Goal: Communication & Community: Answer question/provide support

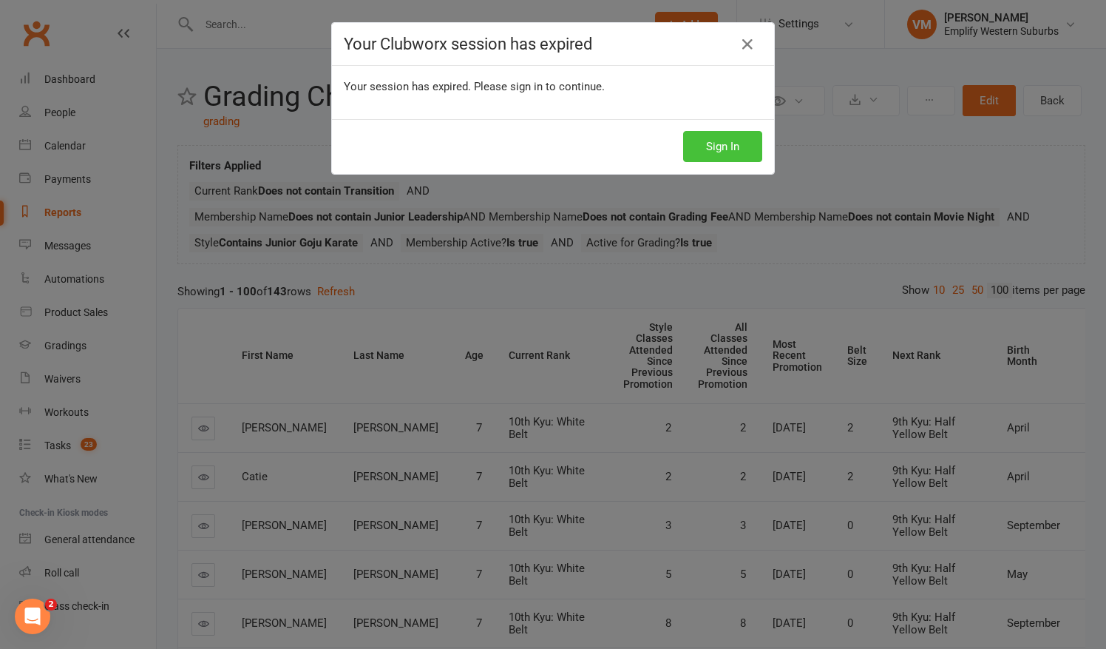
click at [708, 142] on button "Sign In" at bounding box center [722, 146] width 79 height 31
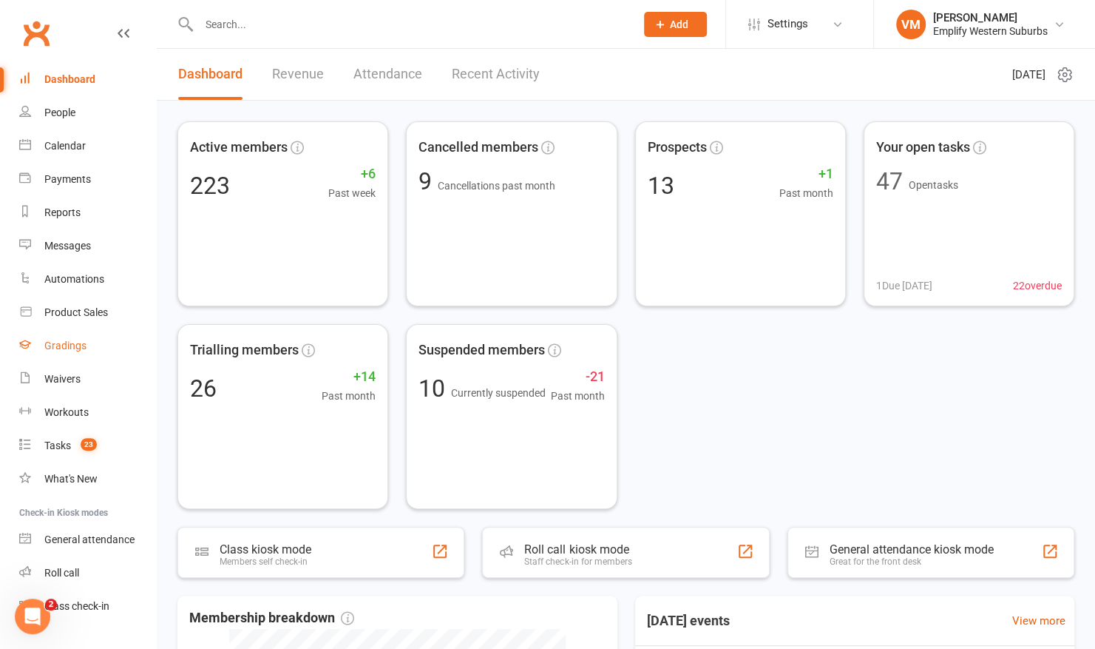
click at [71, 356] on link "Gradings" at bounding box center [87, 345] width 137 height 33
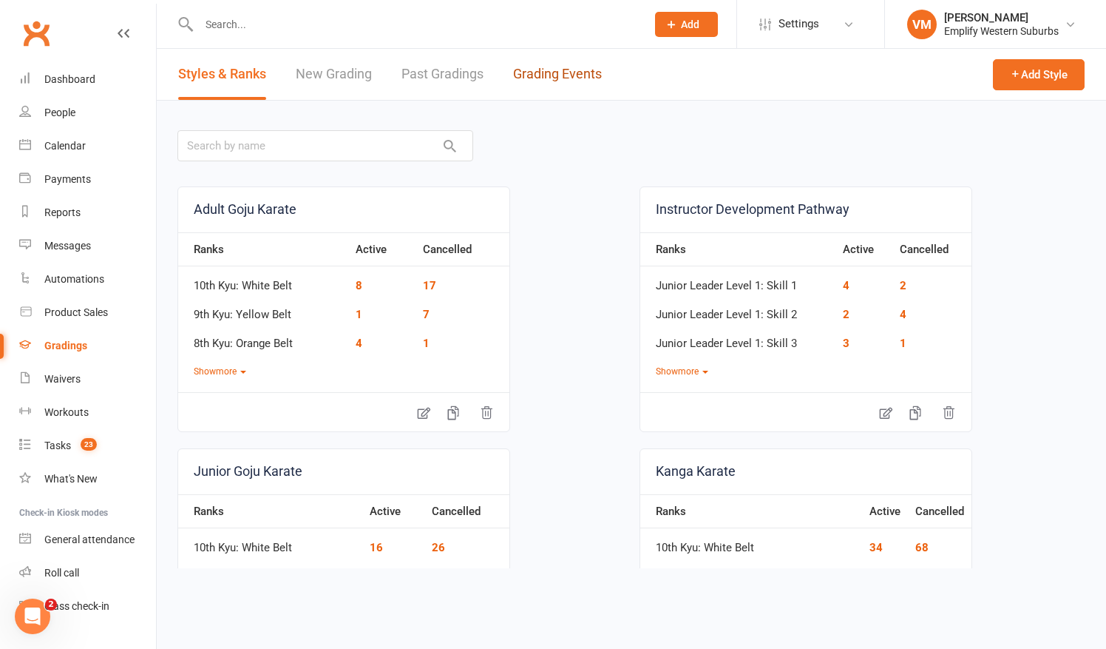
click at [565, 75] on link "Grading Events" at bounding box center [557, 74] width 89 height 51
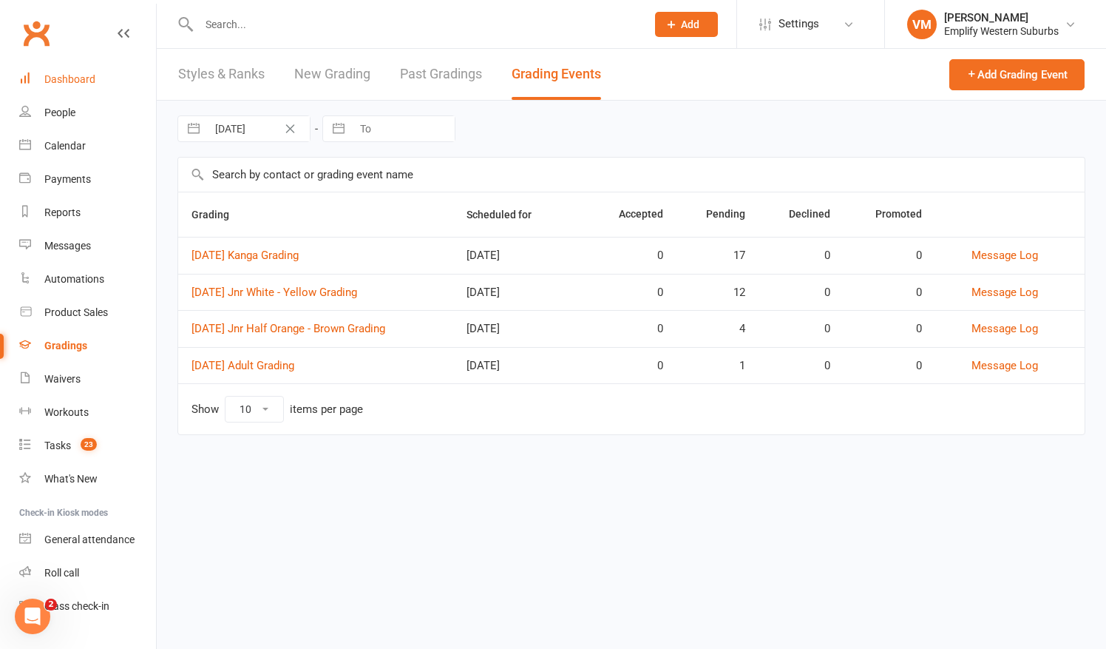
click at [75, 70] on link "Dashboard" at bounding box center [87, 79] width 137 height 33
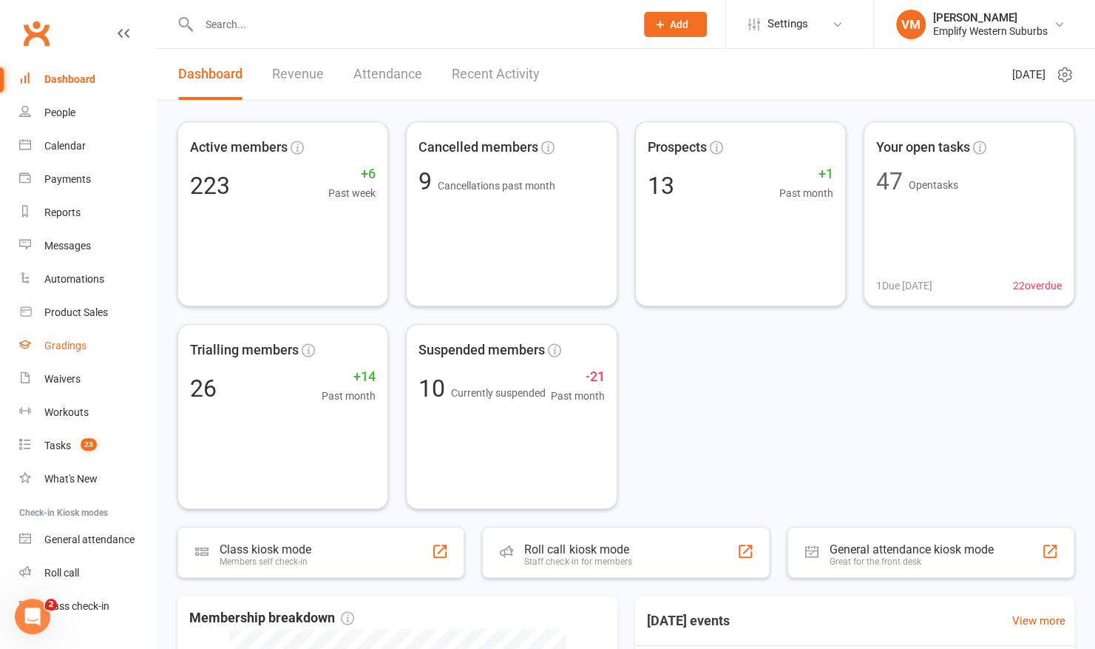
click at [58, 340] on div "Gradings" at bounding box center [65, 345] width 42 height 12
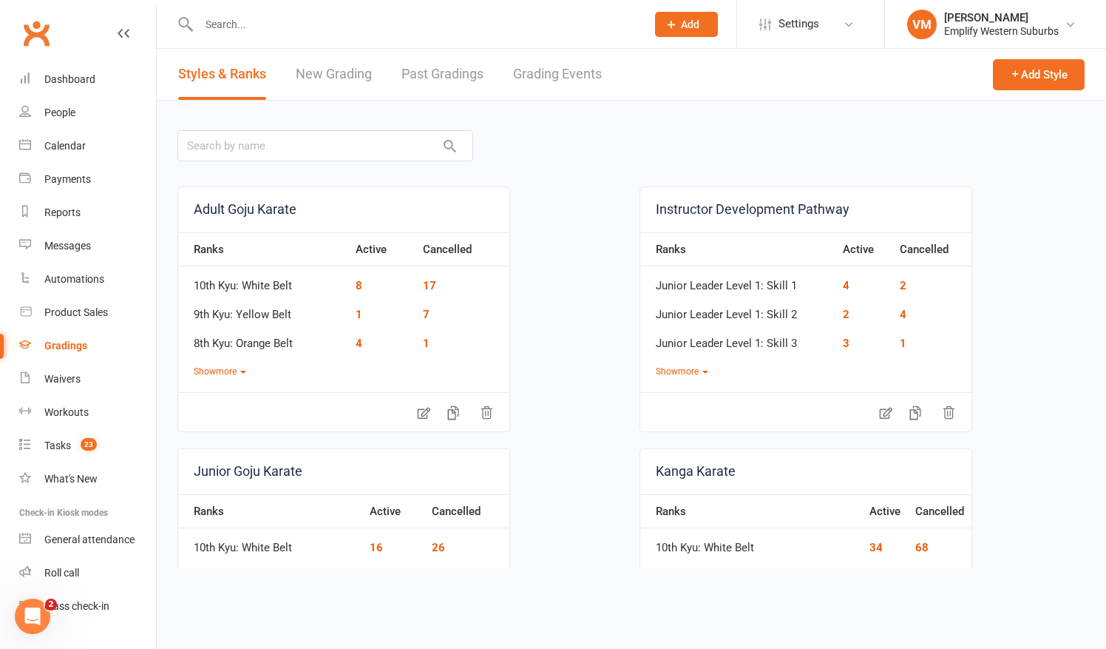
click at [571, 75] on link "Grading Events" at bounding box center [557, 74] width 89 height 51
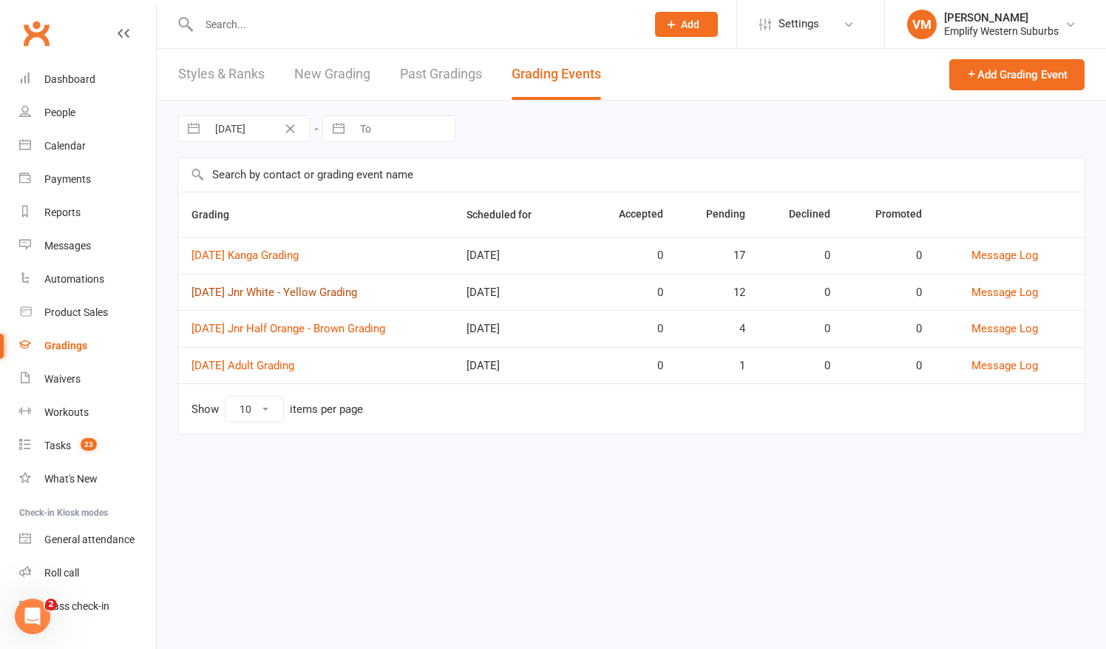
click at [343, 291] on link "2025 September Jnr White - Yellow Grading" at bounding box center [275, 291] width 166 height 13
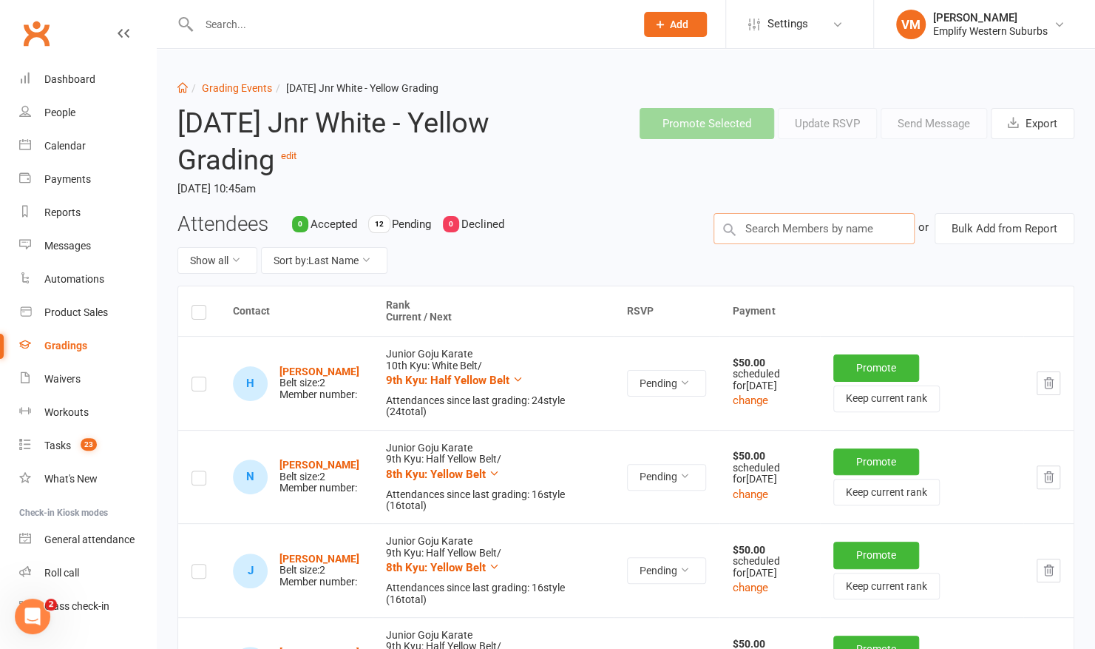
click at [800, 225] on input "text" at bounding box center [814, 228] width 201 height 31
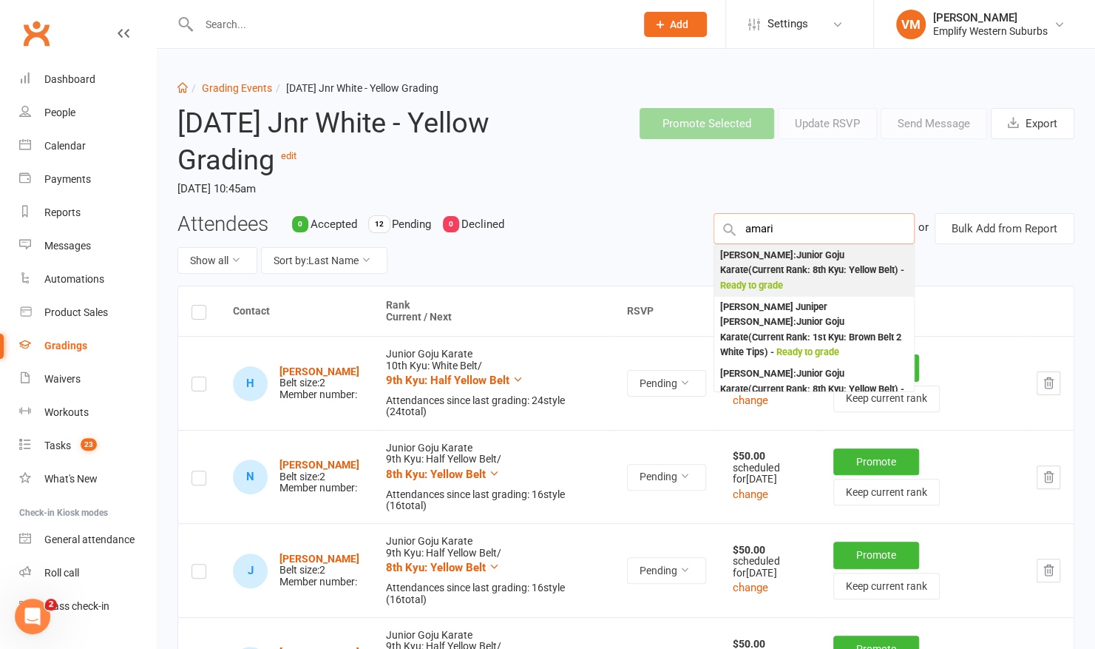
type input "amari"
click at [788, 271] on div "Amari Weerasekera : Junior Goju Karate (Current Rank: 8th Kyu: Yellow Belt ) - …" at bounding box center [814, 271] width 188 height 46
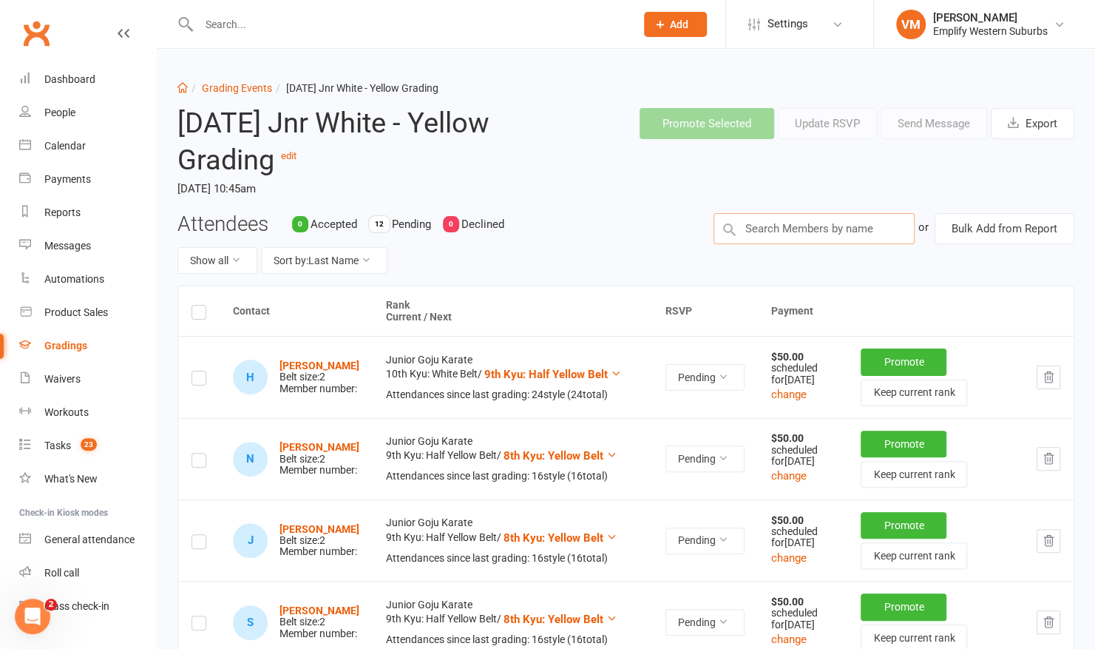
click at [813, 217] on input "text" at bounding box center [814, 228] width 201 height 31
type input "james"
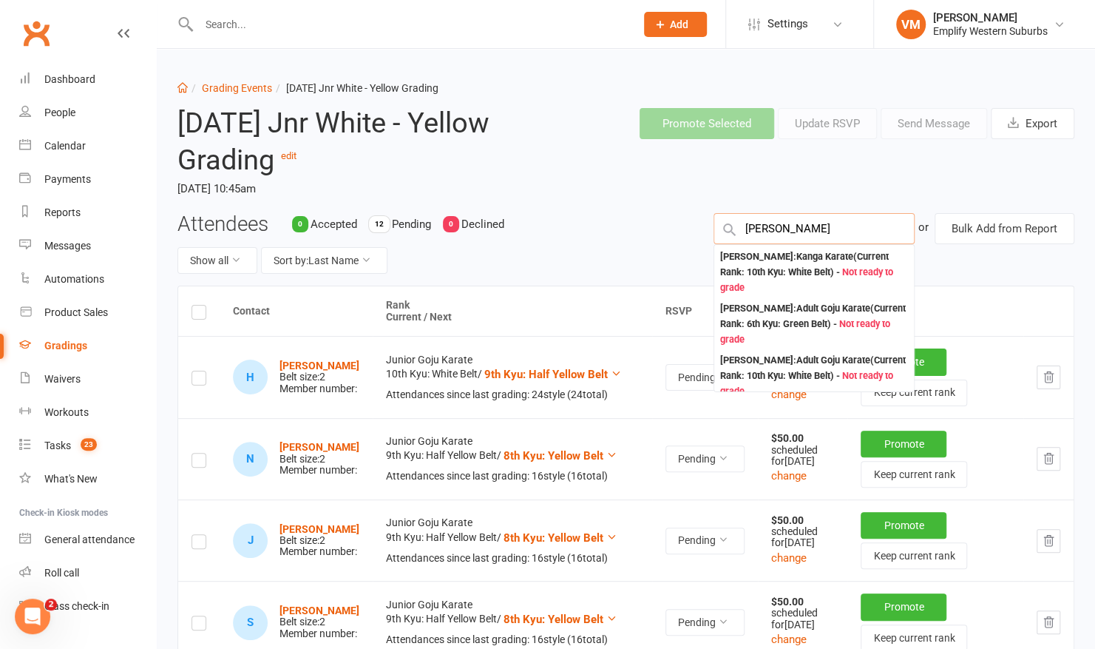
scroll to position [155, 0]
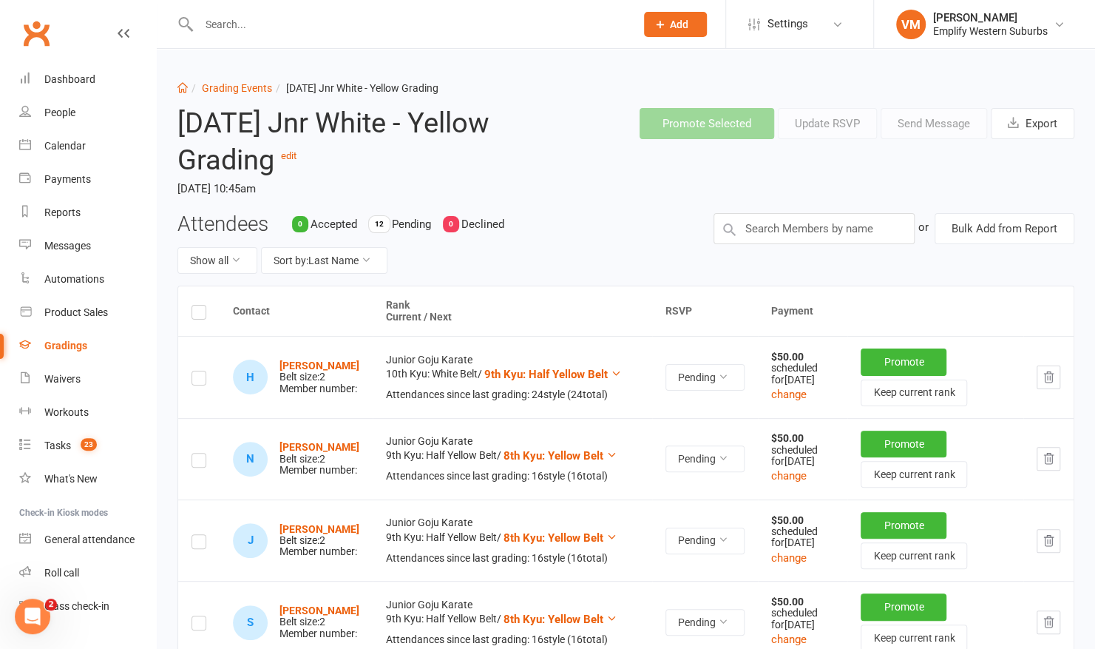
click at [685, 228] on div "Attendees 0 Accepted 12 Pending 0 Declined Show all Sort by: Last Name" at bounding box center [434, 249] width 536 height 73
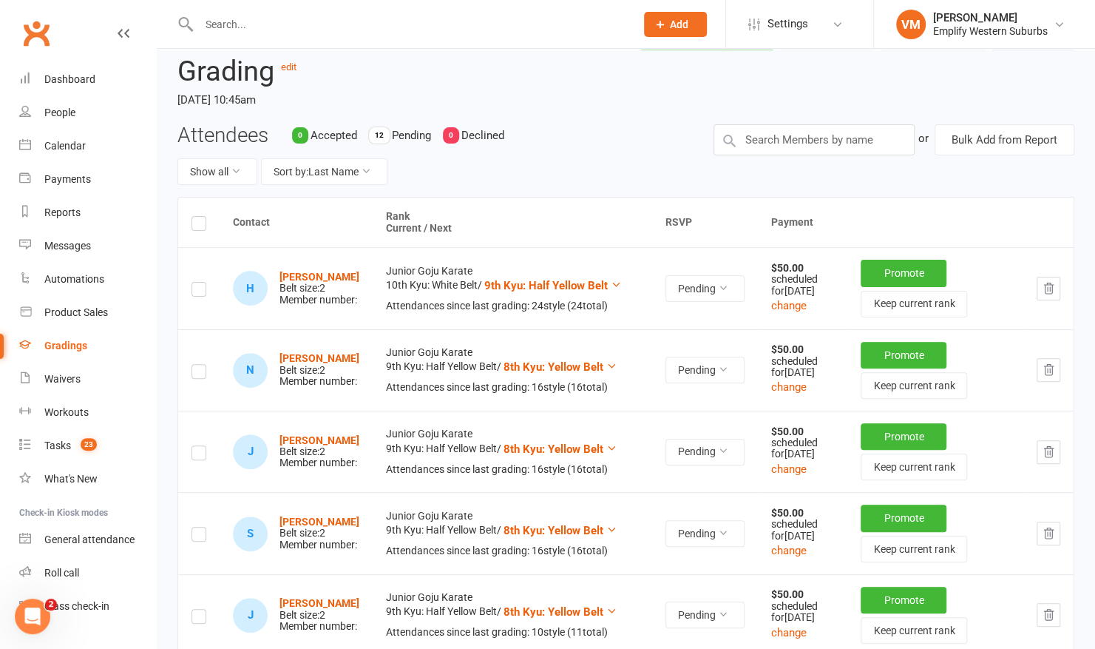
scroll to position [0, 0]
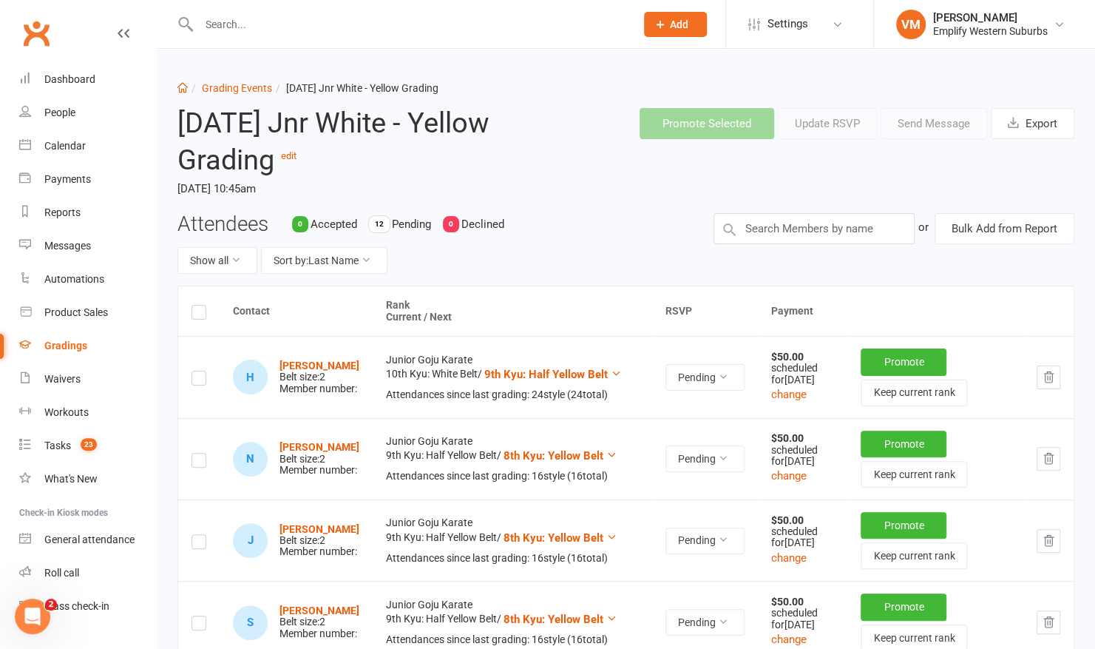
click at [220, 87] on link "Grading Events" at bounding box center [237, 88] width 70 height 12
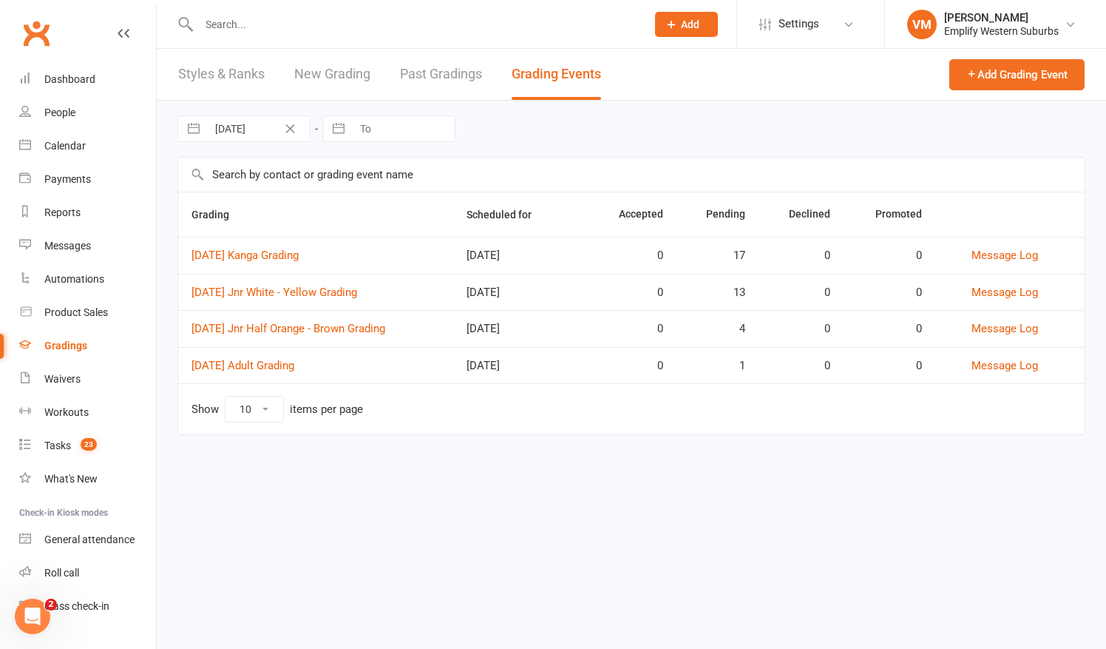
click at [390, 476] on html "Prospect Member Non-attending contact Class / event Appointment Grading event T…" at bounding box center [553, 238] width 1106 height 476
click at [211, 28] on input "text" at bounding box center [415, 24] width 442 height 21
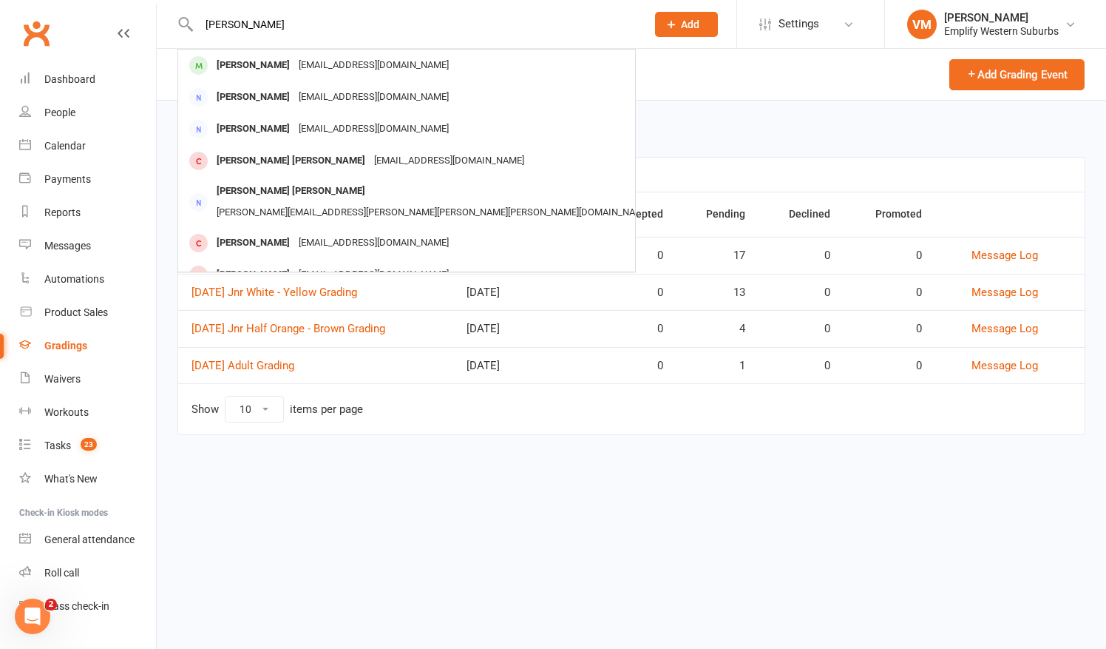
click at [219, 23] on input "mum jones" at bounding box center [415, 24] width 442 height 21
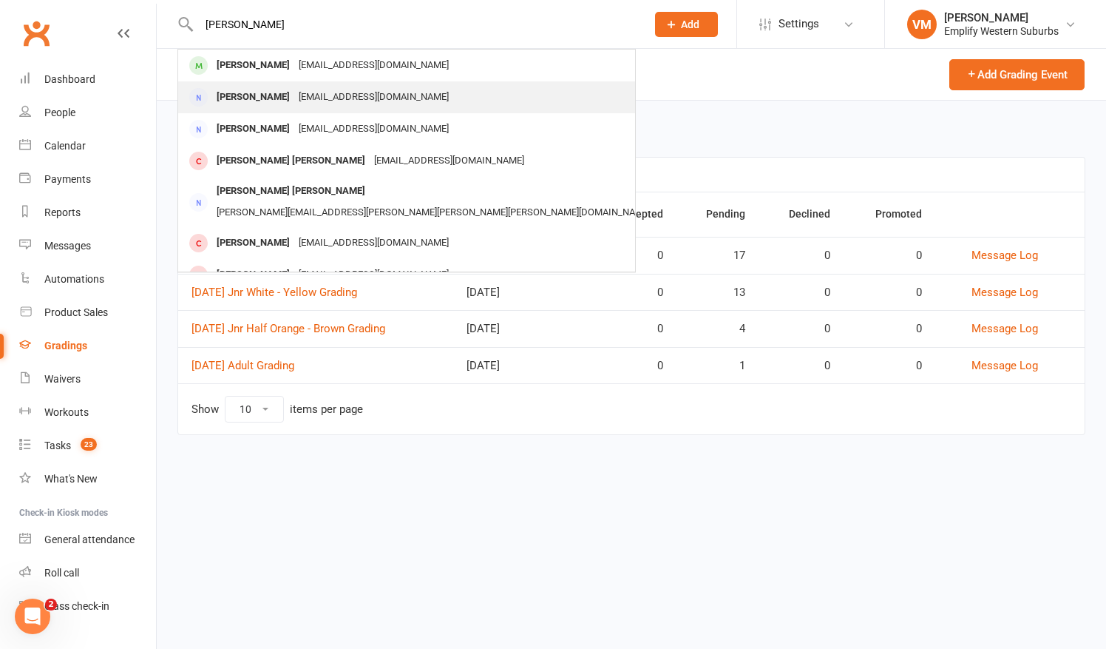
type input "mim jones"
click at [262, 102] on div "Melissa Jones" at bounding box center [253, 97] width 82 height 21
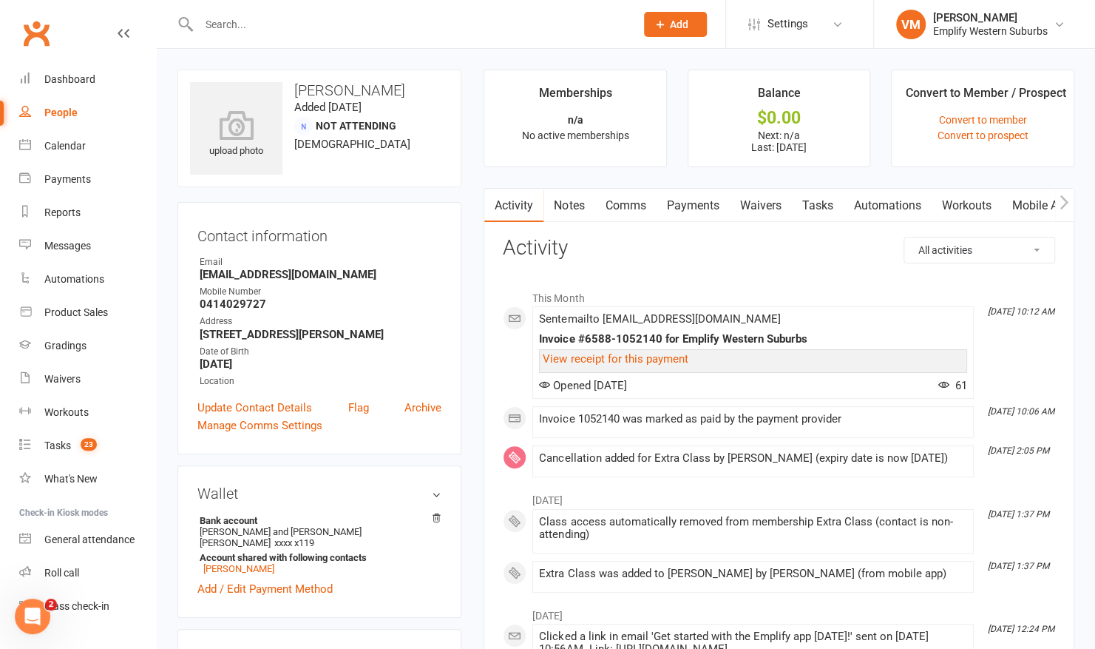
click at [622, 208] on link "Comms" at bounding box center [625, 206] width 61 height 34
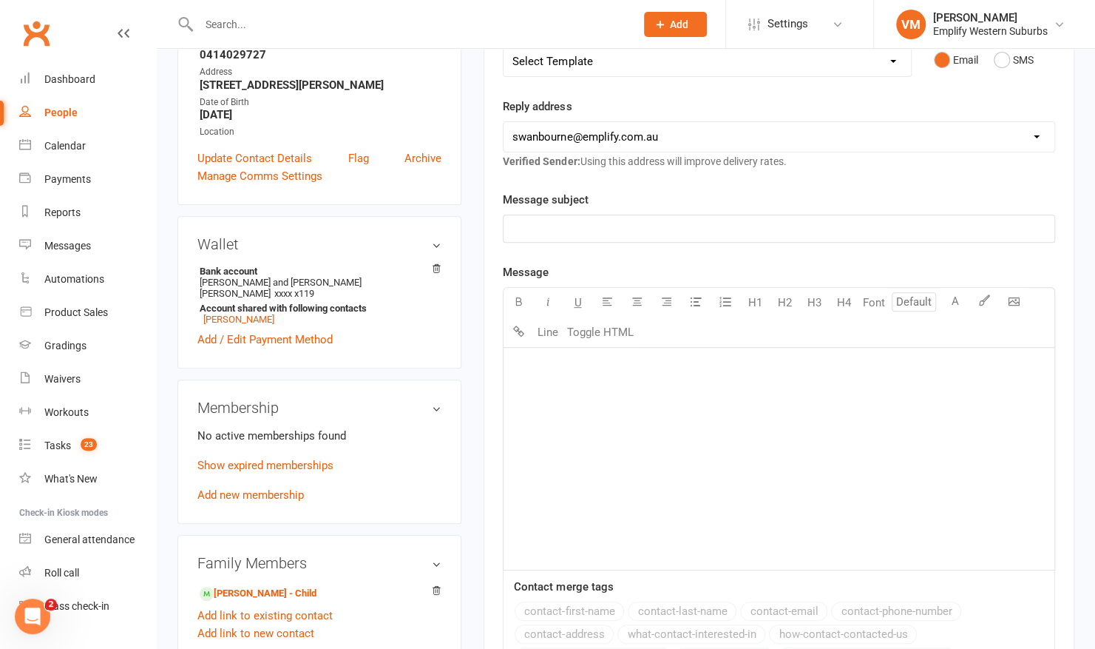
scroll to position [248, 0]
click at [588, 436] on div "﻿" at bounding box center [779, 459] width 551 height 222
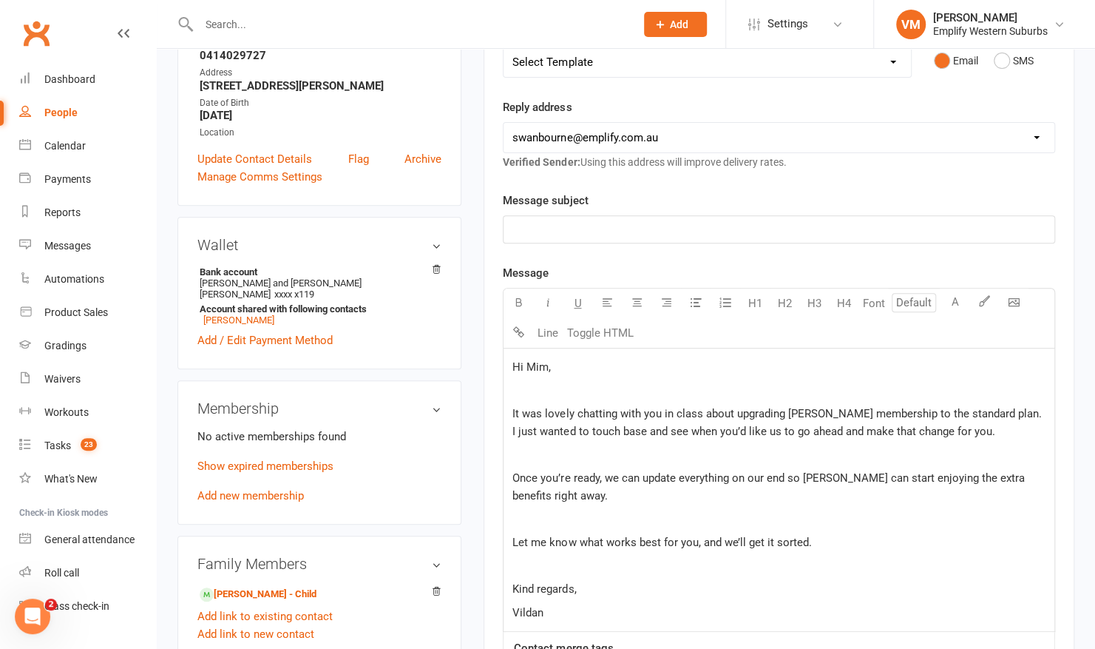
click at [540, 383] on p "﻿" at bounding box center [778, 391] width 533 height 18
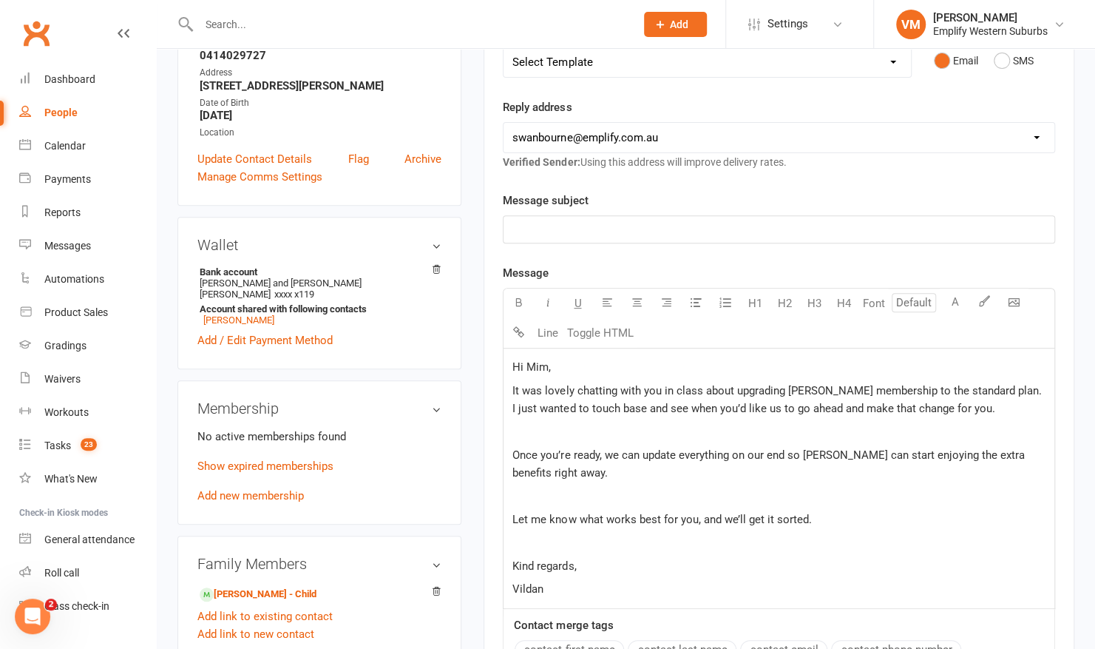
click at [521, 428] on p "﻿" at bounding box center [778, 431] width 533 height 18
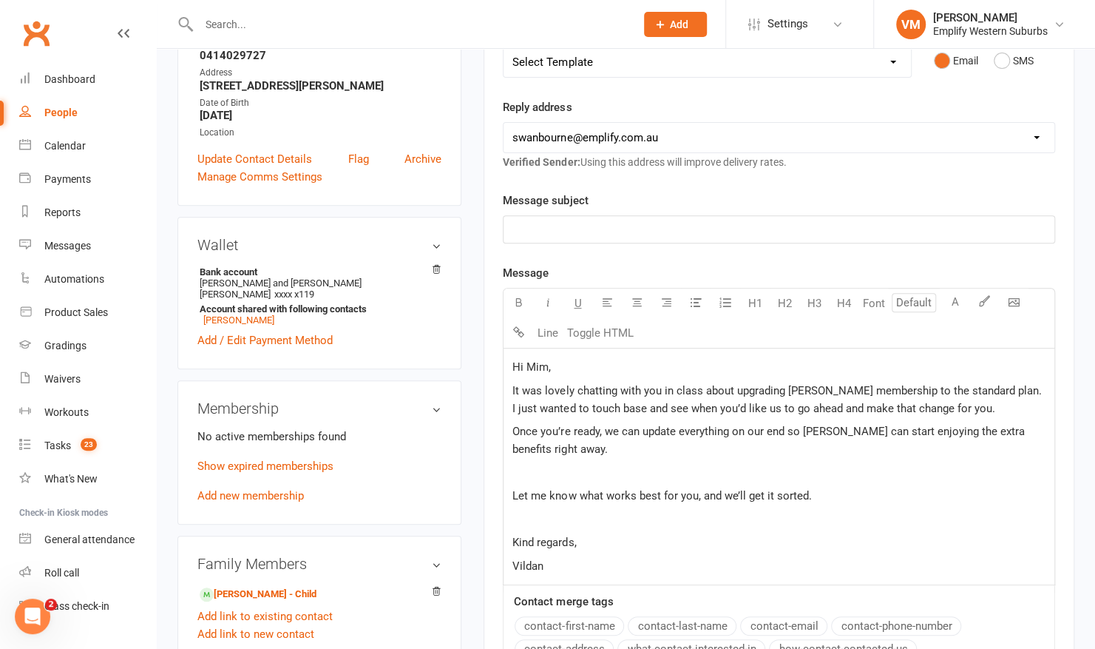
click at [735, 388] on span "It was lovely chatting with you in class about upgrading Henry’s membership to …" at bounding box center [778, 399] width 532 height 31
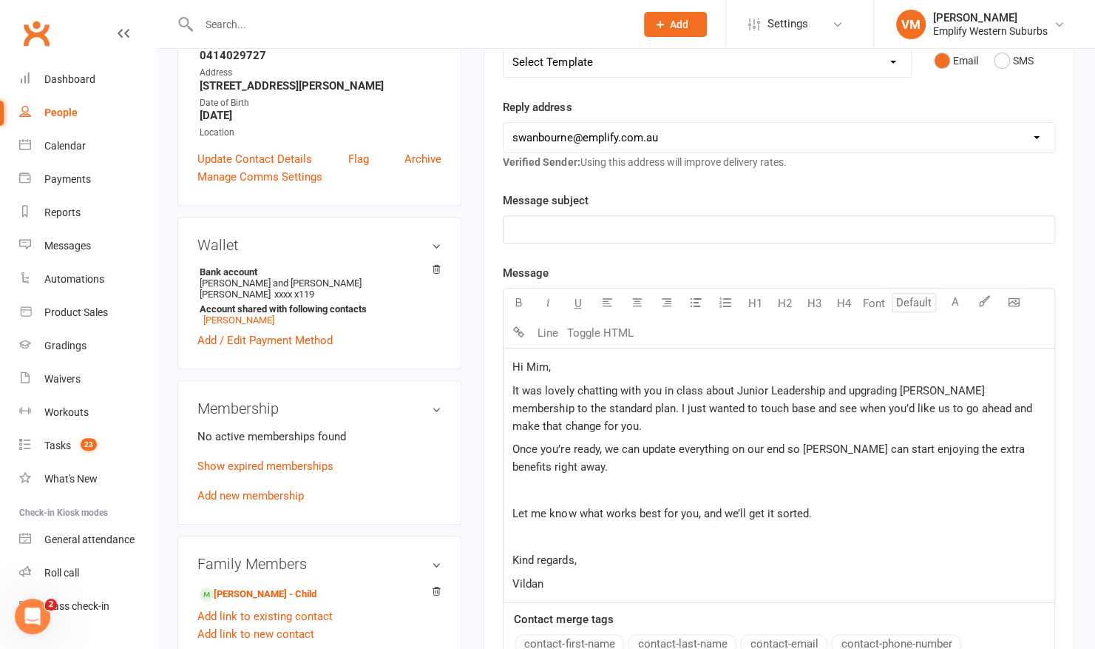
click at [555, 488] on p "﻿" at bounding box center [778, 490] width 533 height 18
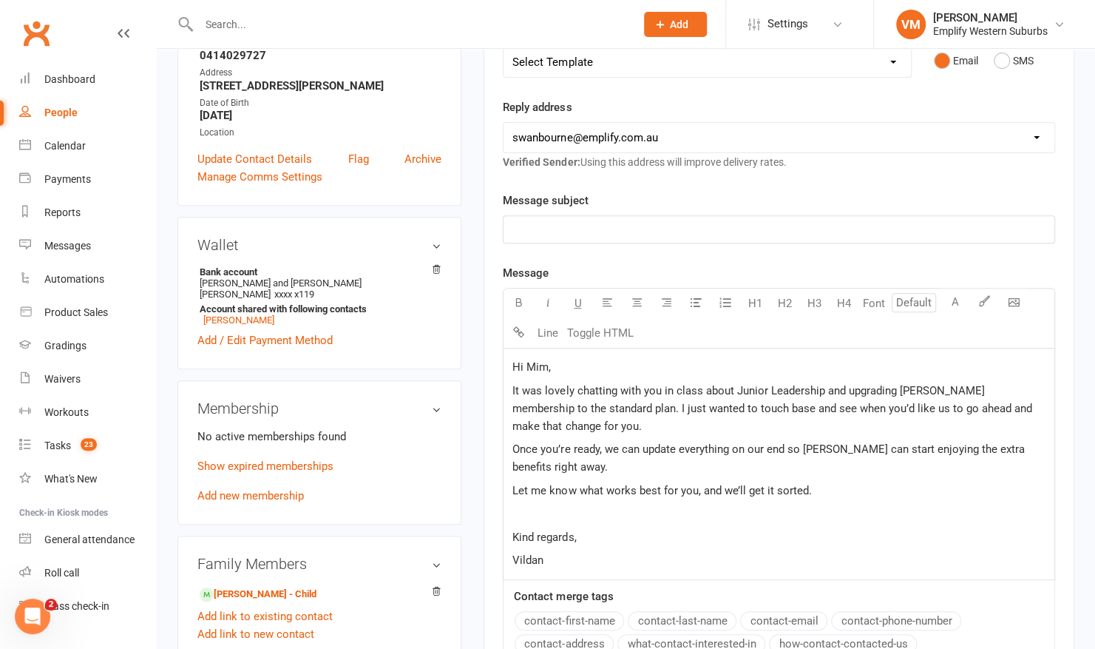
click at [617, 447] on span "Once you’re ready, we can update everything on our end so Henry can start enjoy…" at bounding box center [769, 457] width 515 height 31
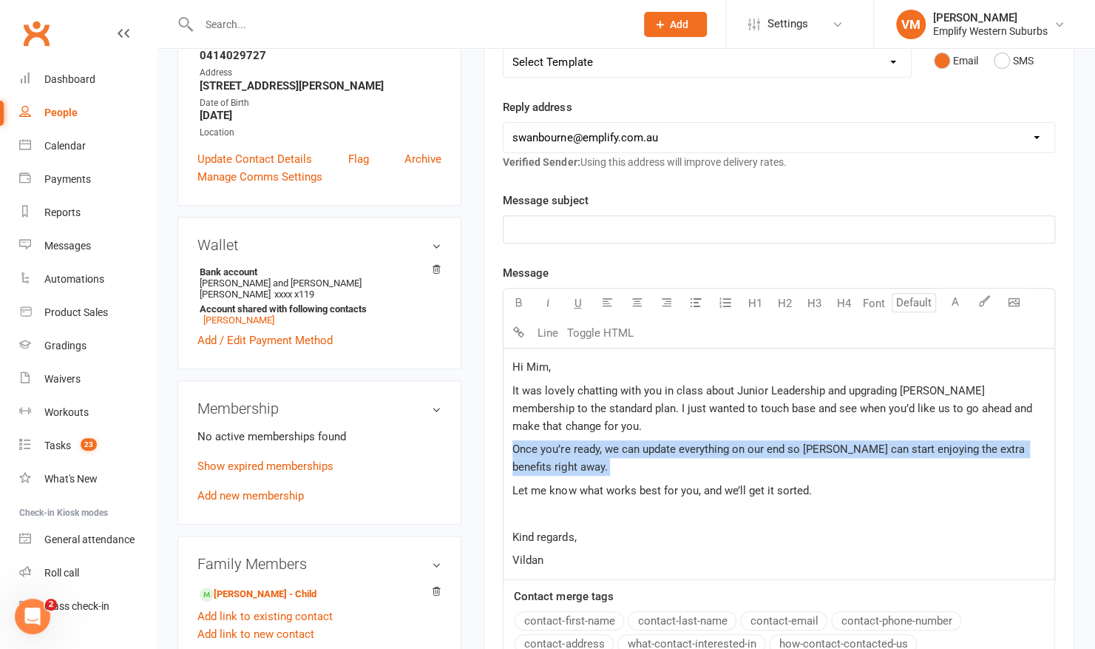
click at [617, 447] on span "Once you’re ready, we can update everything on our end so Henry can start enjoy…" at bounding box center [769, 457] width 515 height 31
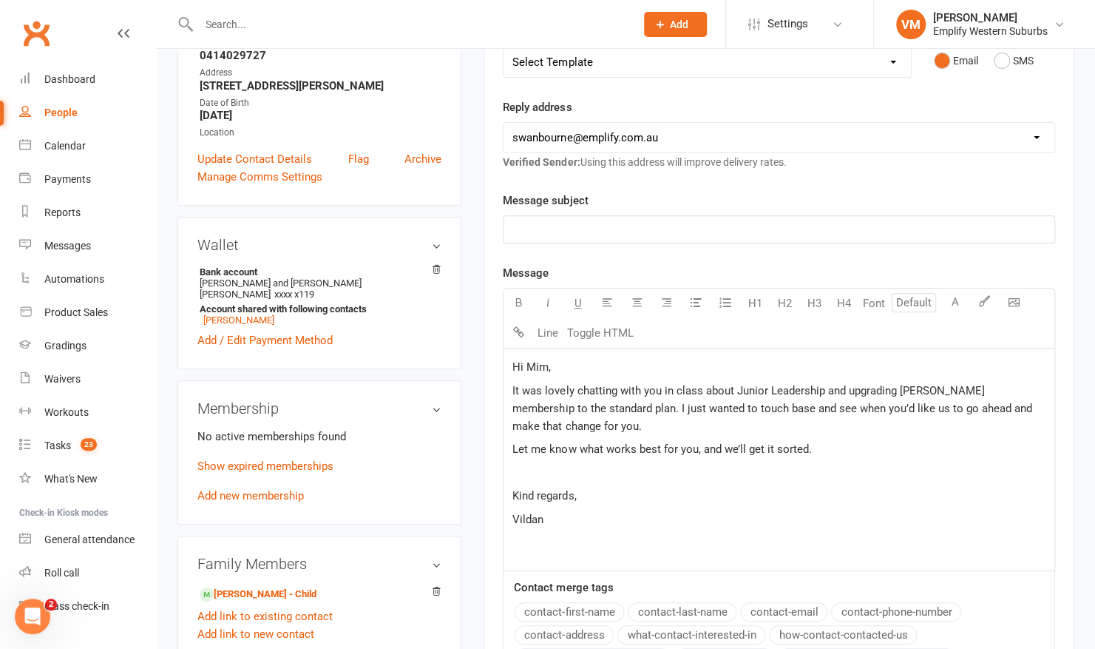
click at [552, 465] on p "﻿" at bounding box center [778, 473] width 533 height 18
click at [575, 226] on p "﻿" at bounding box center [778, 229] width 533 height 18
click at [566, 545] on div "Hi Mim, It was lovely chatting with you in class about Junior Leadership and up…" at bounding box center [779, 459] width 551 height 222
click at [519, 516] on div "Hi Mim, It was lovely chatting with you in class about Junior Leadership and up…" at bounding box center [779, 459] width 551 height 222
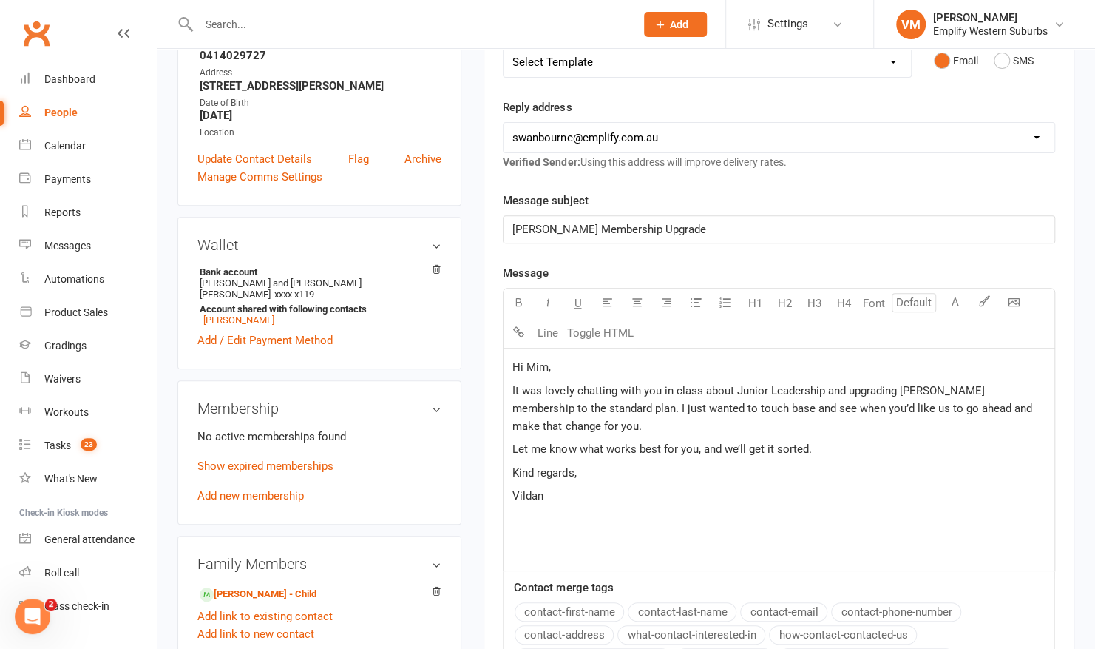
click at [507, 444] on div "Hi Mim, It was lovely chatting with you in class about Junior Leadership and up…" at bounding box center [779, 459] width 551 height 222
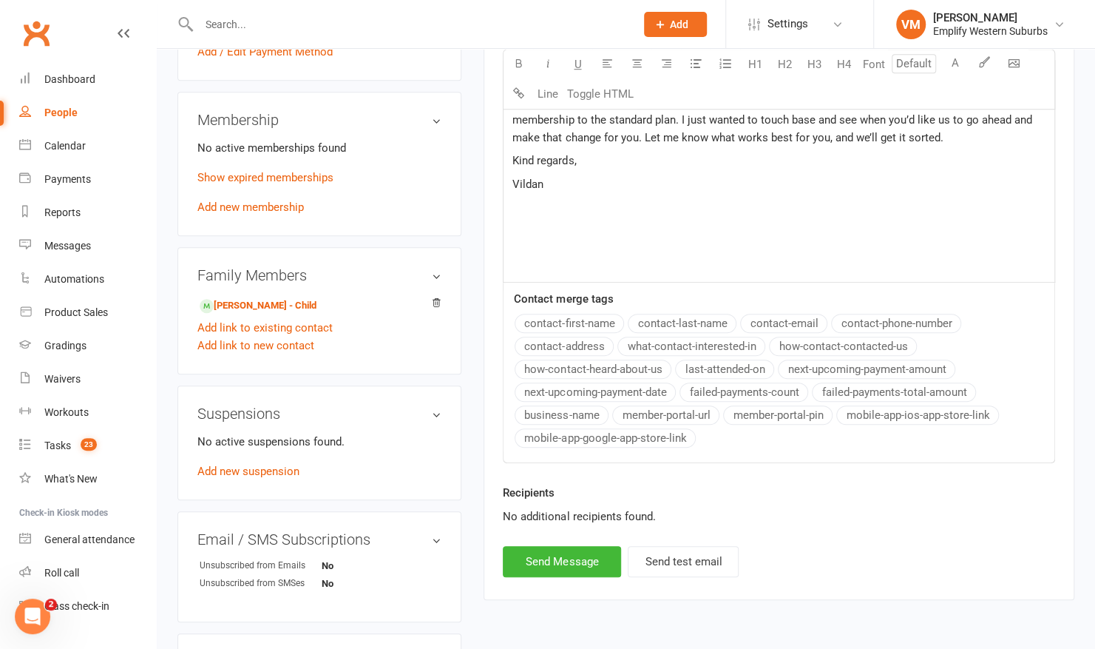
scroll to position [541, 0]
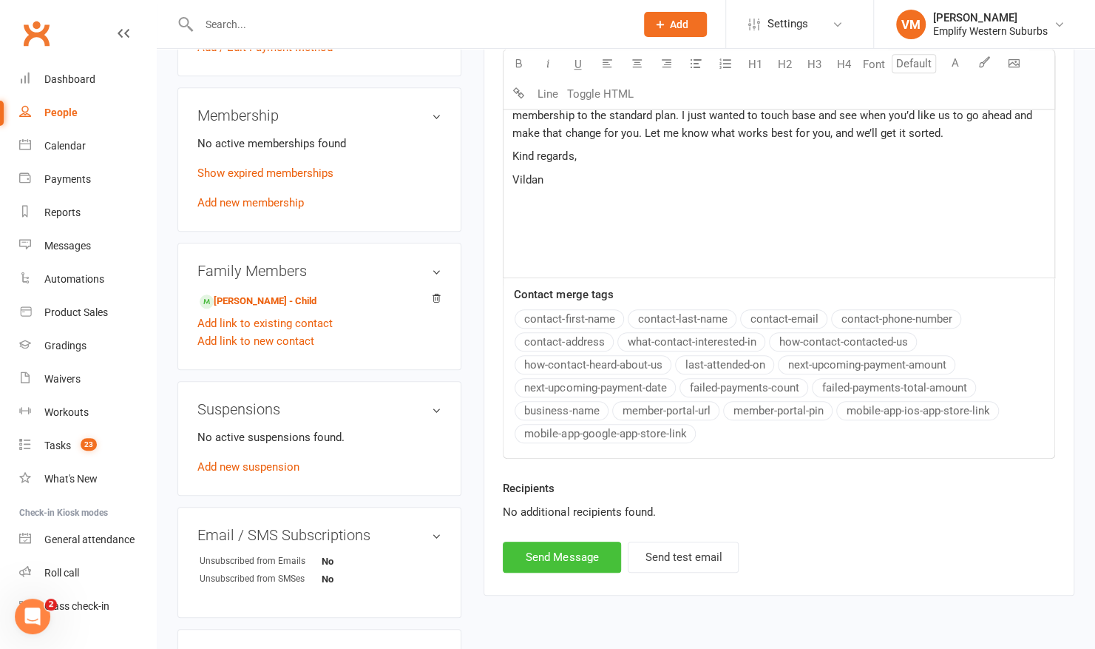
click at [555, 559] on button "Send Message" at bounding box center [562, 556] width 118 height 31
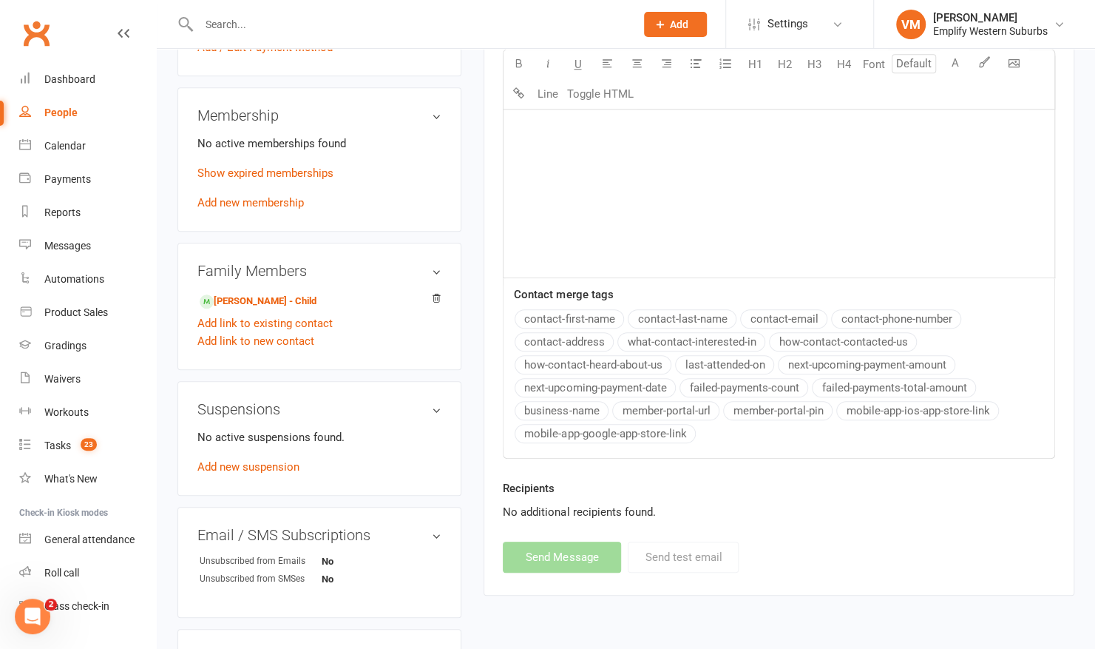
scroll to position [352, 0]
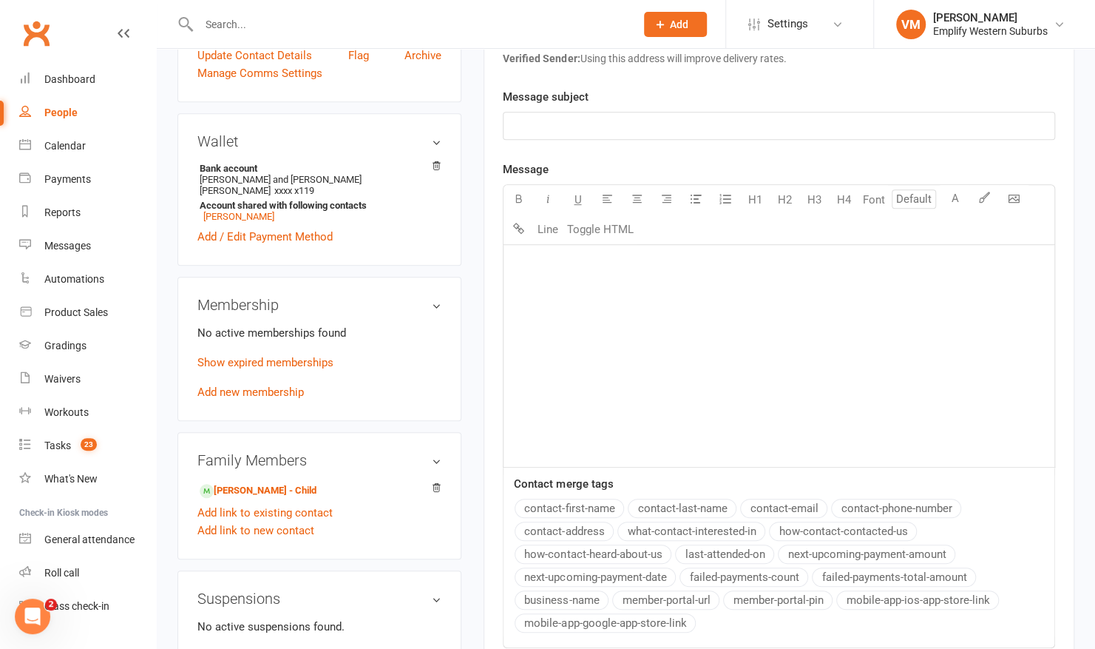
click at [430, 18] on input "text" at bounding box center [409, 24] width 430 height 21
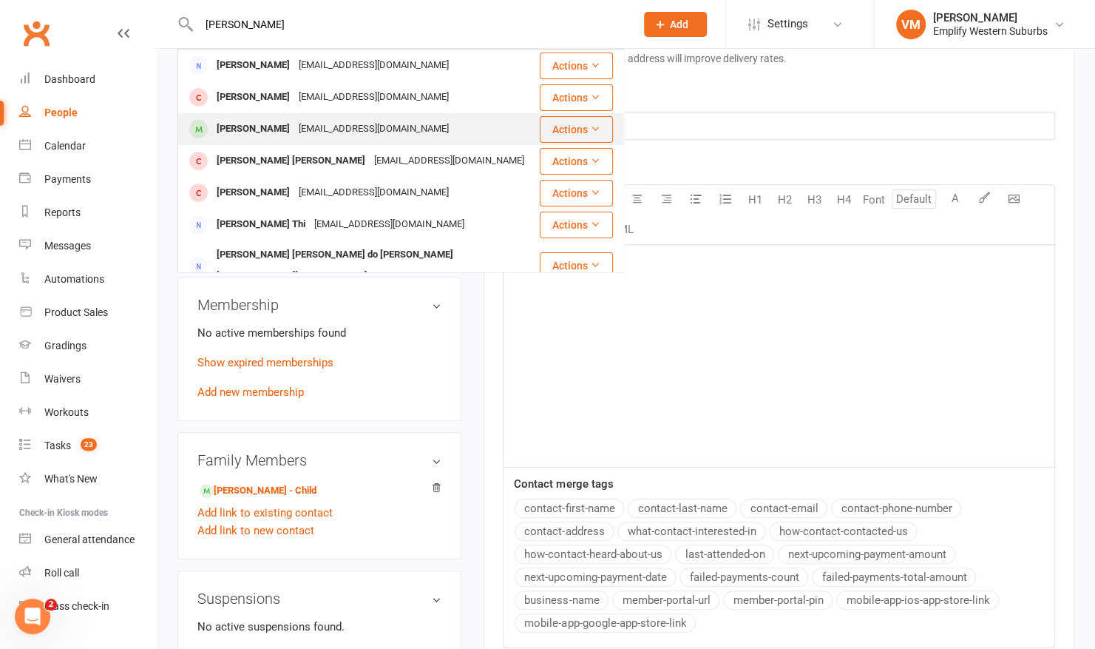
type input "joseph"
click at [297, 129] on div "timv@distinctivehomeswa.com.au" at bounding box center [373, 128] width 159 height 21
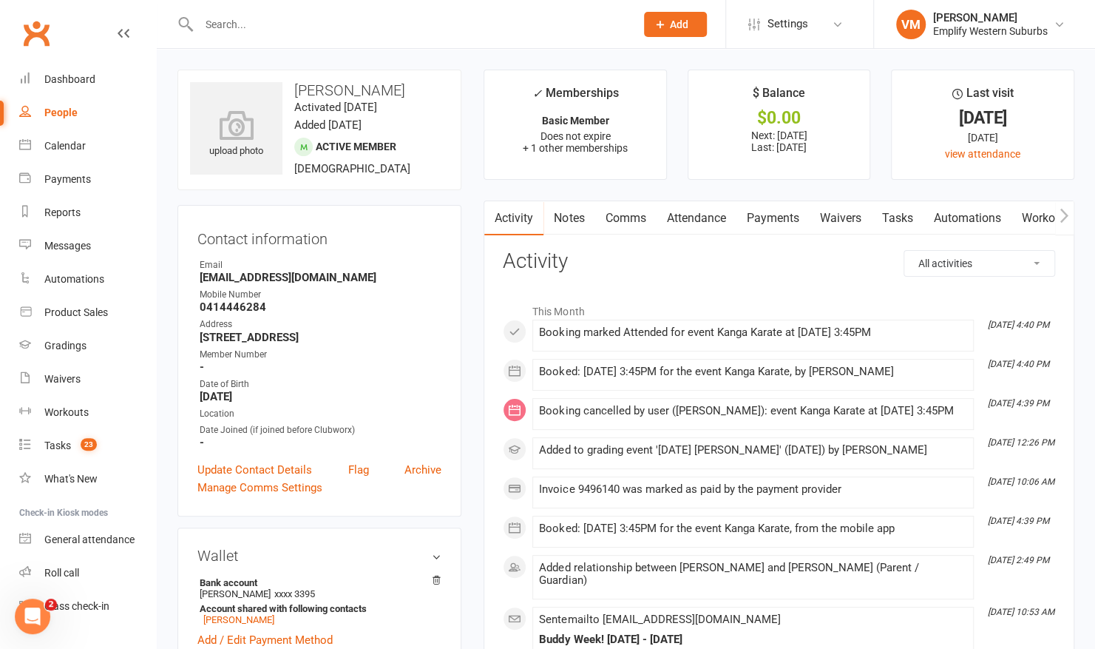
click at [630, 221] on link "Comms" at bounding box center [625, 218] width 61 height 34
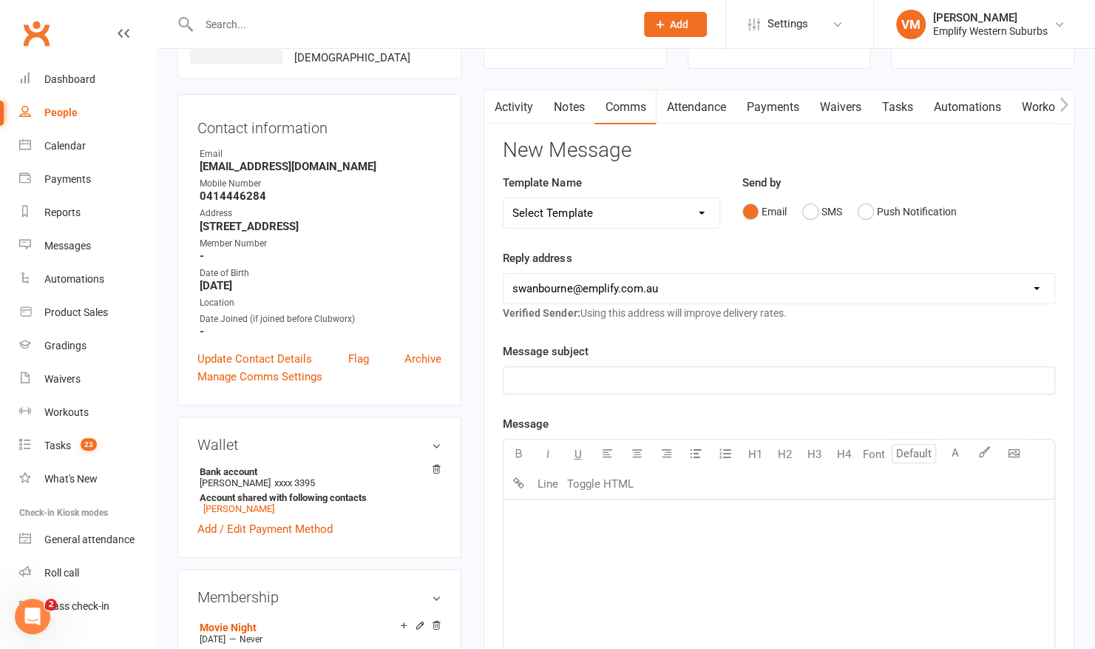
scroll to position [112, 0]
click at [635, 527] on div "﻿" at bounding box center [779, 609] width 551 height 222
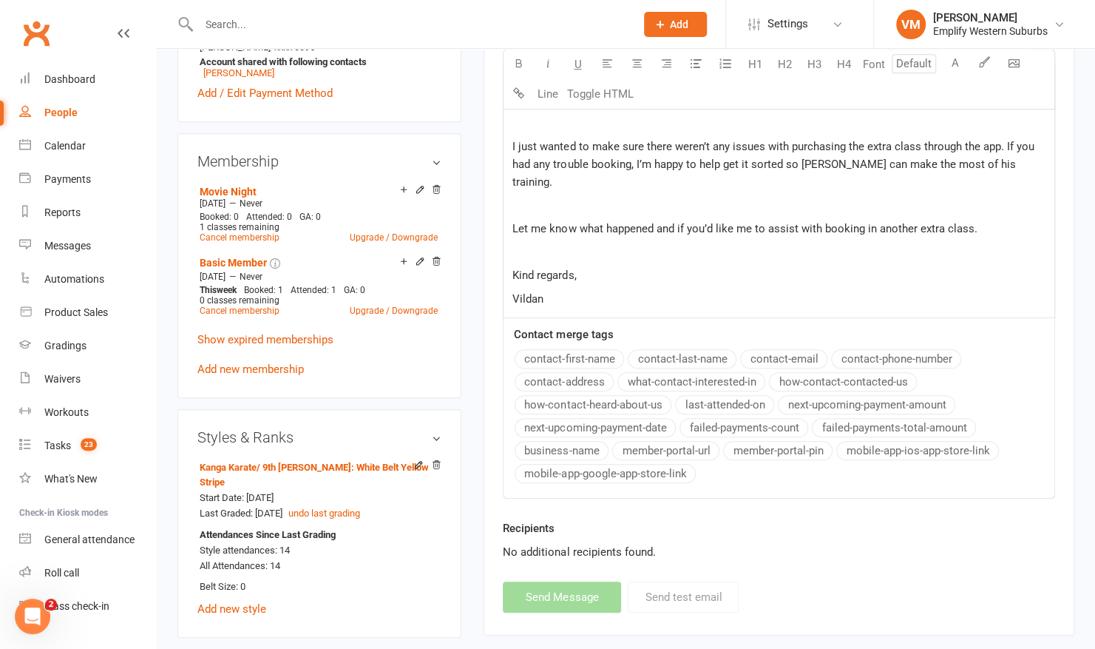
click at [527, 243] on p "﻿" at bounding box center [778, 252] width 533 height 18
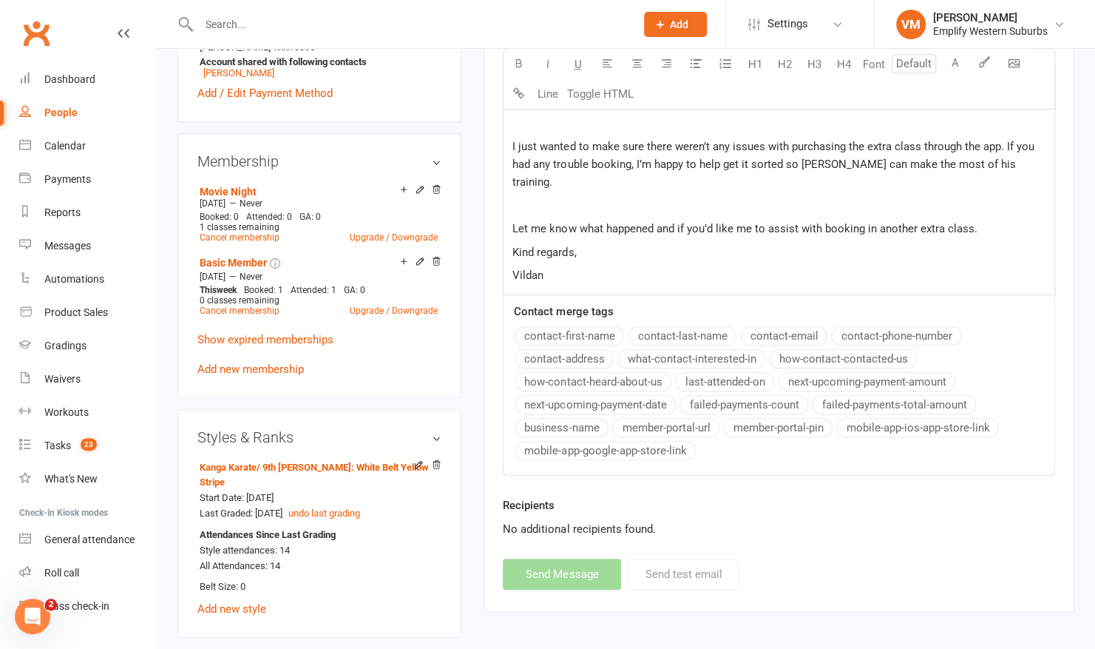
click at [524, 197] on p "﻿" at bounding box center [778, 206] width 533 height 18
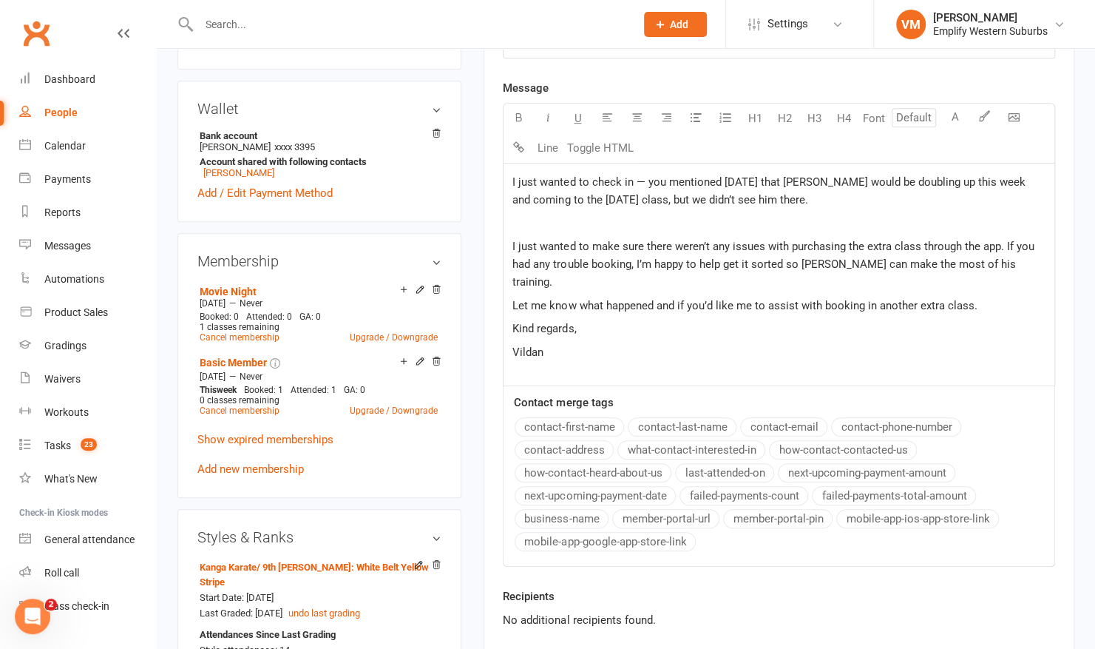
scroll to position [444, 0]
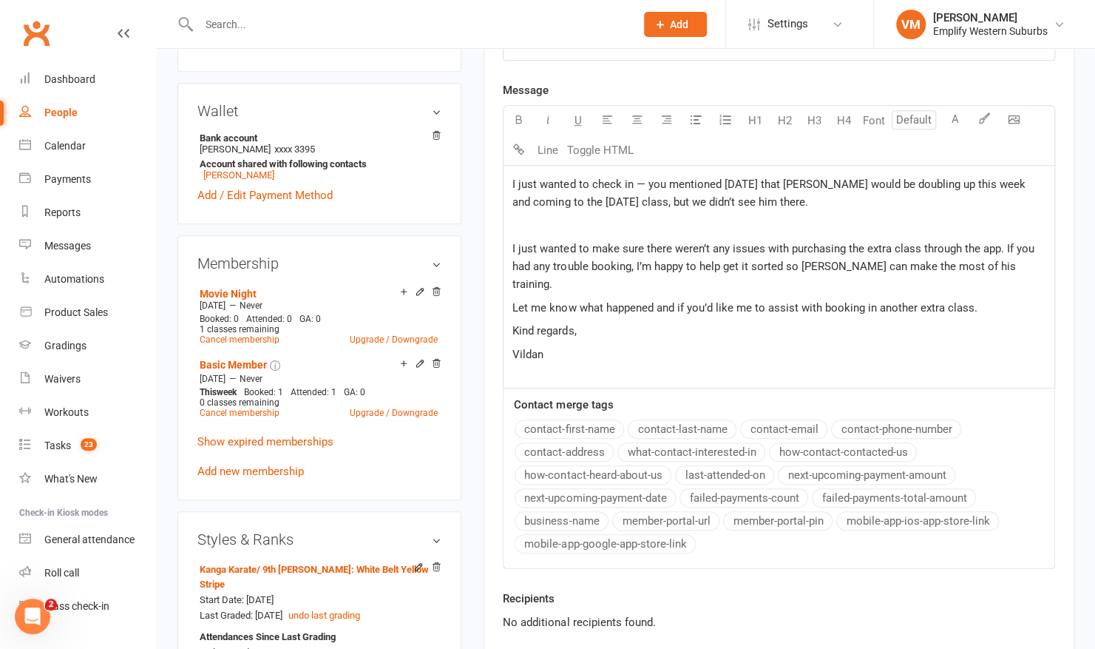
click at [517, 217] on p "﻿" at bounding box center [778, 226] width 533 height 18
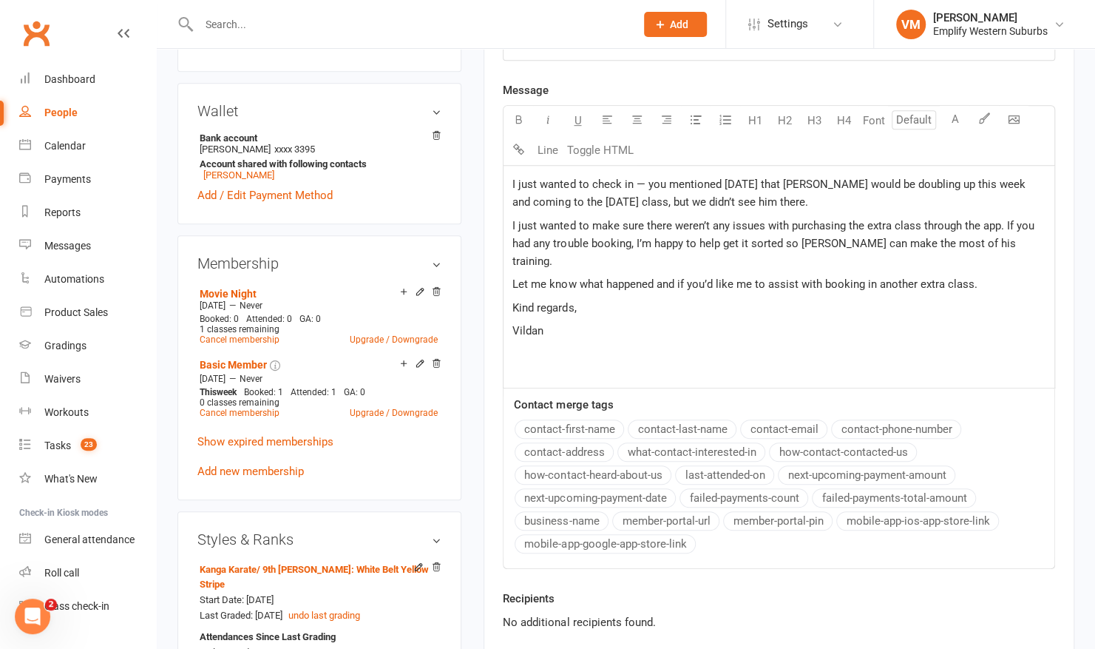
click at [512, 179] on span "I just wanted to check in — you mentioned on Tuesday that Joseph would be doubl…" at bounding box center [769, 192] width 515 height 31
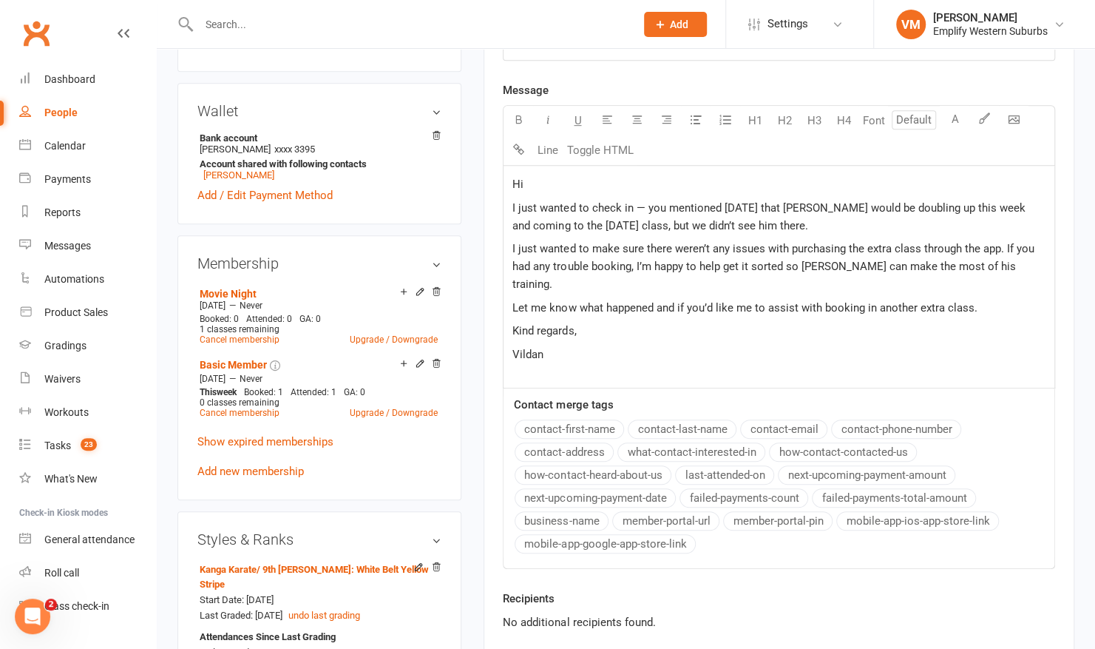
click at [531, 420] on button "contact-first-name" at bounding box center [569, 428] width 109 height 19
click at [641, 201] on span "I just wanted to check in — you mentioned on Tuesday that Joseph would be doubl…" at bounding box center [769, 216] width 515 height 31
click at [541, 366] on div "Hi ﻿ {contact-first-name} , I just wanted to check in, you mentioned on Tuesday…" at bounding box center [779, 277] width 551 height 222
click at [875, 225] on p "I just wanted to check in, you mentioned on Tuesday that Joseph would be doubli…" at bounding box center [778, 216] width 533 height 35
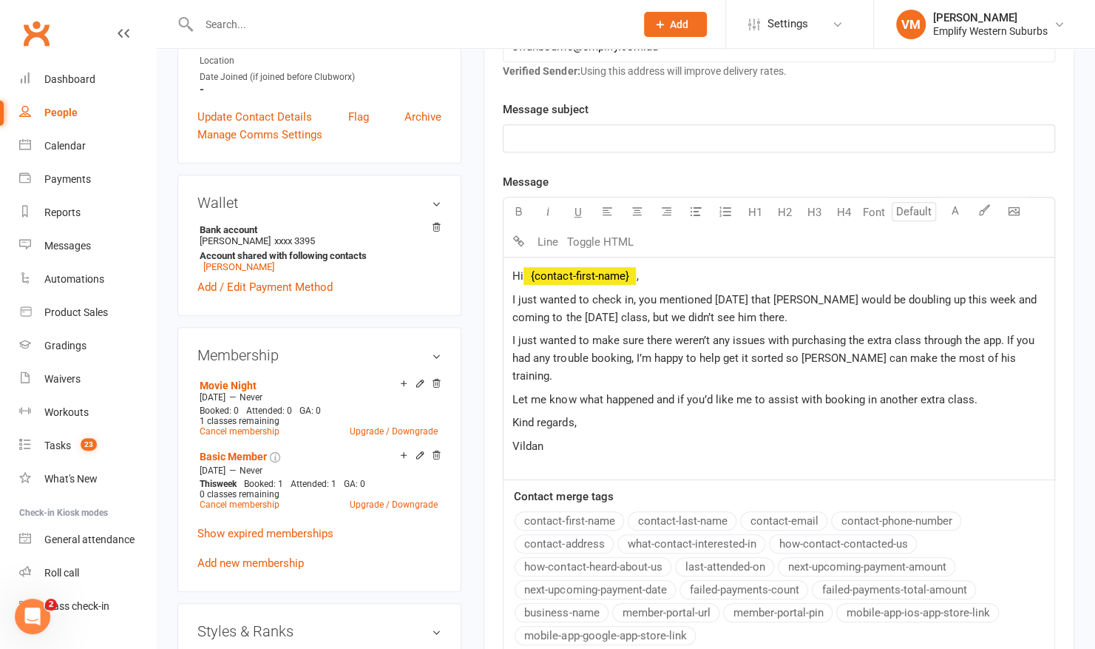
scroll to position [354, 0]
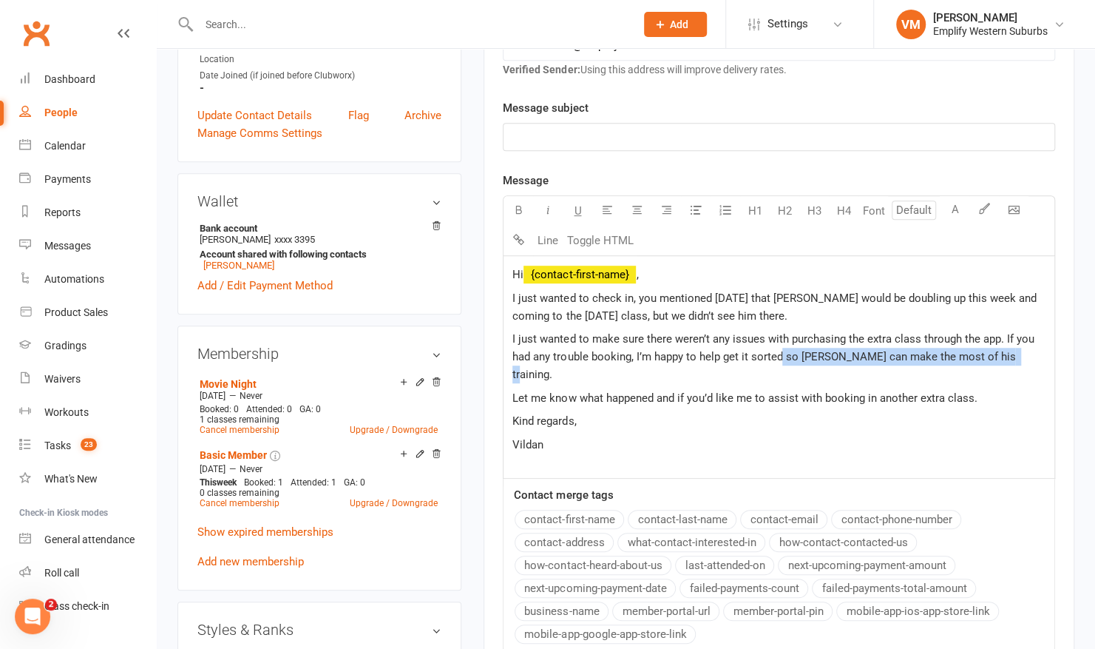
drag, startPoint x: 782, startPoint y: 353, endPoint x: 1012, endPoint y: 359, distance: 230.8
click at [1012, 359] on p "I just wanted to make sure there weren’t any issues with purchasing the extra c…" at bounding box center [778, 356] width 533 height 53
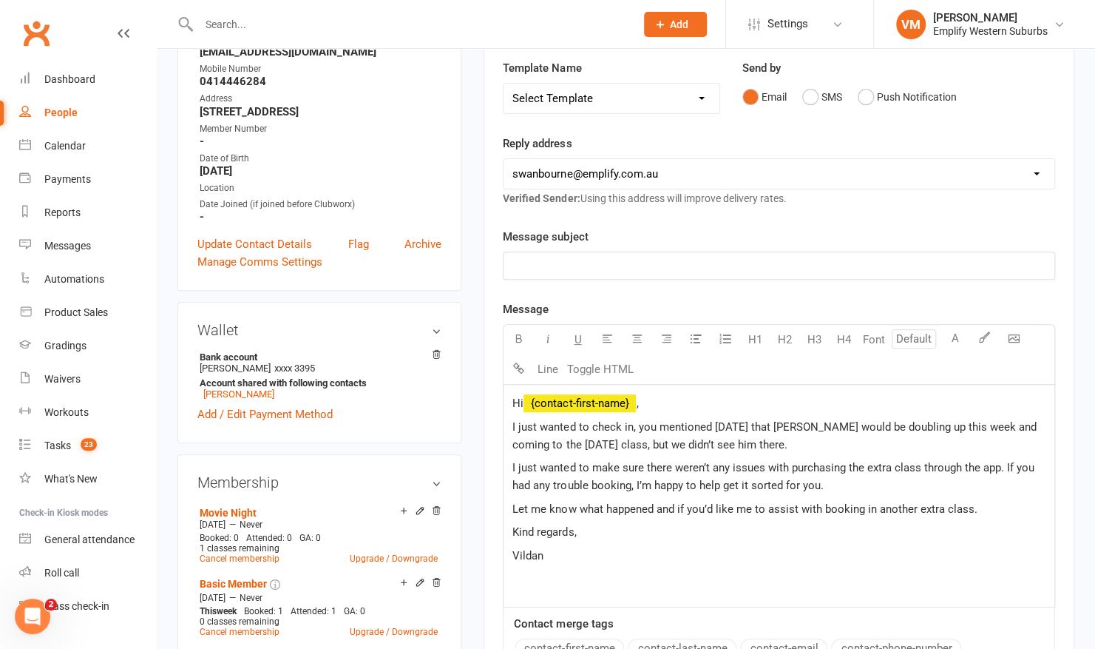
scroll to position [227, 0]
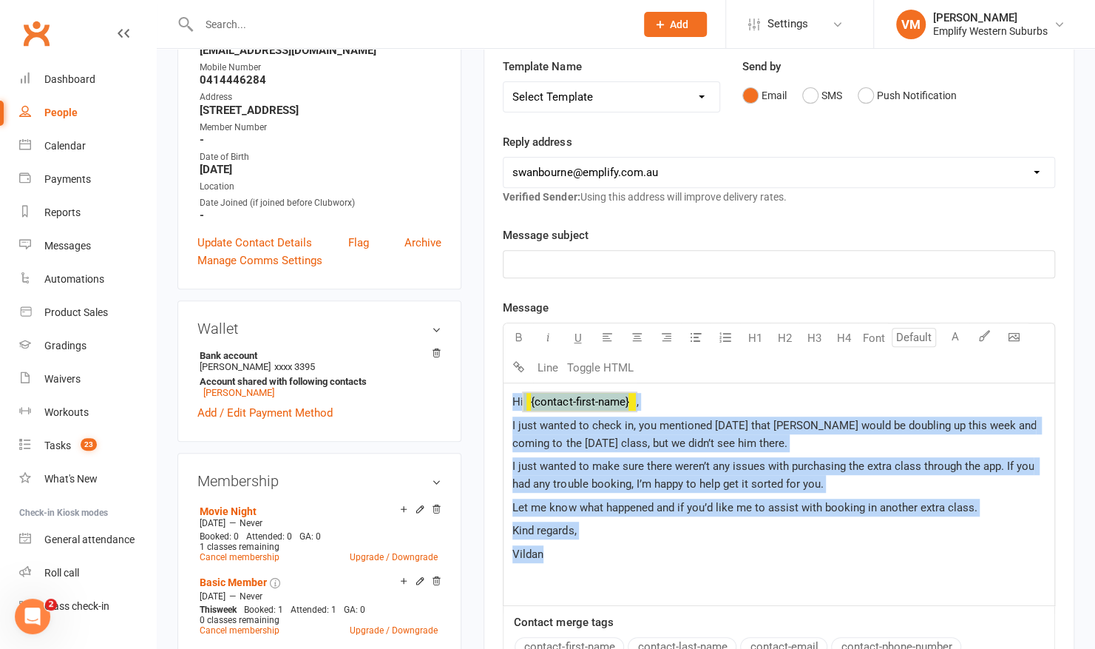
drag, startPoint x: 512, startPoint y: 397, endPoint x: 586, endPoint y: 583, distance: 200.1
click at [586, 583] on div "Hi ﻿ {contact-first-name} , I just wanted to check in, you mentioned on Tuesday…" at bounding box center [779, 494] width 551 height 222
copy div "Hi ﻿ {contact-first-name} , I just wanted to check in, you mentioned on Tuesday…"
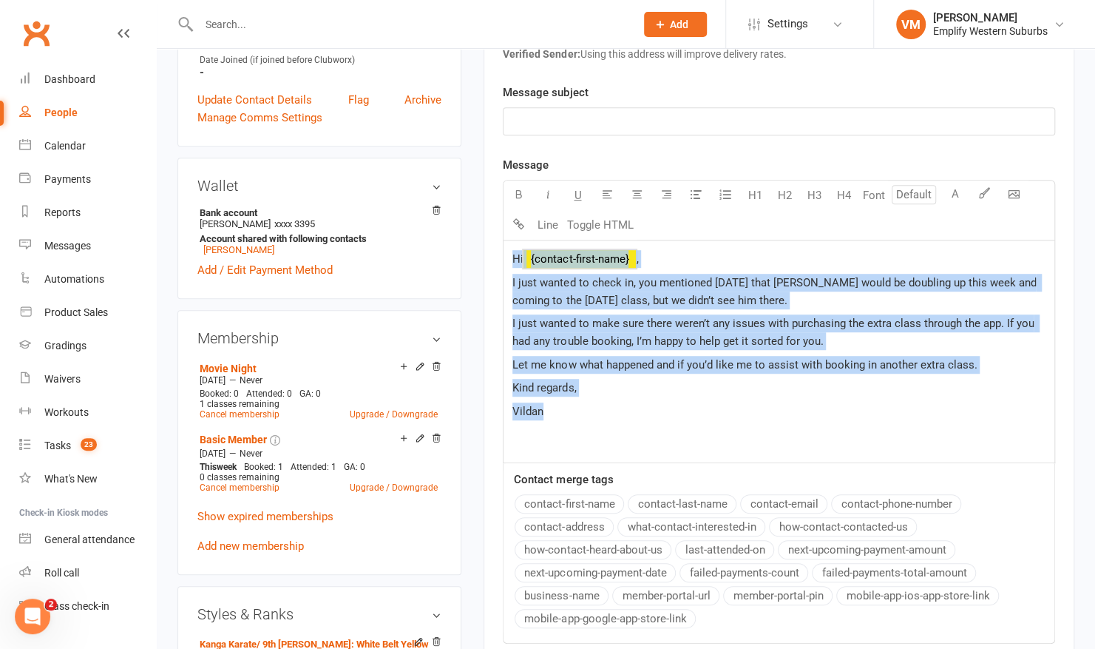
scroll to position [371, 0]
click at [216, 254] on link "Tim Varga" at bounding box center [238, 248] width 71 height 11
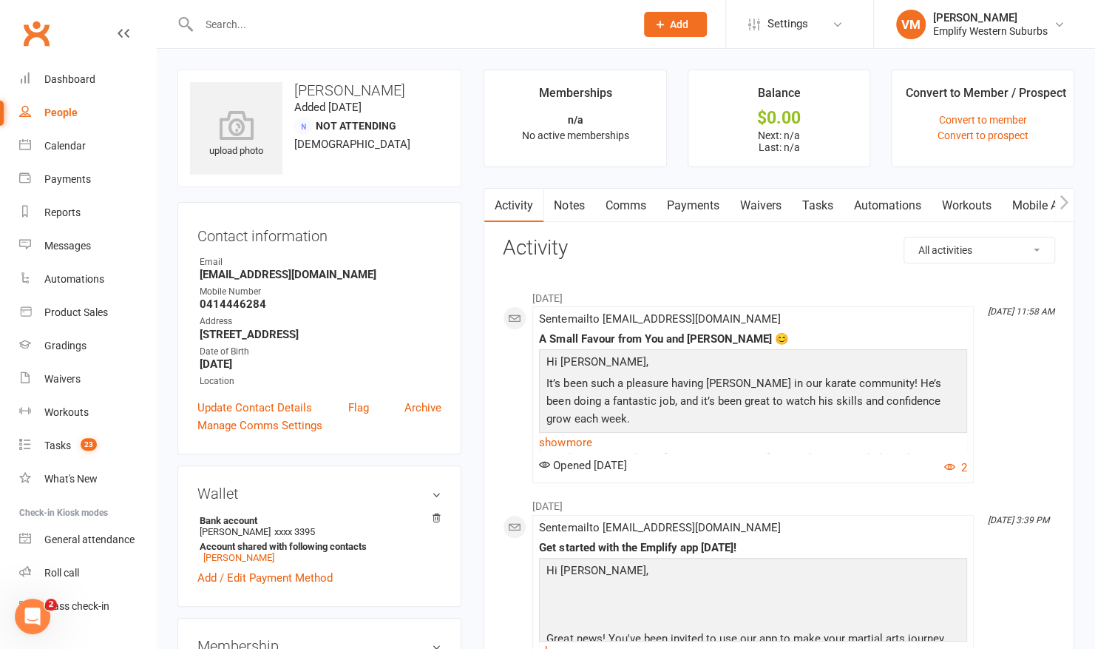
click at [627, 193] on link "Comms" at bounding box center [625, 206] width 61 height 34
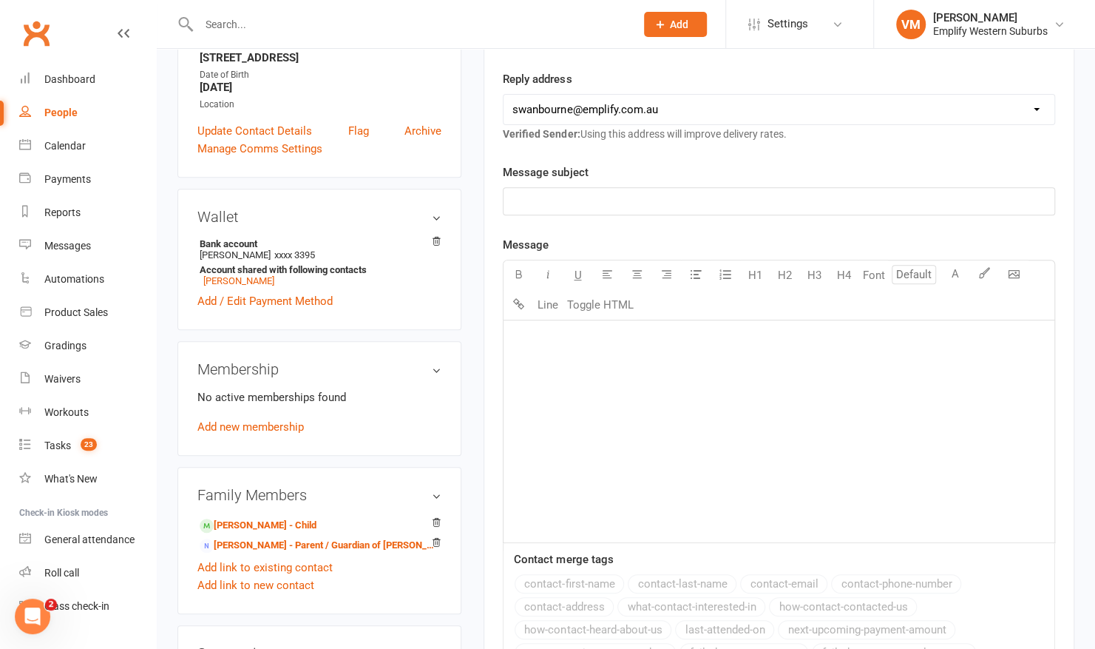
scroll to position [281, 0]
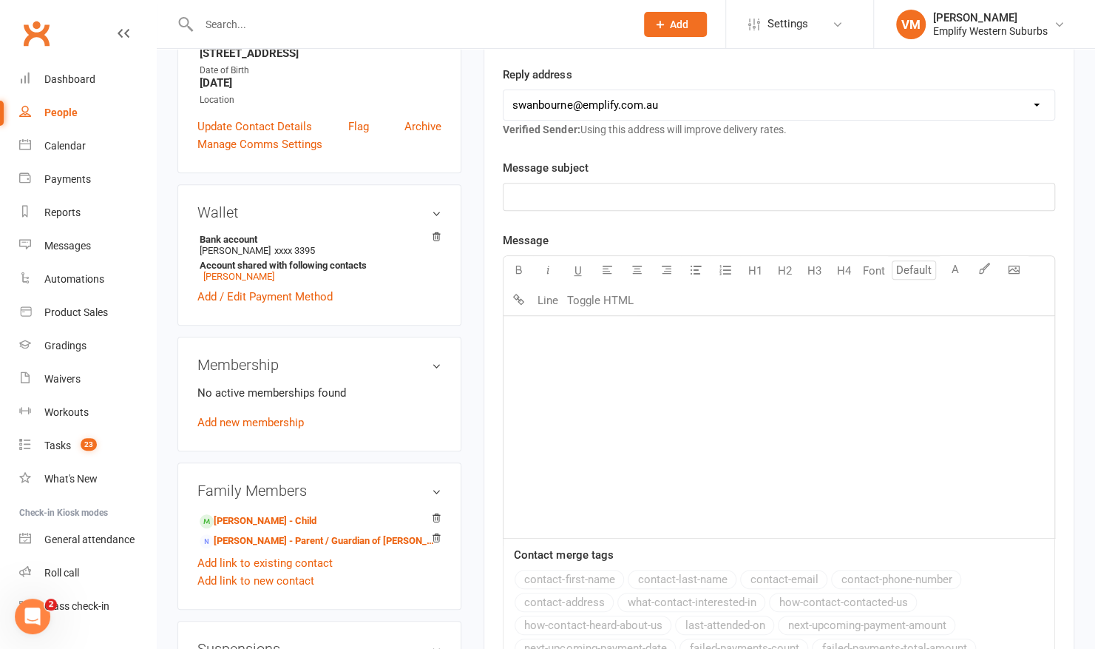
click at [669, 390] on div "﻿" at bounding box center [779, 427] width 551 height 222
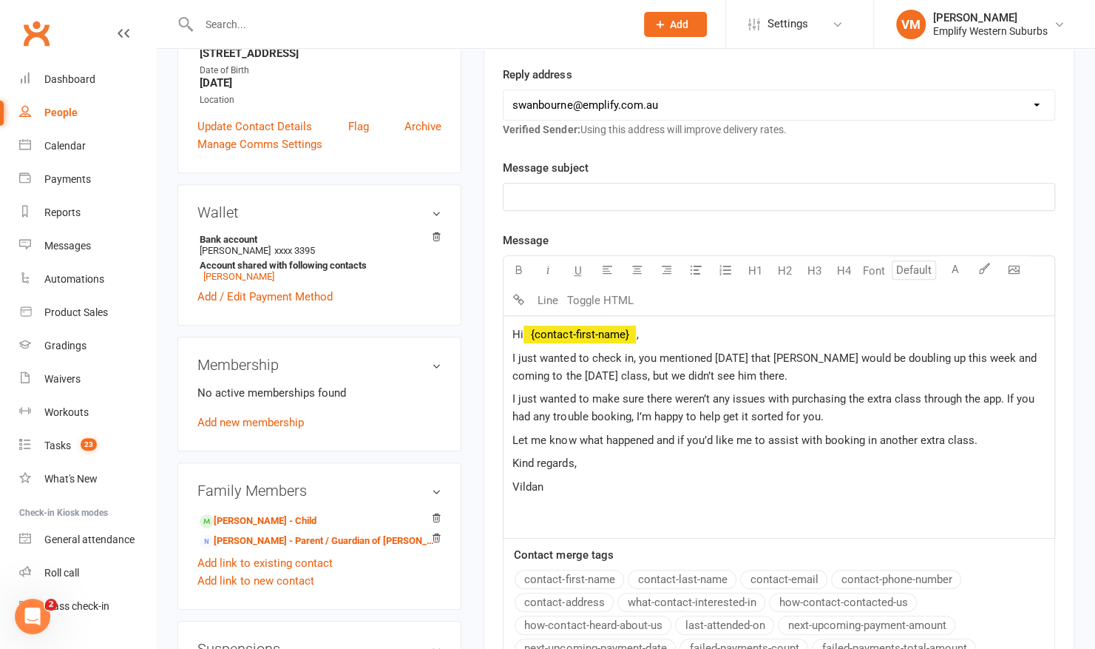
click at [665, 191] on p "﻿" at bounding box center [778, 197] width 533 height 18
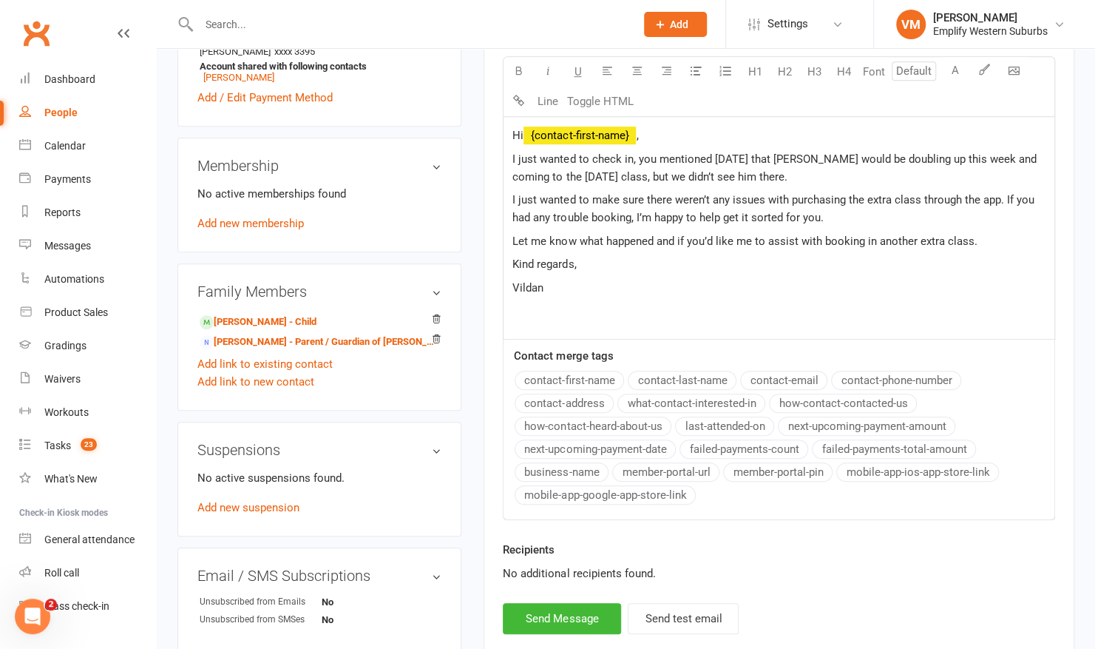
scroll to position [483, 0]
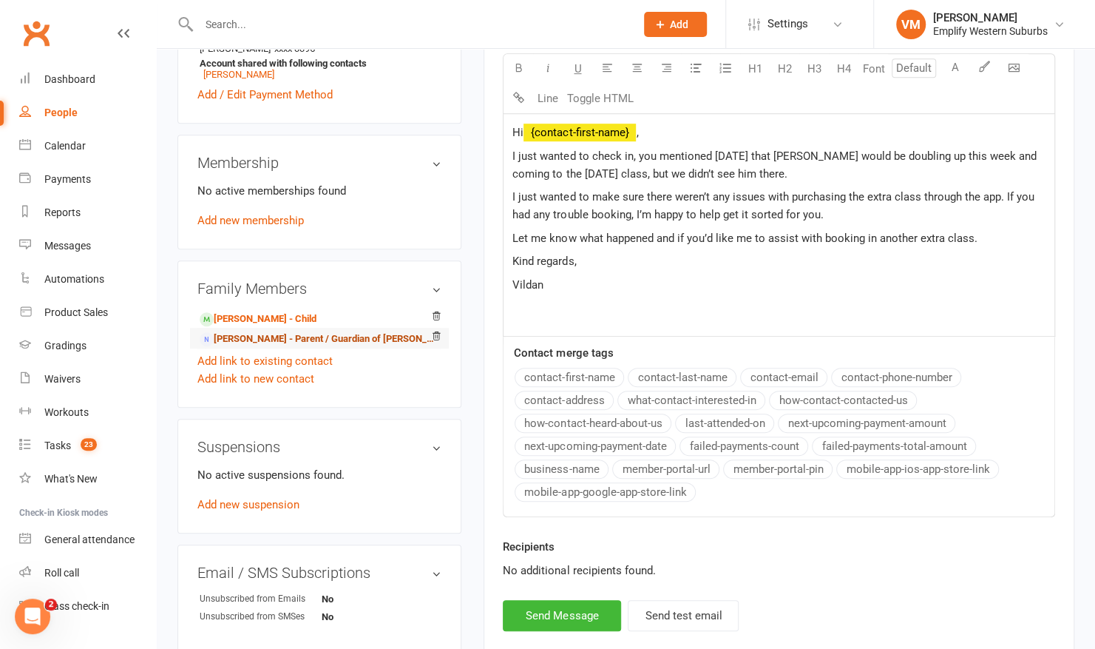
click at [256, 347] on link "Erin Varga - Parent / Guardian of Joseph Varga" at bounding box center [317, 339] width 234 height 16
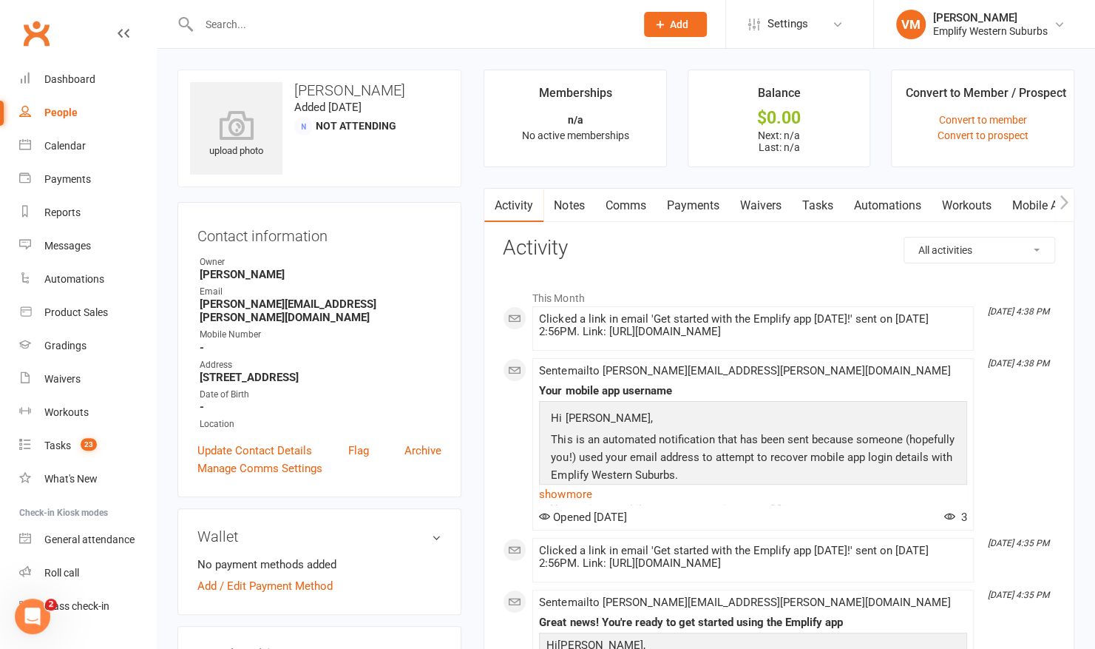
click at [629, 207] on link "Comms" at bounding box center [625, 206] width 61 height 34
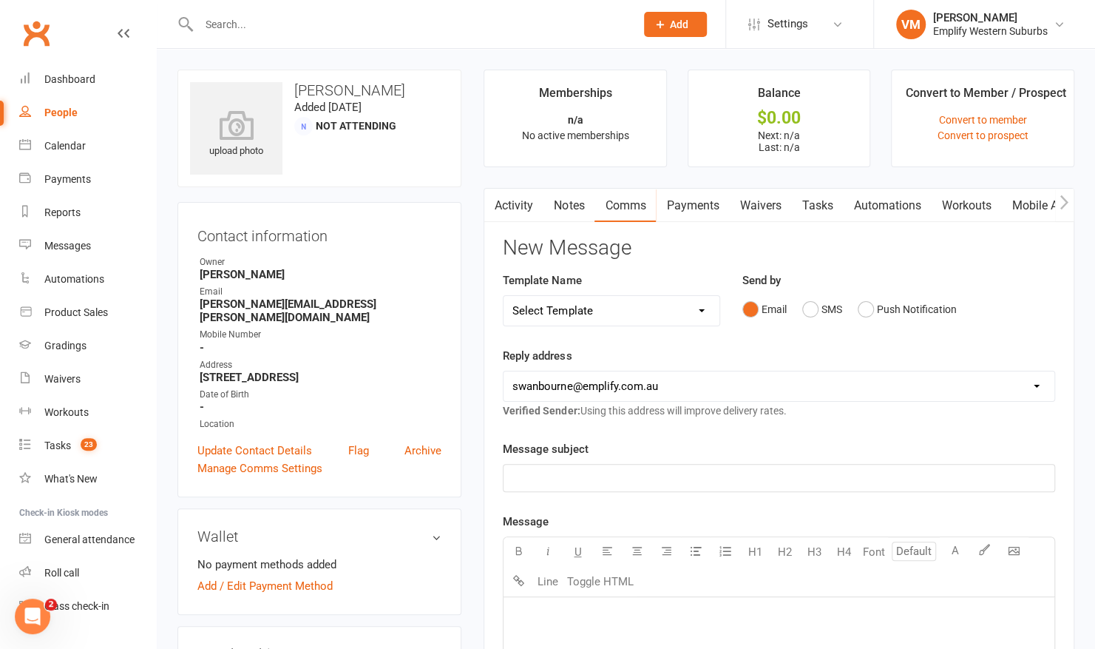
click at [587, 473] on p "﻿" at bounding box center [778, 478] width 533 height 18
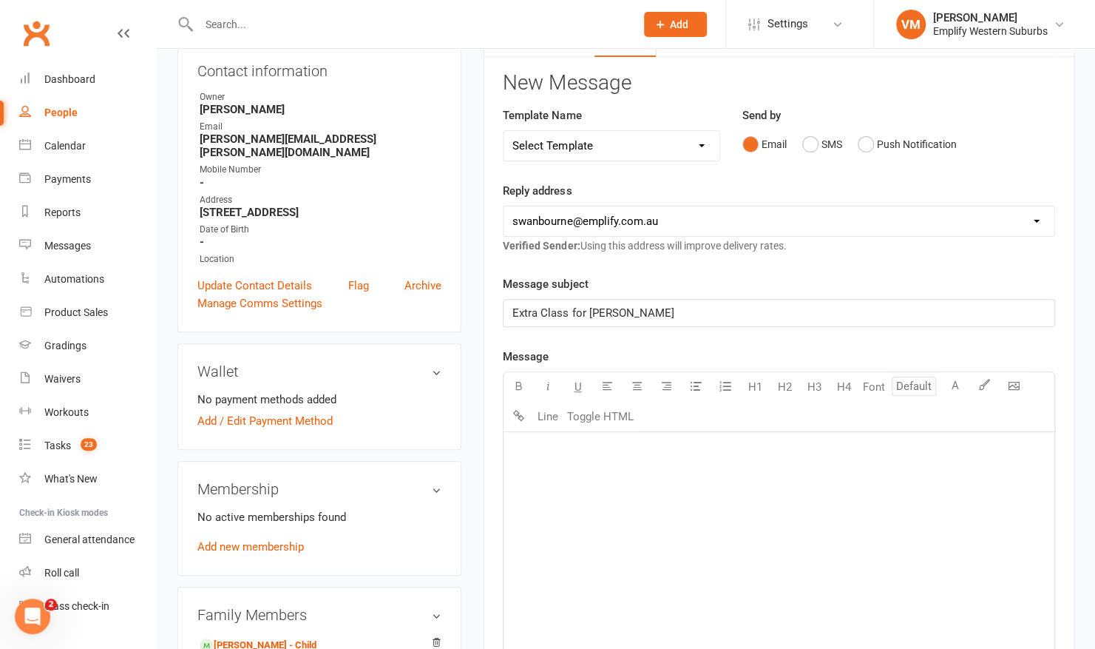
scroll to position [182, 0]
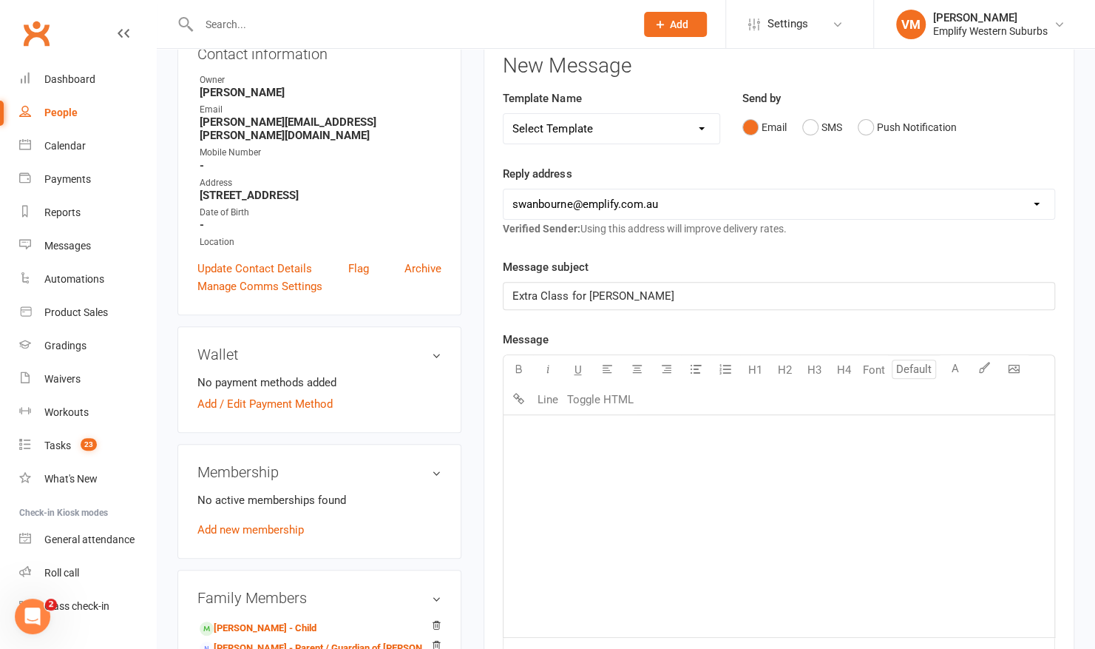
click at [587, 473] on div "﻿" at bounding box center [779, 526] width 551 height 222
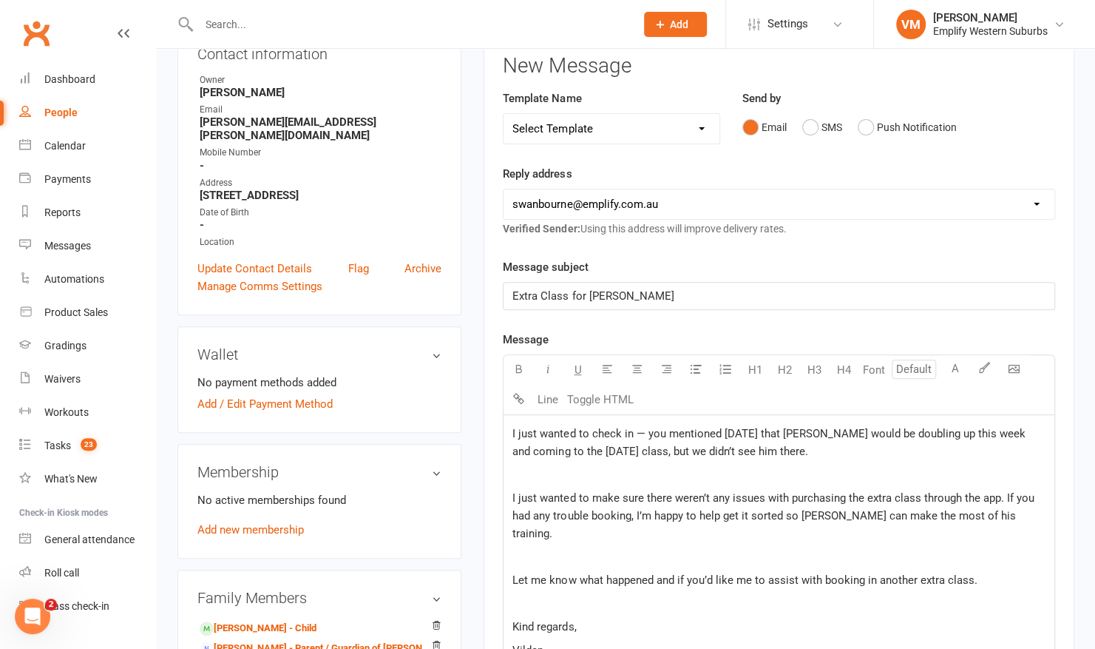
click at [510, 428] on div "I just wanted to check in — you mentioned on Tuesday that Joseph would be doubl…" at bounding box center [779, 542] width 551 height 254
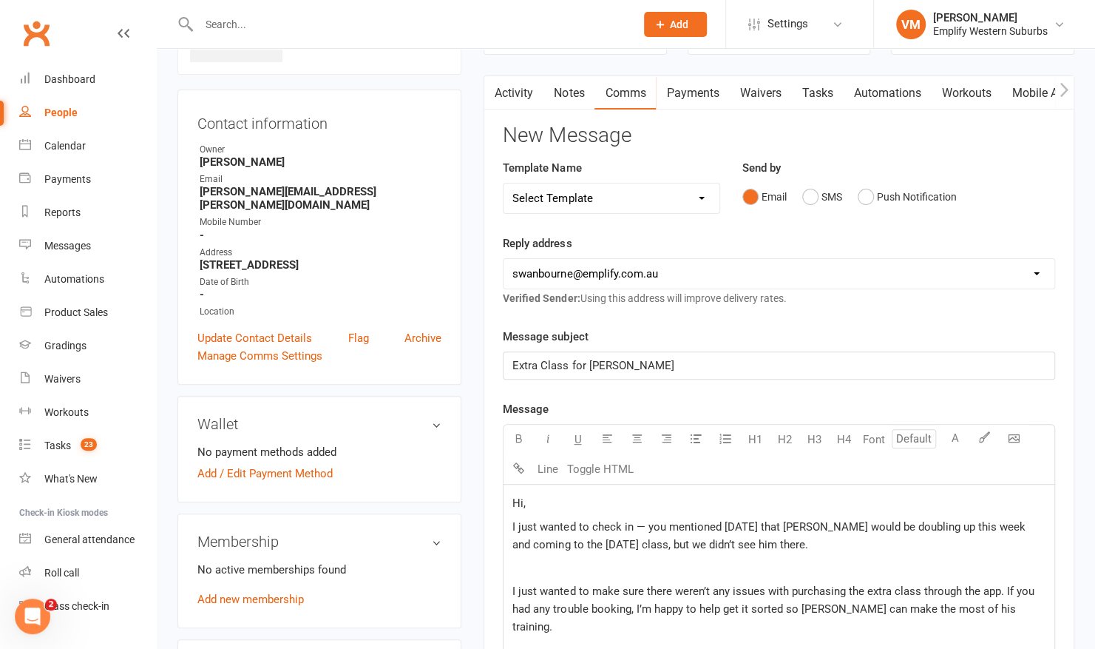
scroll to position [115, 0]
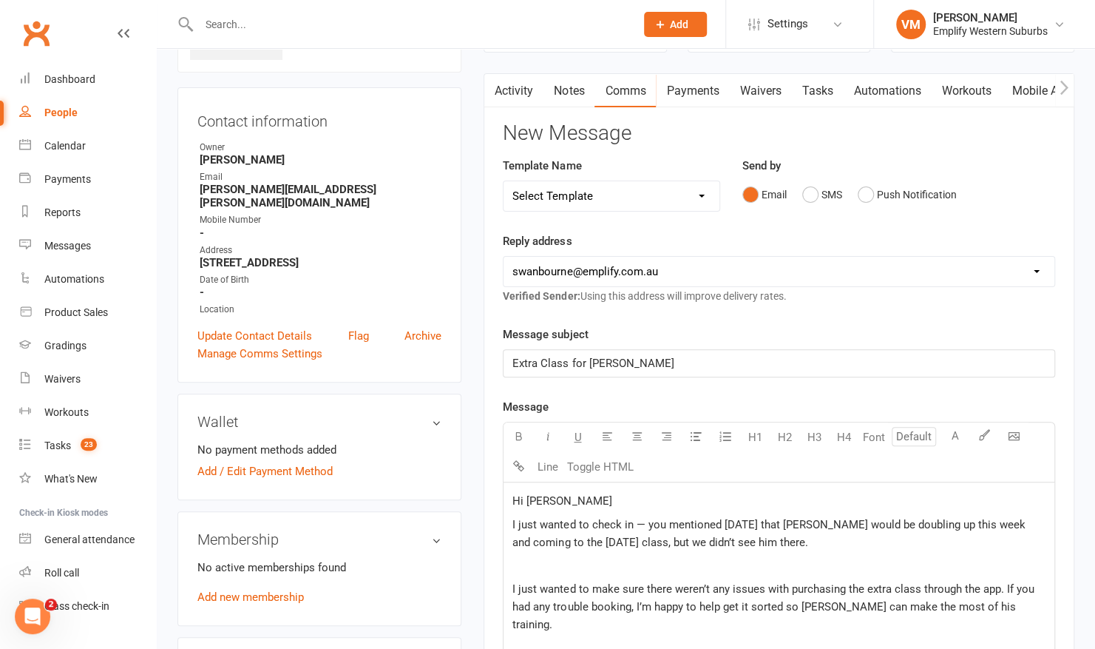
click at [642, 518] on span "I just wanted to check in — you mentioned on Tuesday that Joseph would be doubl…" at bounding box center [769, 533] width 515 height 31
click at [542, 556] on p "﻿" at bounding box center [778, 565] width 533 height 18
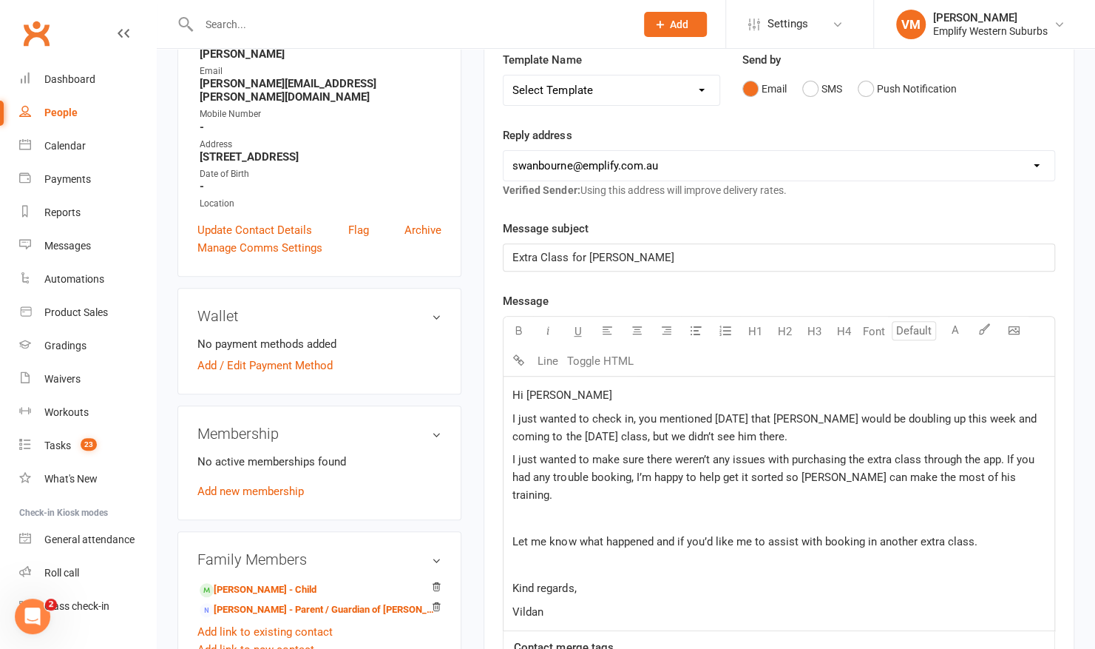
scroll to position [231, 0]
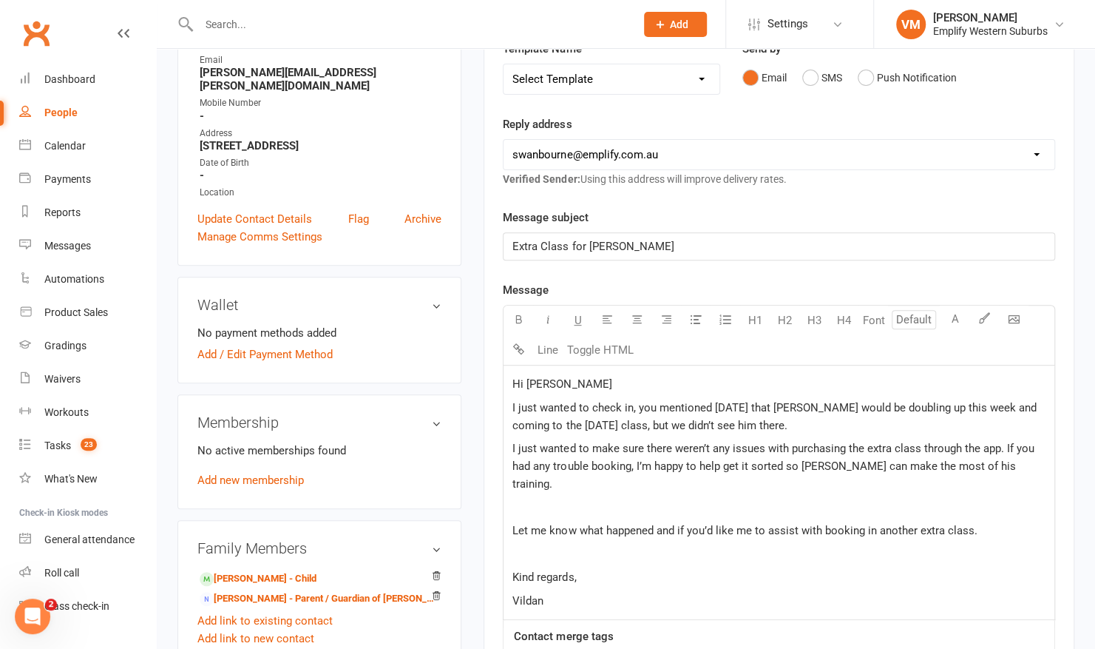
click at [547, 498] on p "﻿" at bounding box center [778, 507] width 533 height 18
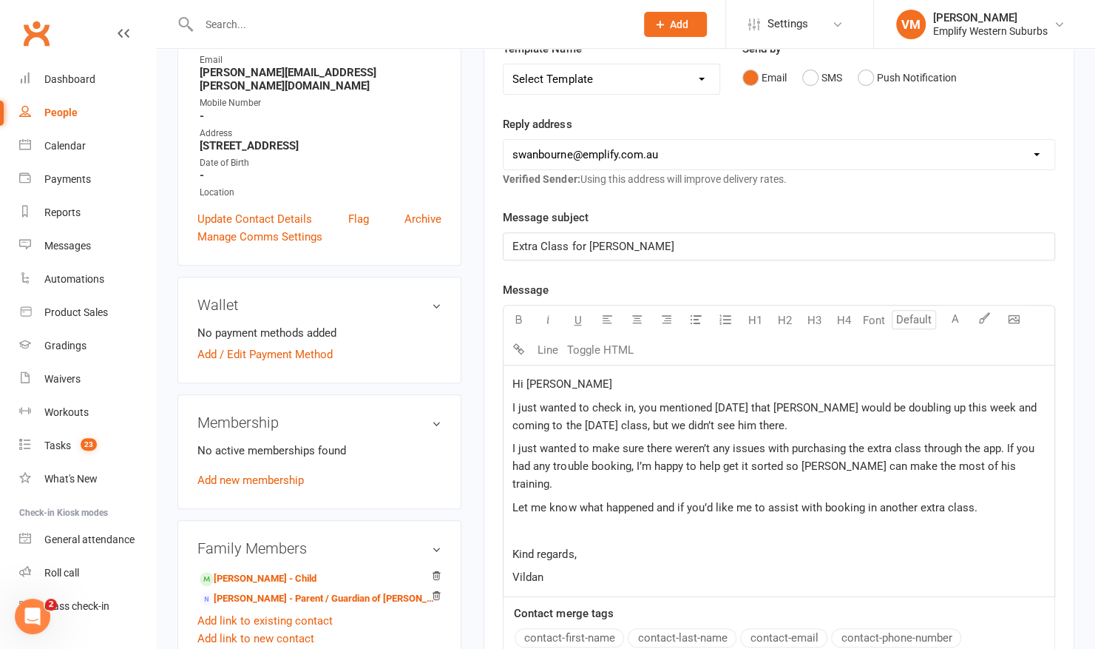
click at [525, 521] on p "﻿" at bounding box center [778, 530] width 533 height 18
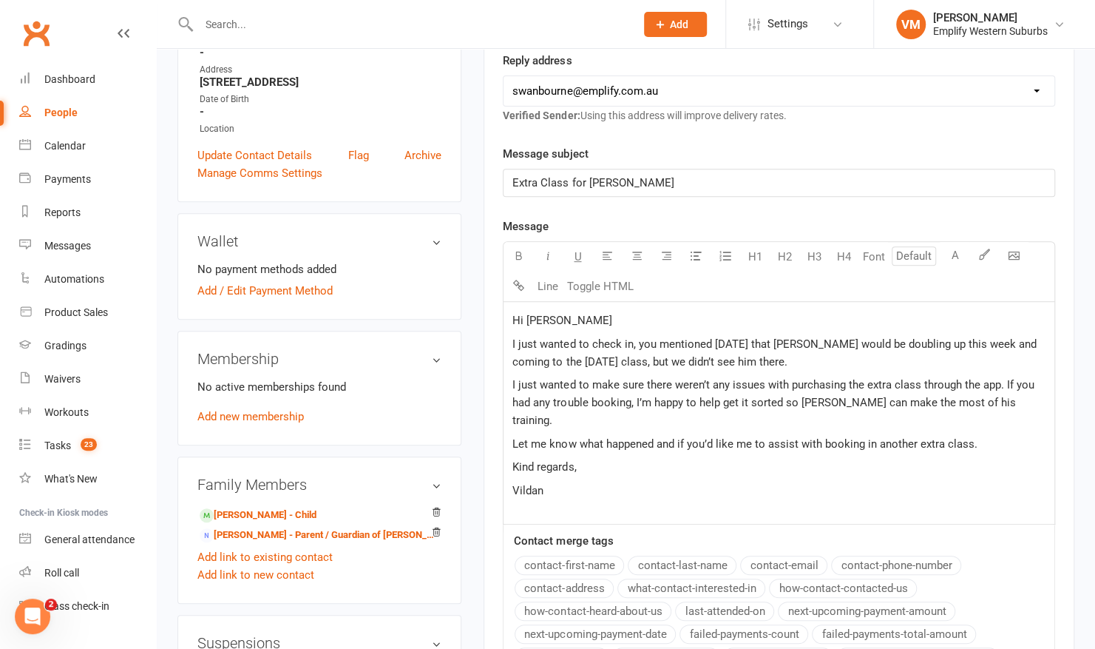
scroll to position [297, 0]
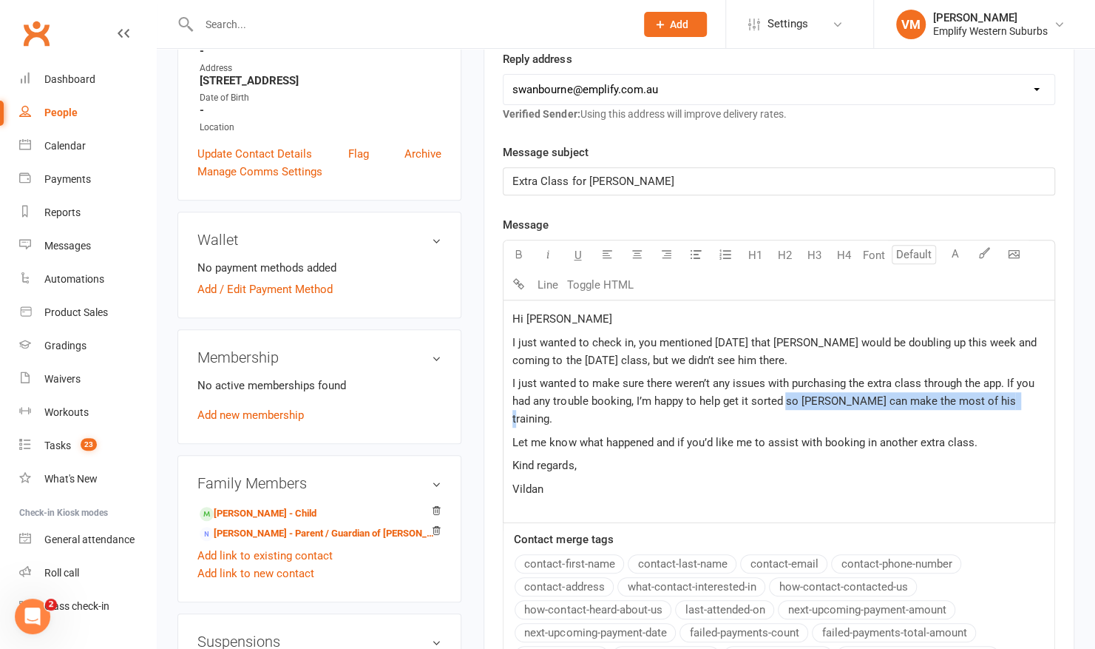
drag, startPoint x: 1001, startPoint y: 400, endPoint x: 785, endPoint y: 405, distance: 216.0
click at [785, 405] on p "I just wanted to make sure there weren’t any issues with purchasing the extra c…" at bounding box center [778, 400] width 533 height 53
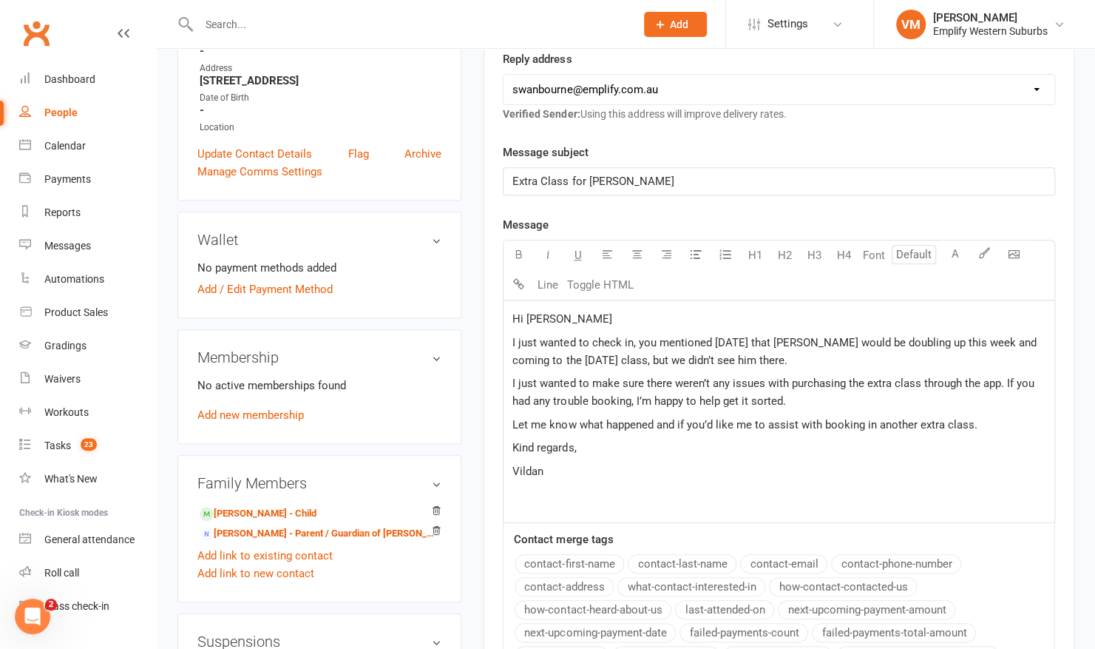
click at [785, 405] on p "I just wanted to make sure there weren’t any issues with purchasing the extra c…" at bounding box center [778, 391] width 533 height 35
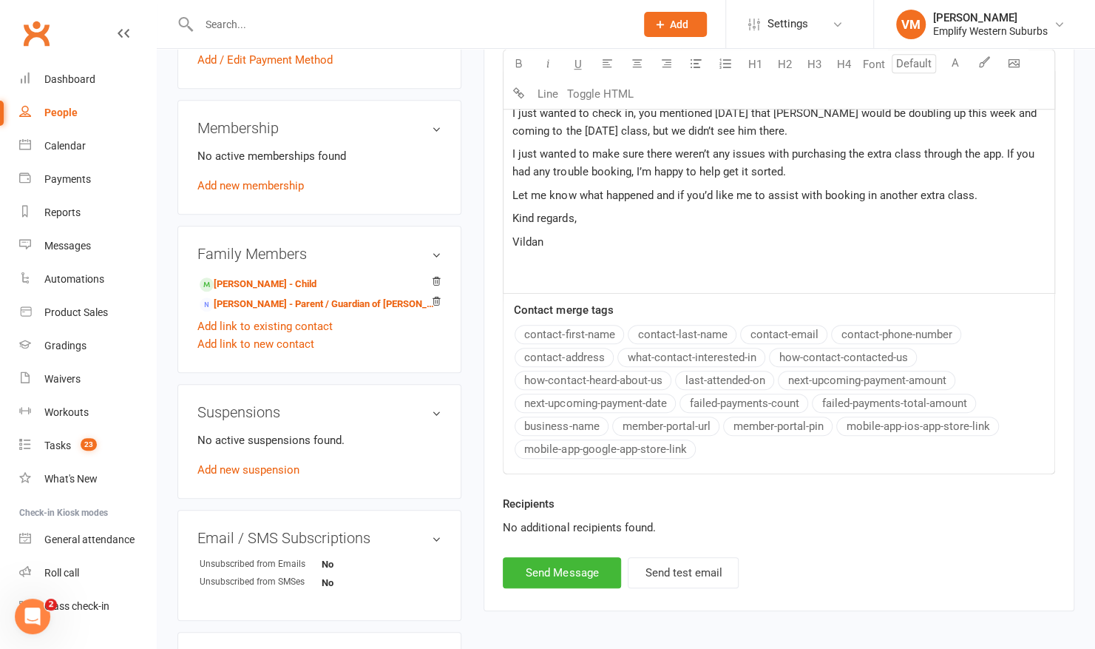
scroll to position [548, 0]
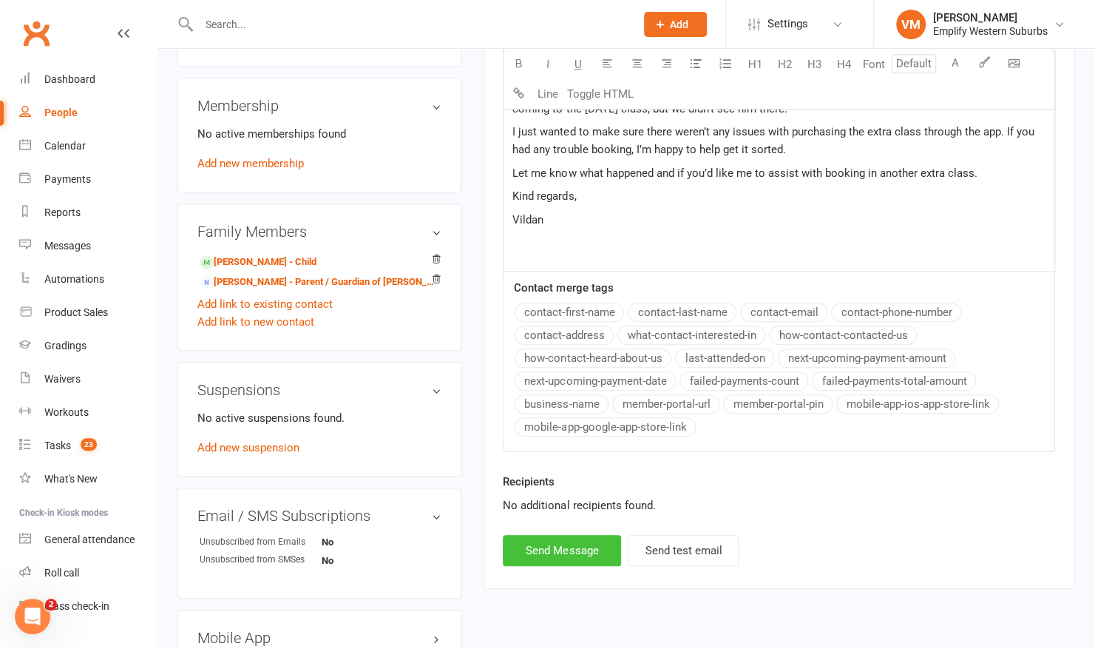
click at [536, 548] on button "Send Message" at bounding box center [562, 550] width 118 height 31
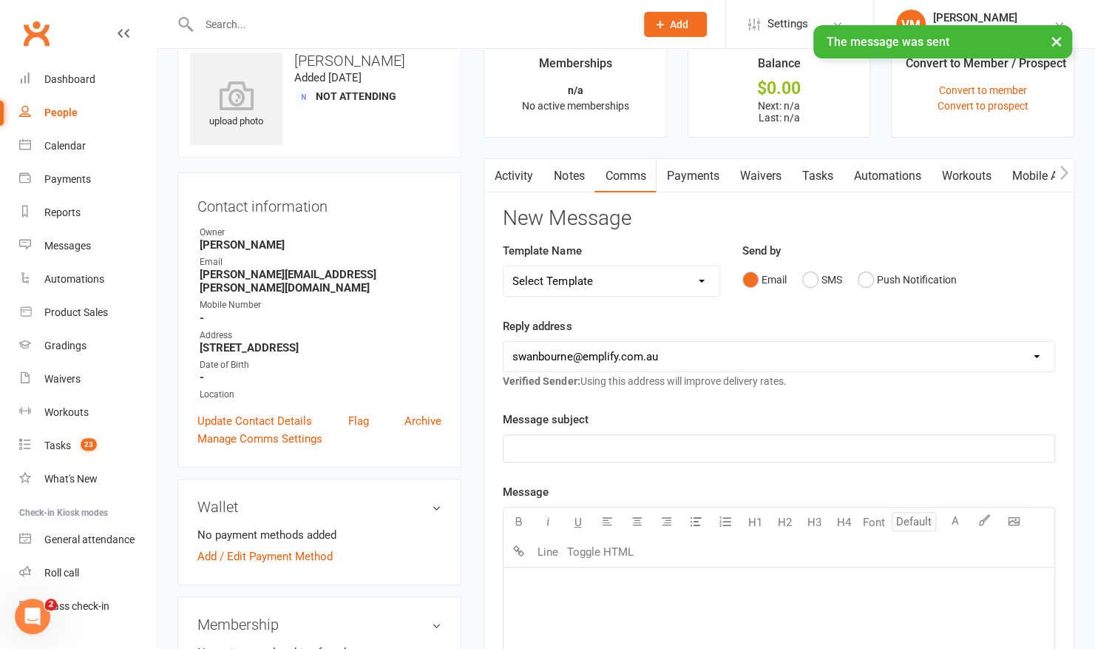
scroll to position [0, 0]
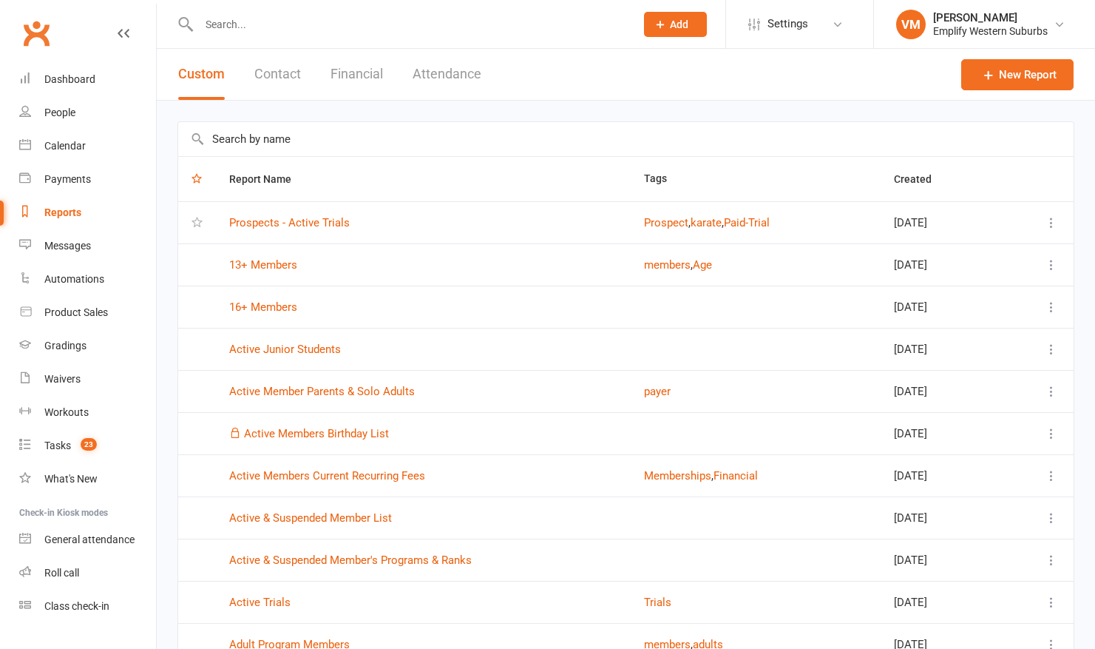
select select "50"
click at [280, 220] on link "Prospects - Active Trials" at bounding box center [289, 222] width 121 height 13
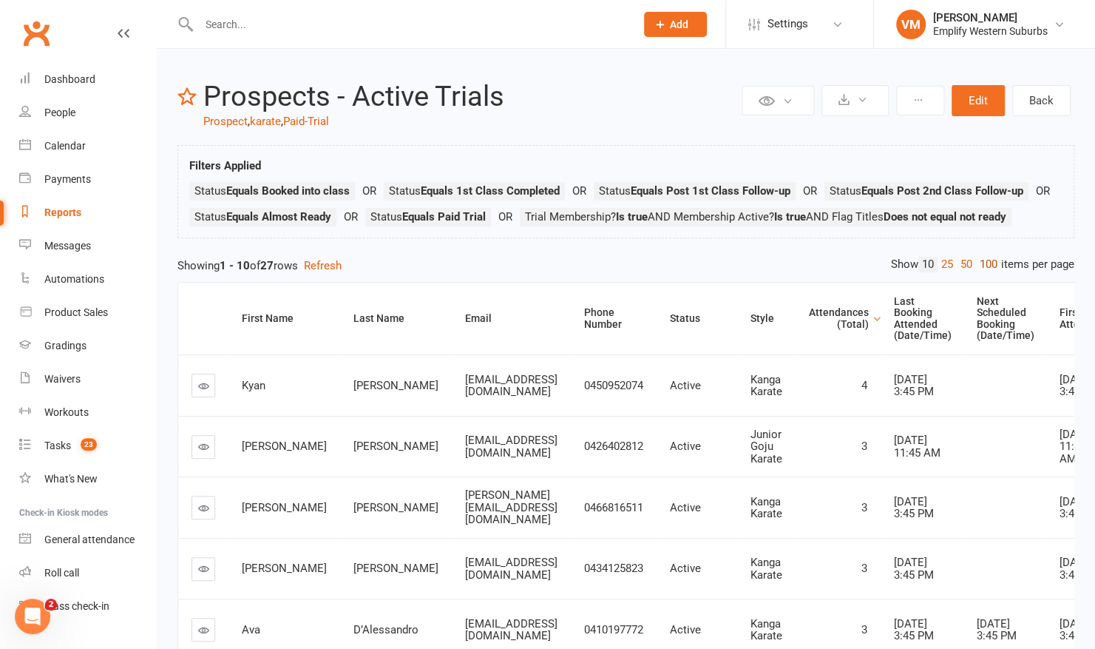
click at [981, 272] on link "100" at bounding box center [988, 265] width 25 height 16
click at [869, 330] on div "Attendances (Total)" at bounding box center [839, 318] width 60 height 23
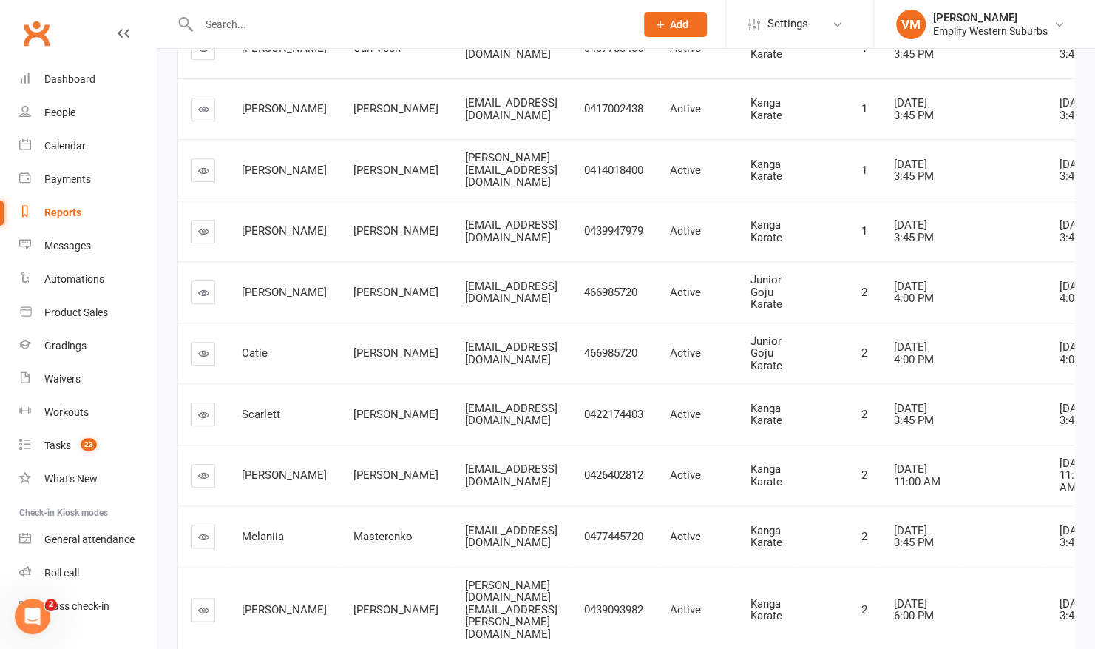
scroll to position [704, 0]
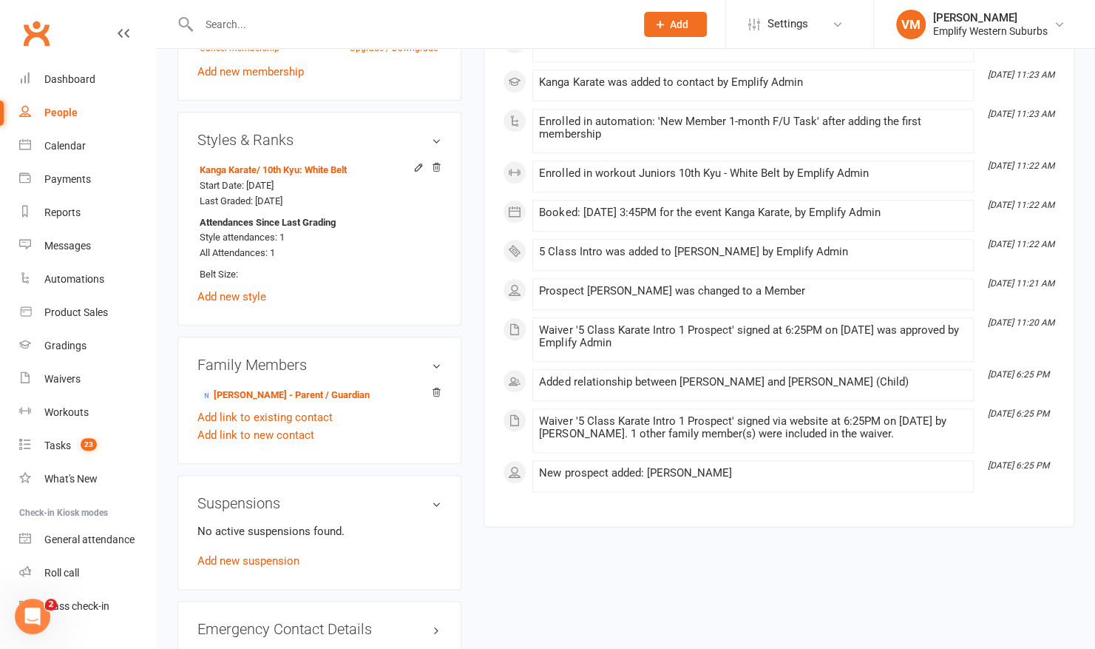
scroll to position [767, 0]
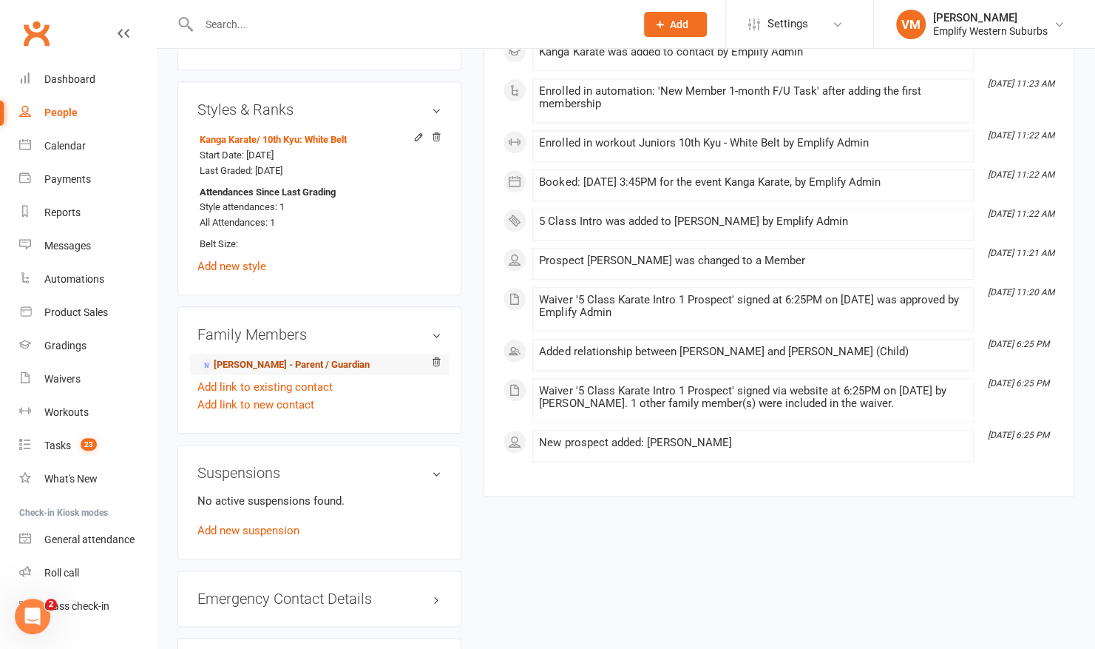
click at [248, 362] on link "Rhys Bradley - Parent / Guardian" at bounding box center [285, 365] width 170 height 16
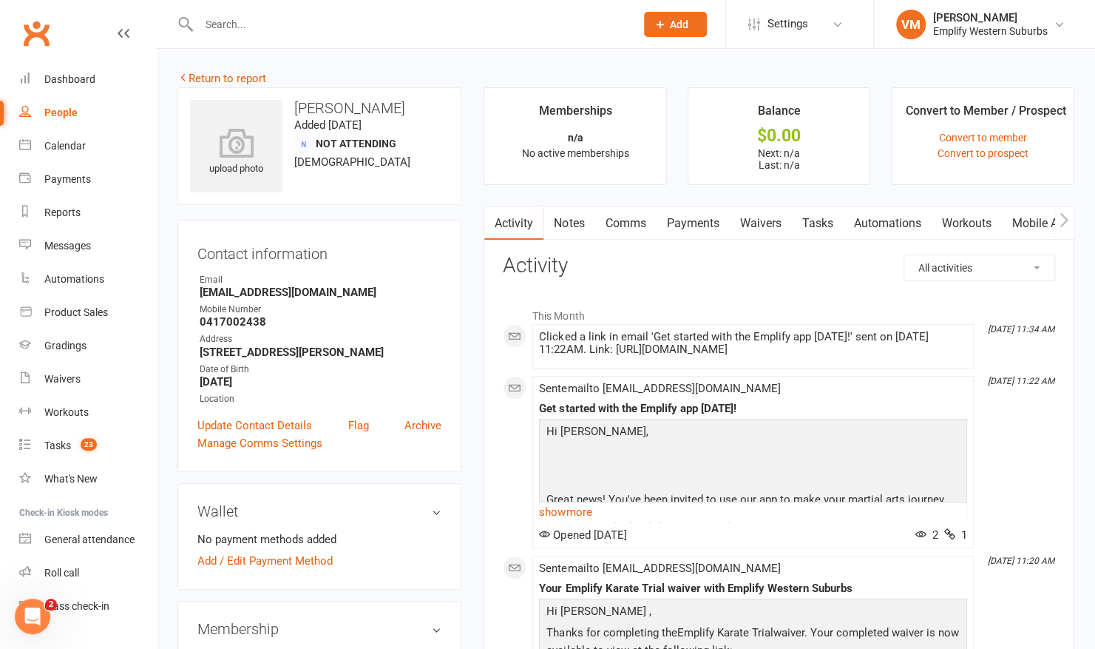
click at [618, 219] on link "Comms" at bounding box center [625, 223] width 61 height 34
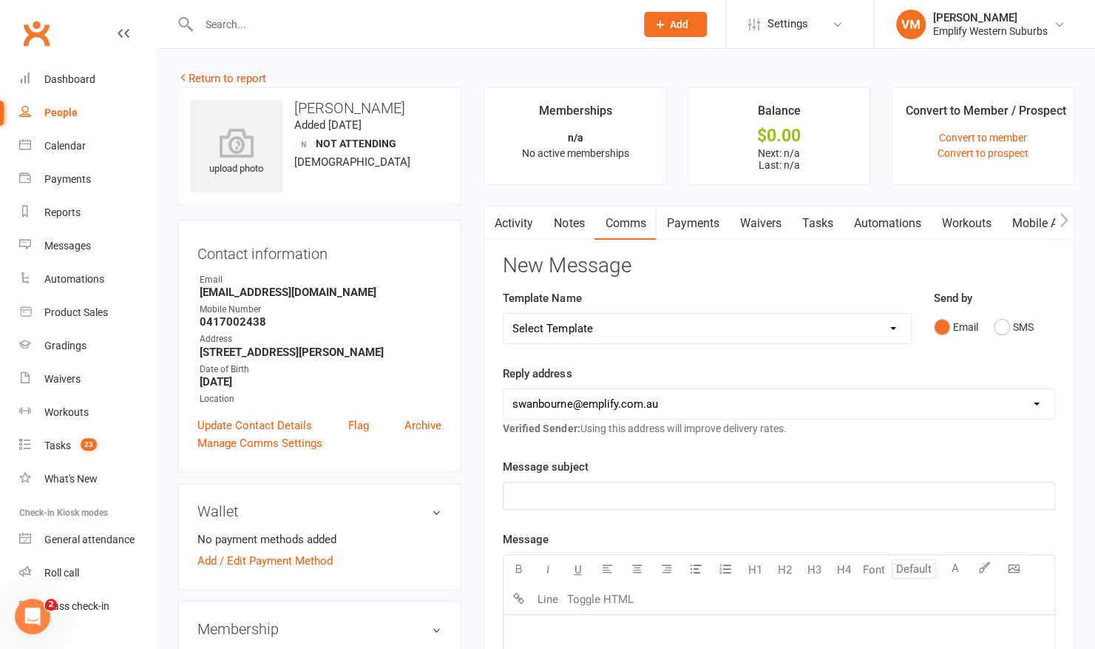
click at [602, 487] on p "﻿" at bounding box center [778, 496] width 533 height 18
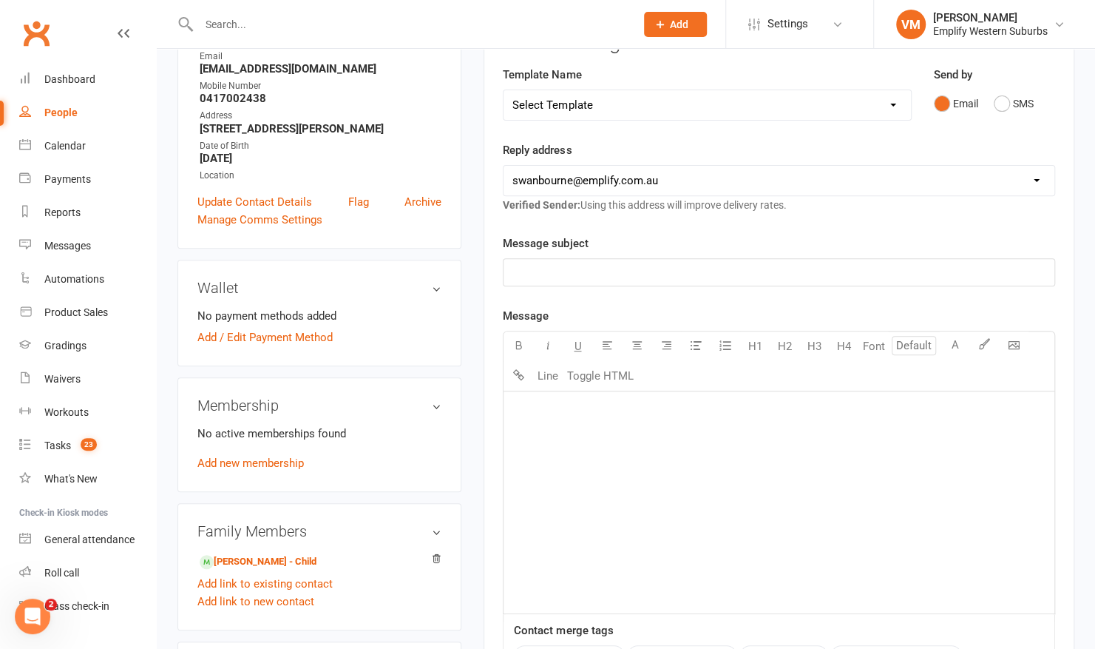
click at [602, 487] on div "﻿" at bounding box center [779, 502] width 551 height 222
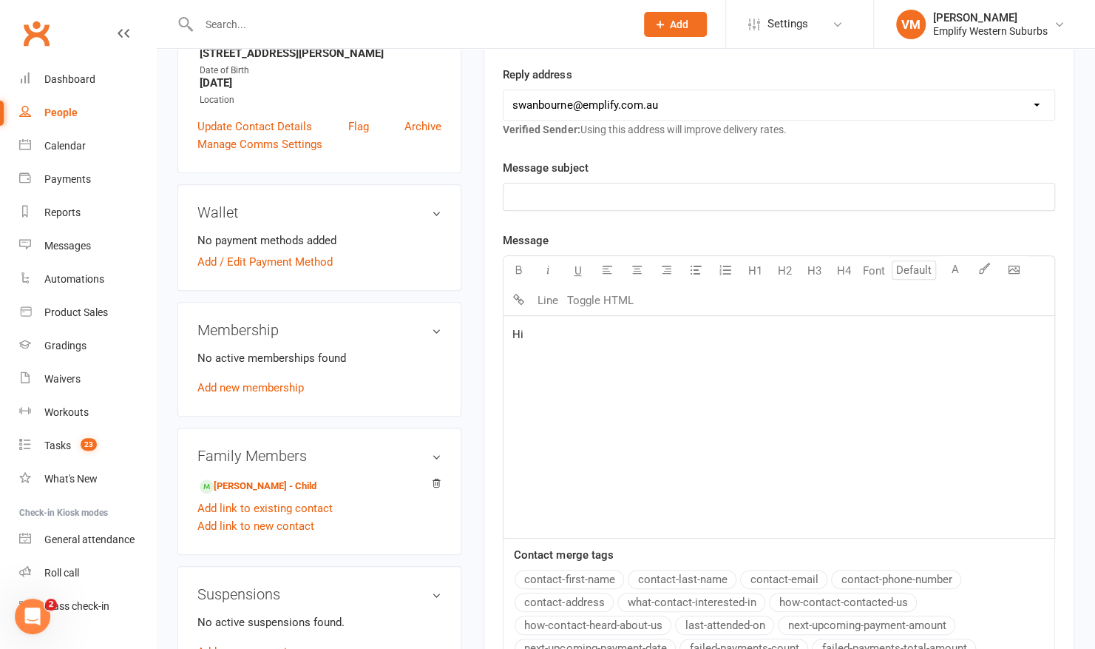
click at [572, 574] on button "contact-first-name" at bounding box center [569, 578] width 109 height 19
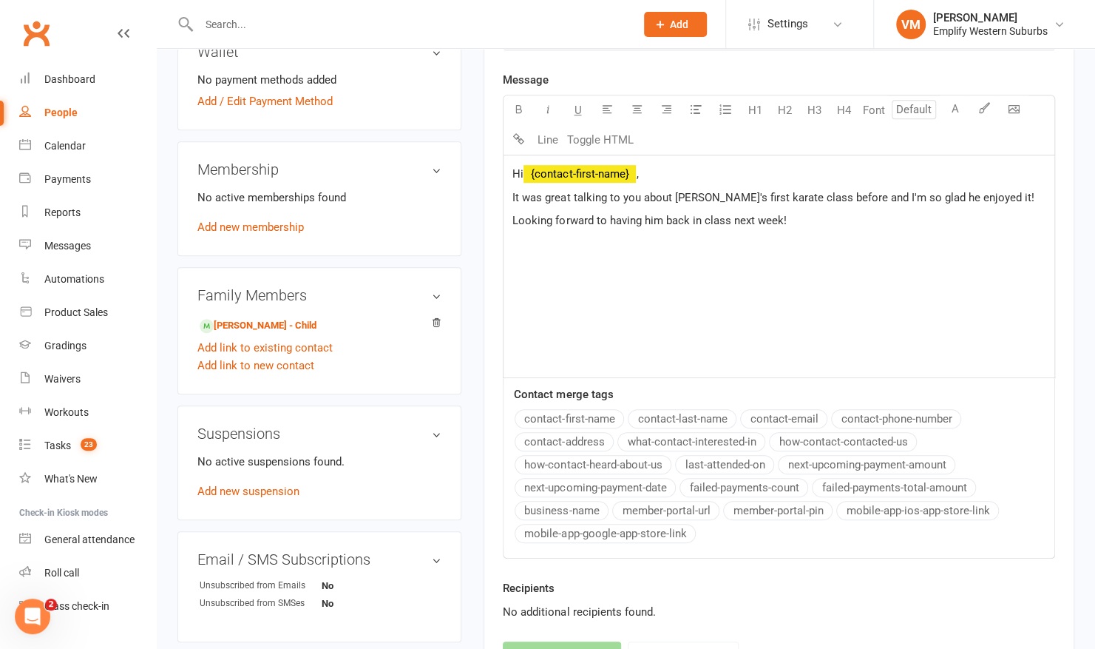
scroll to position [459, 0]
click at [529, 240] on p "﻿" at bounding box center [778, 245] width 533 height 18
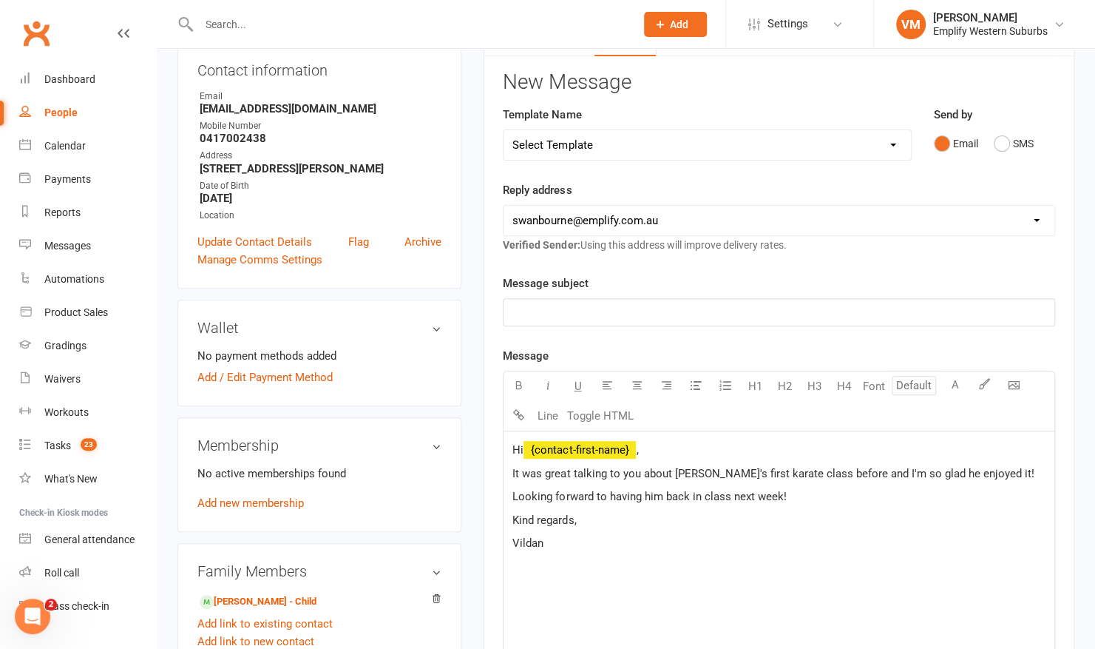
scroll to position [182, 0]
click at [625, 311] on p "﻿" at bounding box center [778, 314] width 533 height 18
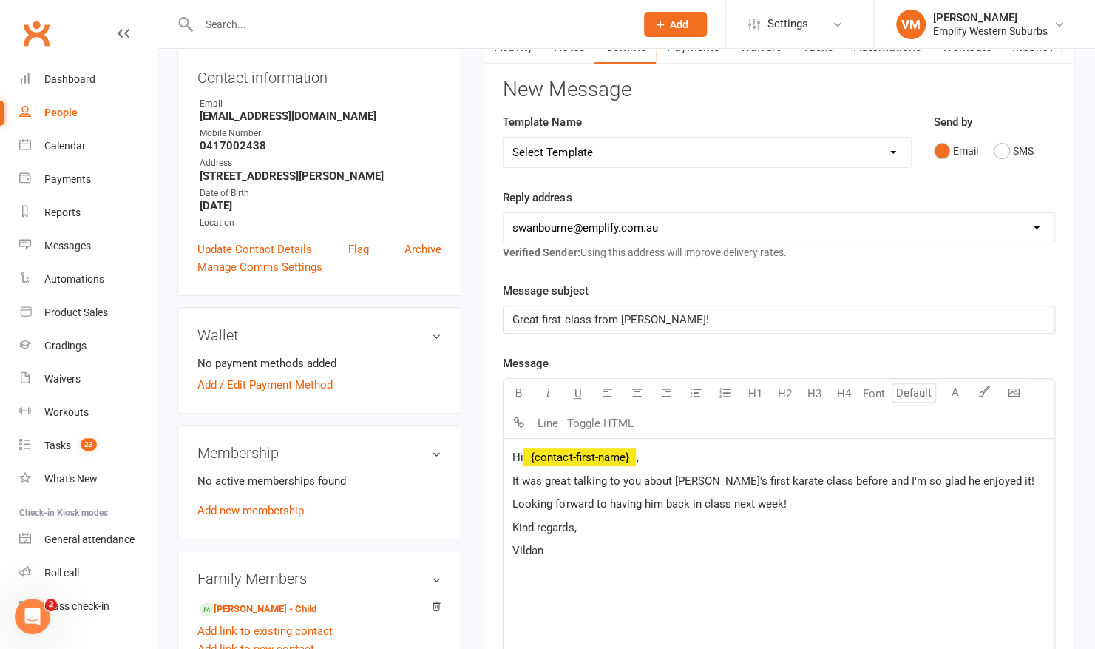
scroll to position [537, 0]
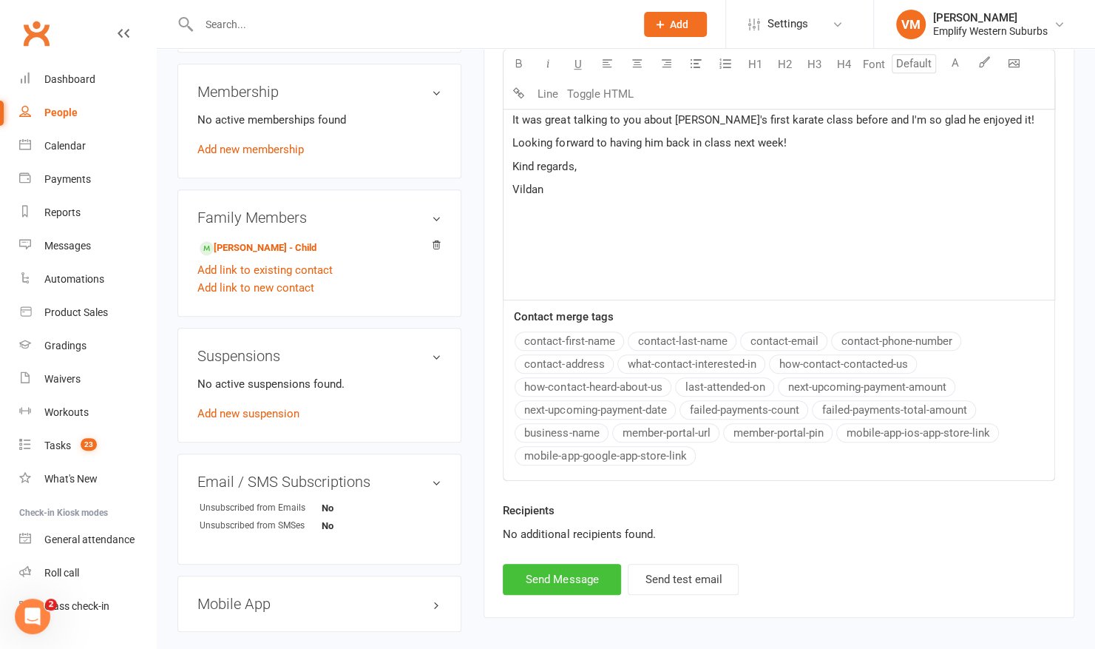
click at [539, 574] on button "Send Message" at bounding box center [562, 579] width 118 height 31
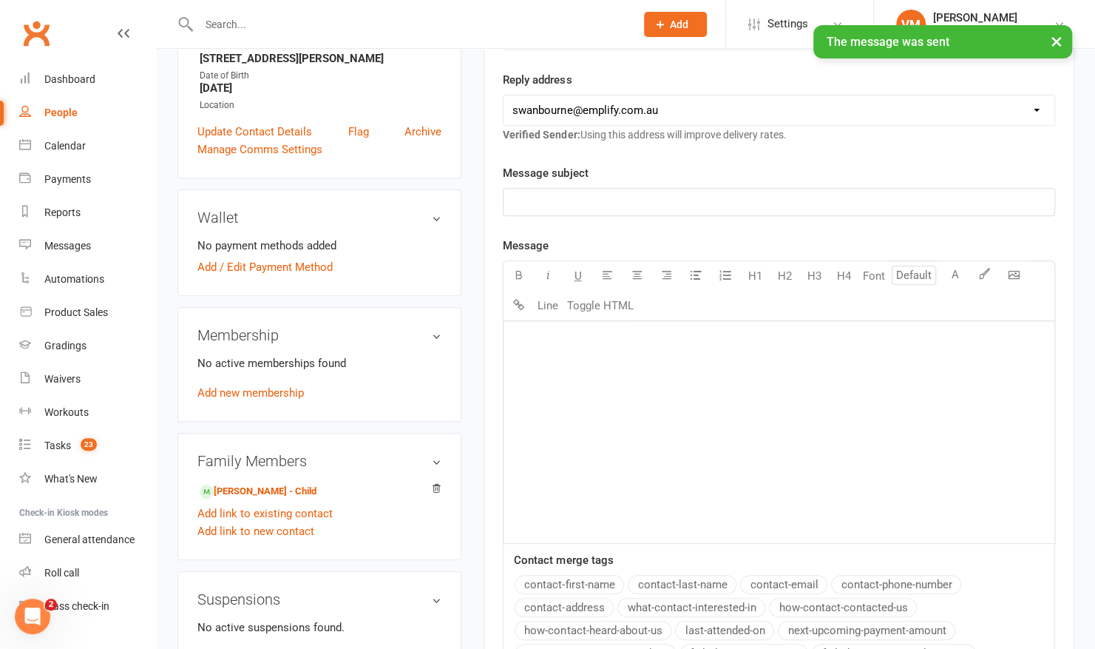
scroll to position [305, 0]
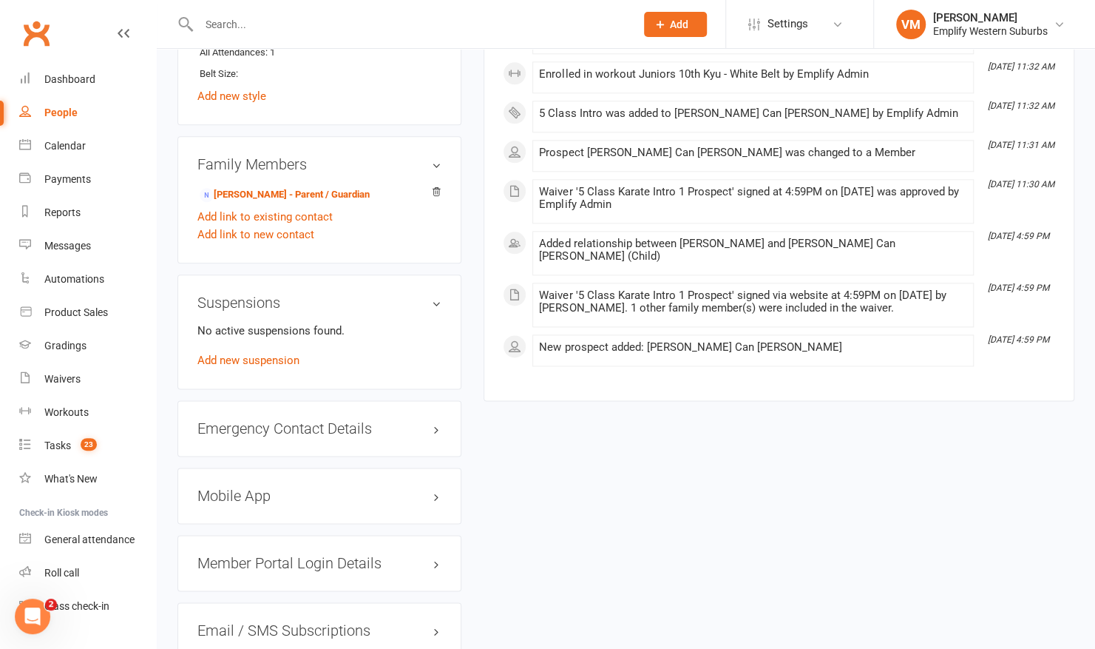
scroll to position [975, 0]
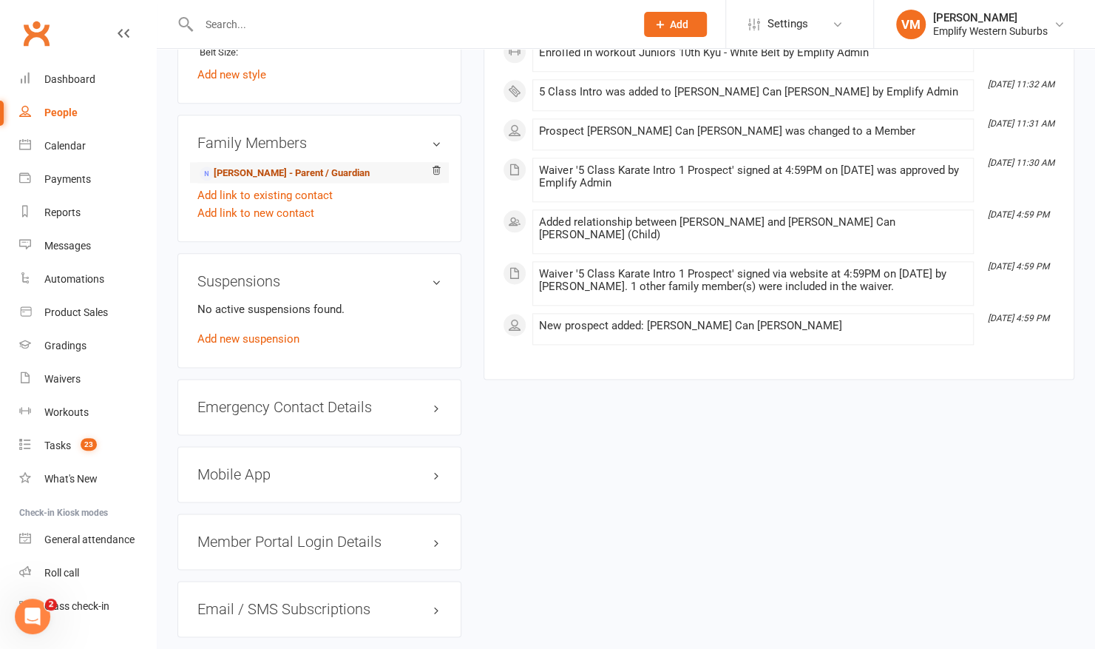
click at [302, 166] on link "[PERSON_NAME] - Parent / Guardian" at bounding box center [285, 174] width 170 height 16
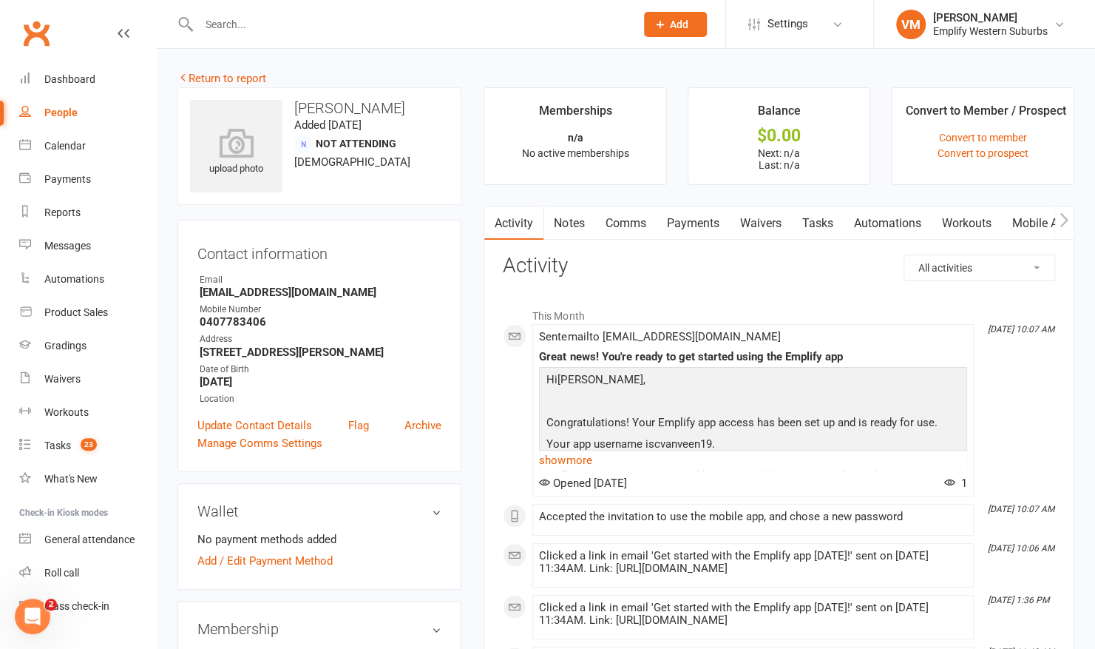
click at [635, 229] on link "Comms" at bounding box center [625, 223] width 61 height 34
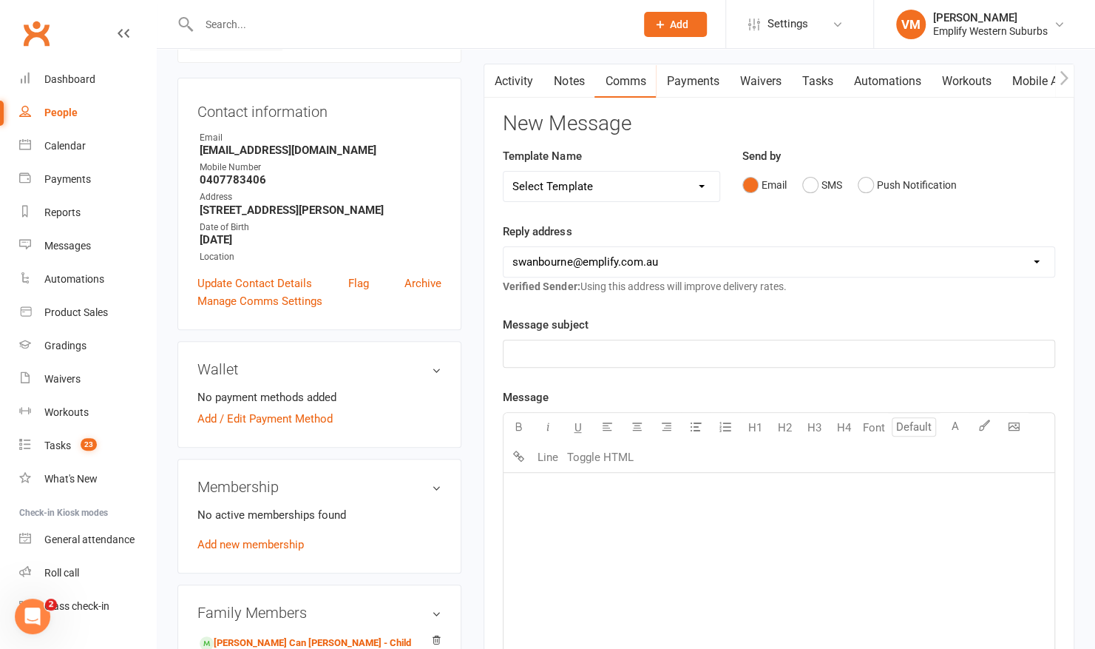
scroll to position [146, 0]
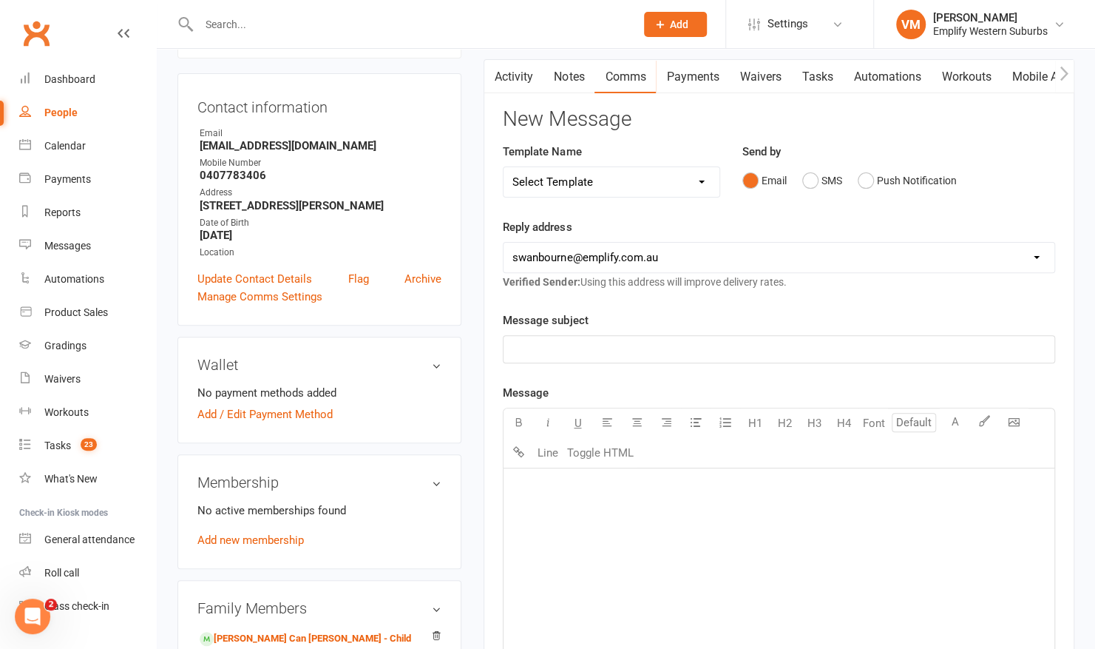
drag, startPoint x: 609, startPoint y: 493, endPoint x: 568, endPoint y: 491, distance: 41.4
click at [568, 491] on p "﻿" at bounding box center [778, 487] width 533 height 18
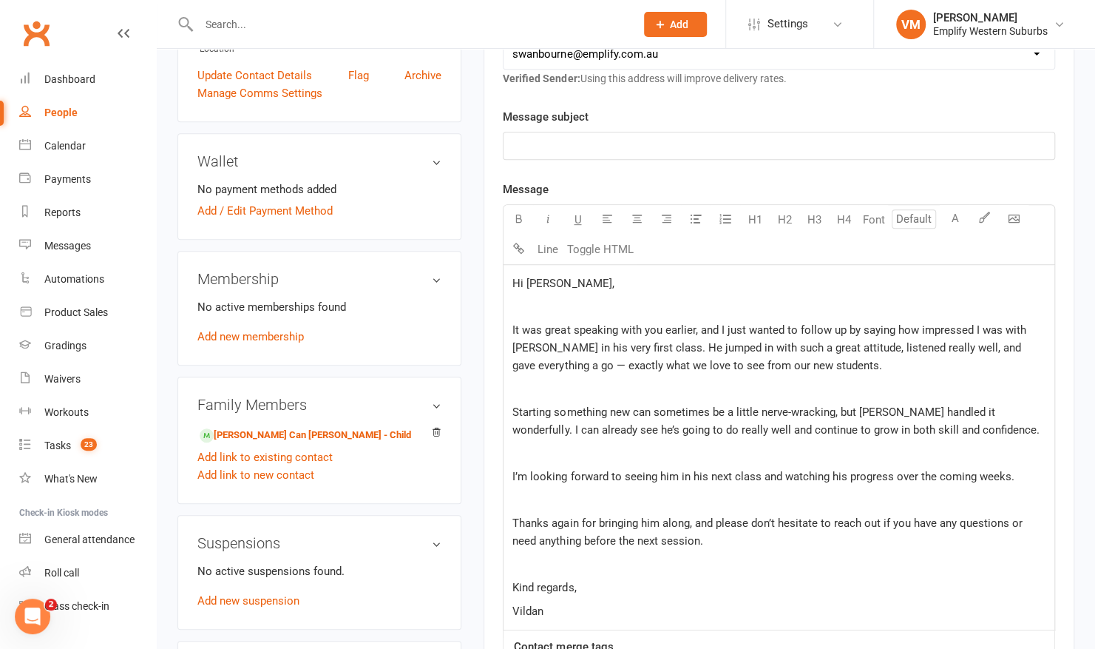
scroll to position [349, 0]
click at [540, 303] on p "﻿" at bounding box center [778, 308] width 533 height 18
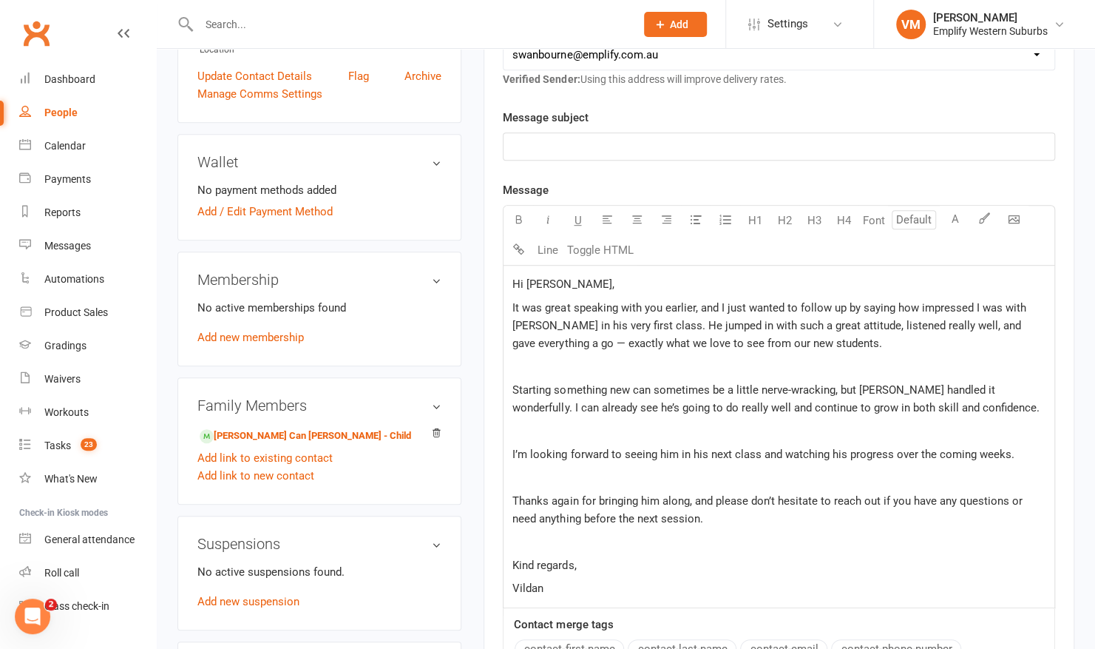
click at [544, 339] on span "It was great speaking with you earlier, and I just wanted to follow up by sayin…" at bounding box center [770, 325] width 516 height 49
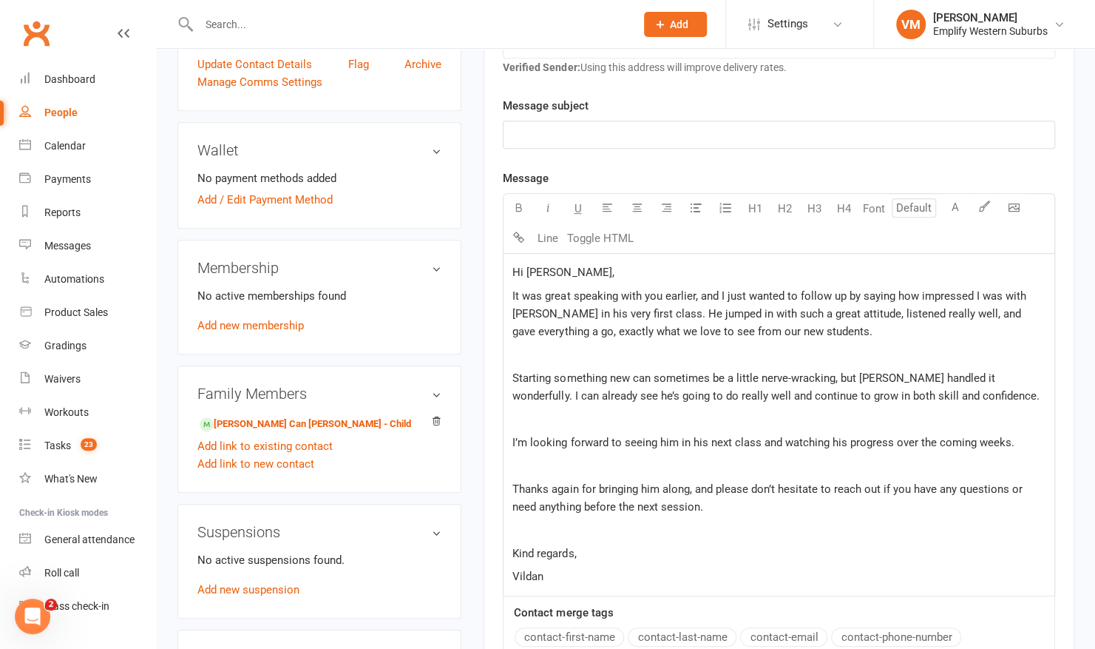
click at [608, 352] on p "﻿" at bounding box center [778, 354] width 533 height 18
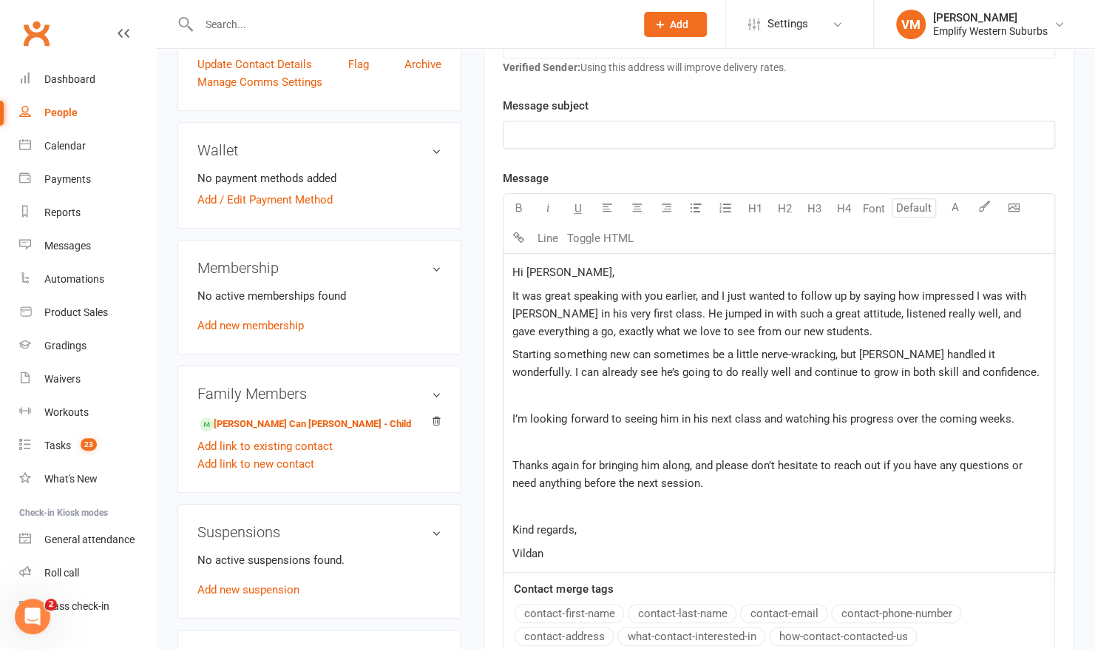
click at [536, 394] on p "﻿" at bounding box center [778, 396] width 533 height 18
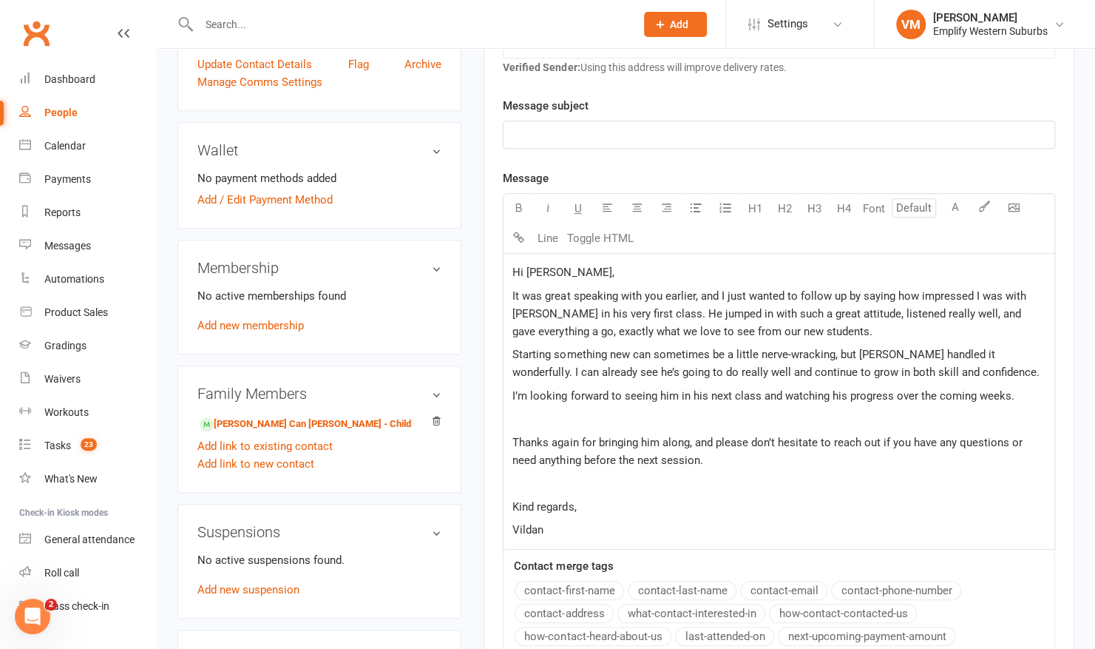
click at [528, 416] on p "﻿" at bounding box center [778, 419] width 533 height 18
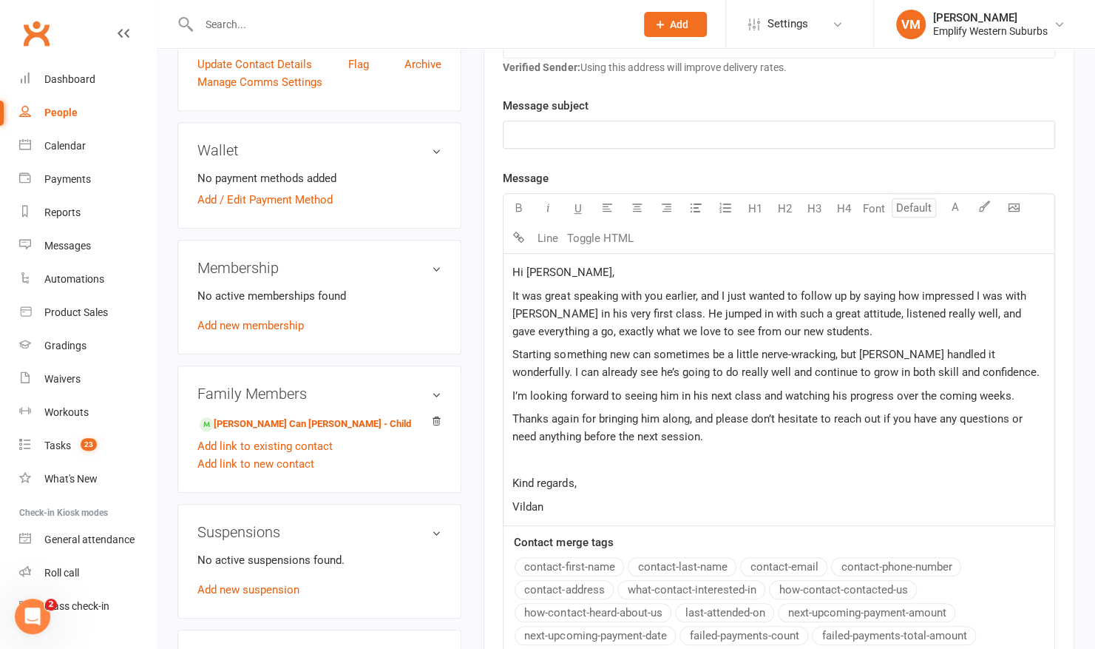
click at [540, 459] on p "﻿" at bounding box center [778, 460] width 533 height 18
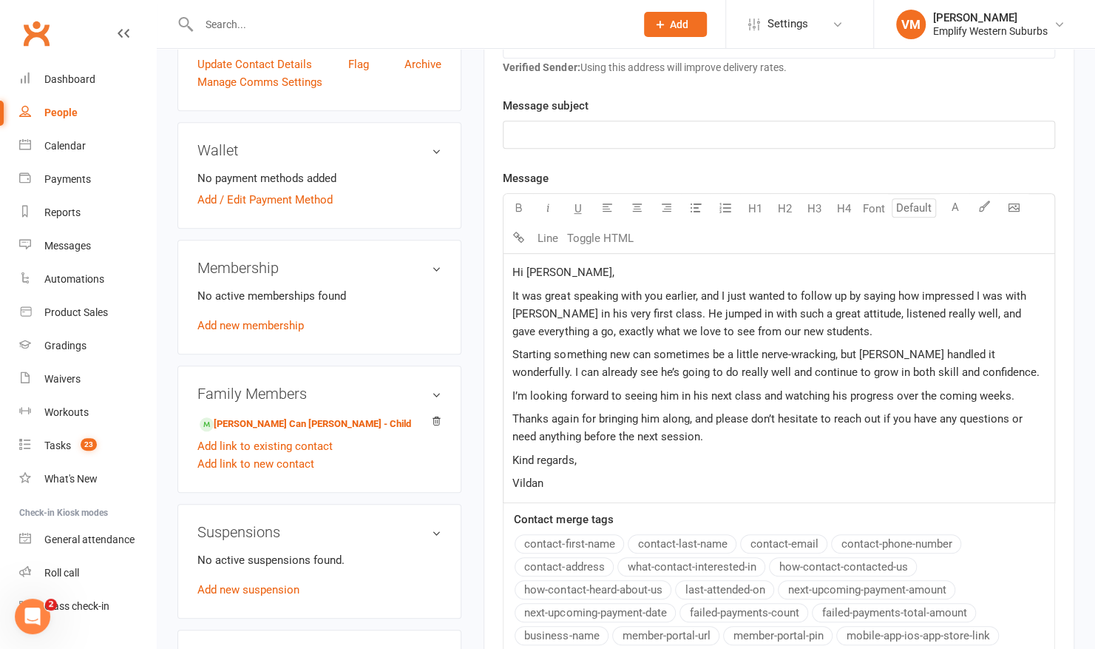
click at [593, 135] on p "﻿" at bounding box center [778, 135] width 533 height 18
drag, startPoint x: 554, startPoint y: 127, endPoint x: 483, endPoint y: 130, distance: 71.1
click at [483, 130] on main "Memberships n/a No active memberships Balance $0.00 Next: n/a Last: n/a Convert…" at bounding box center [779, 280] width 613 height 1109
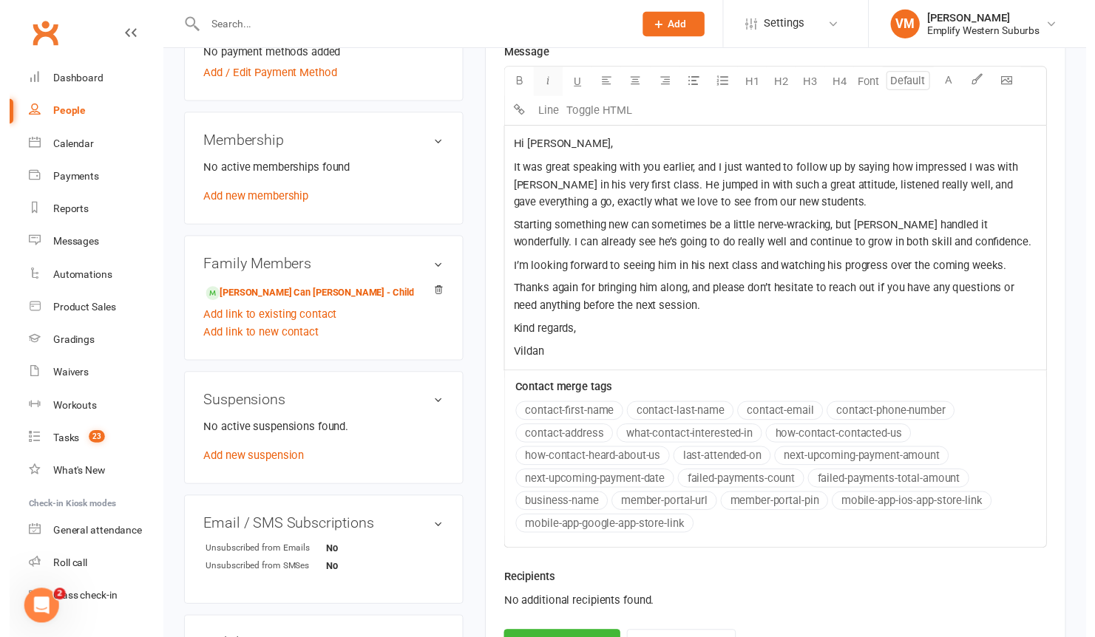
scroll to position [619, 0]
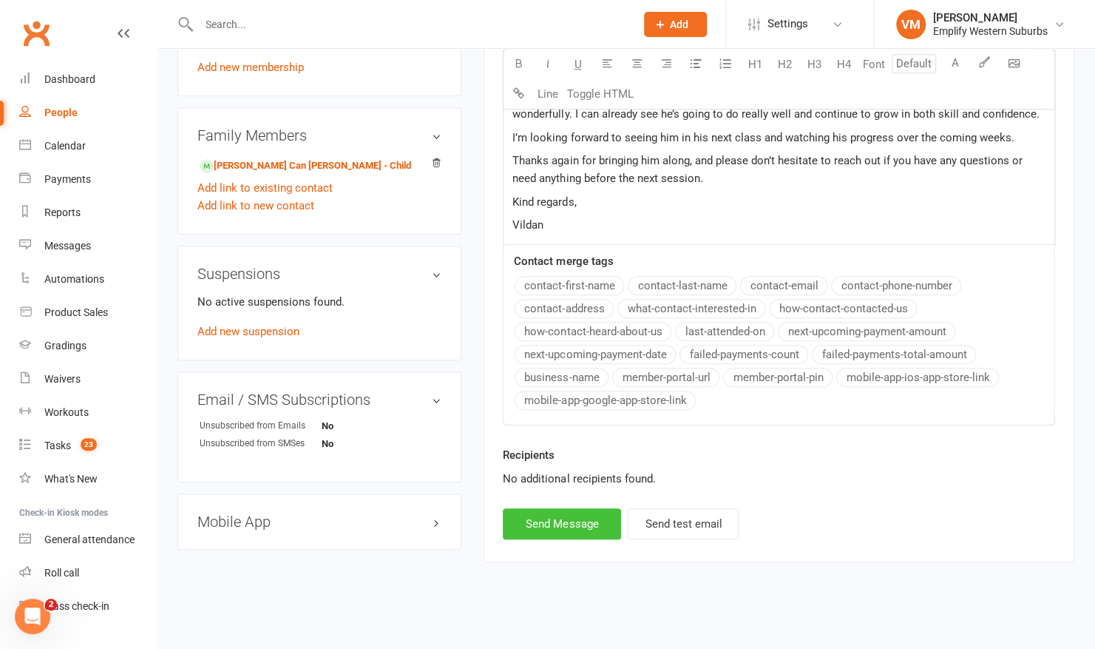
click at [519, 519] on button "Send Message" at bounding box center [562, 523] width 118 height 31
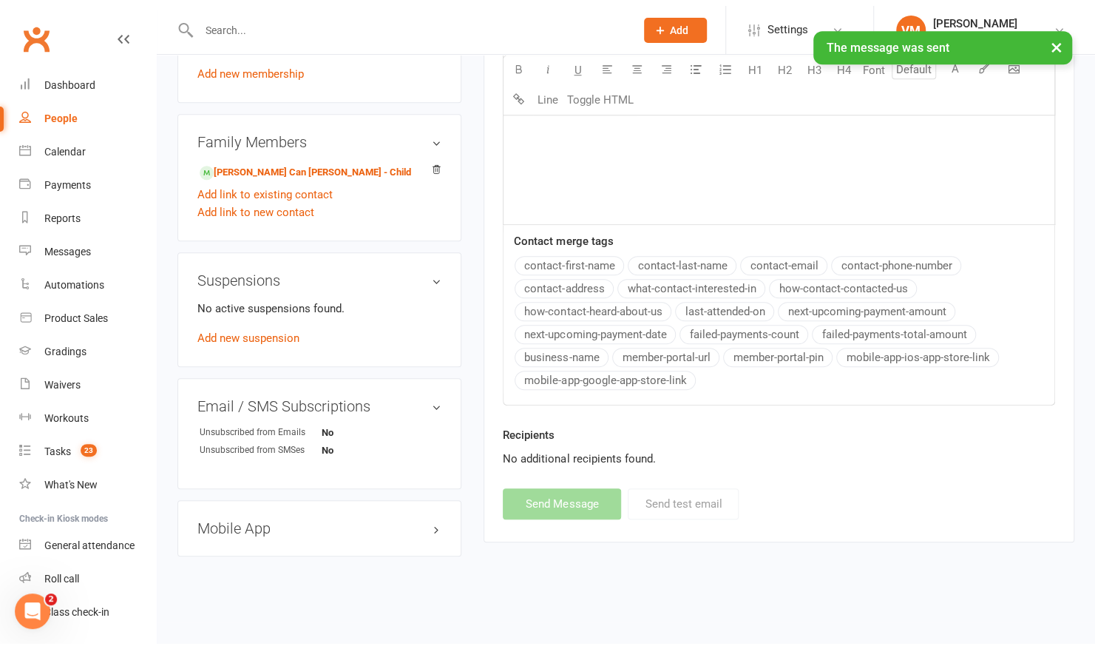
scroll to position [617, 0]
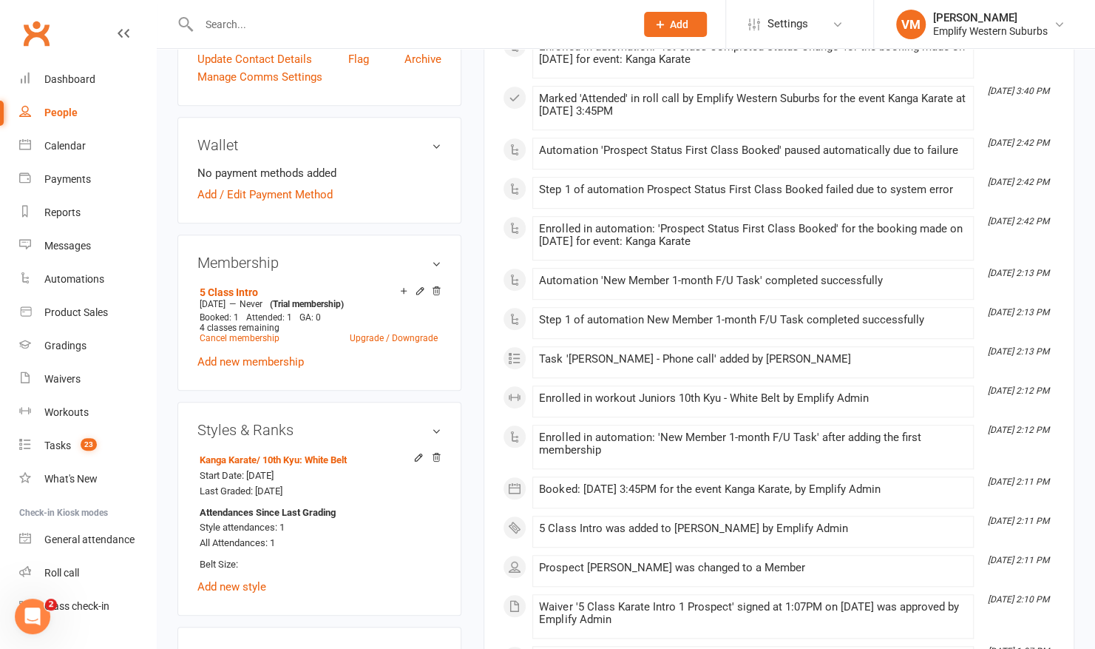
scroll to position [839, 0]
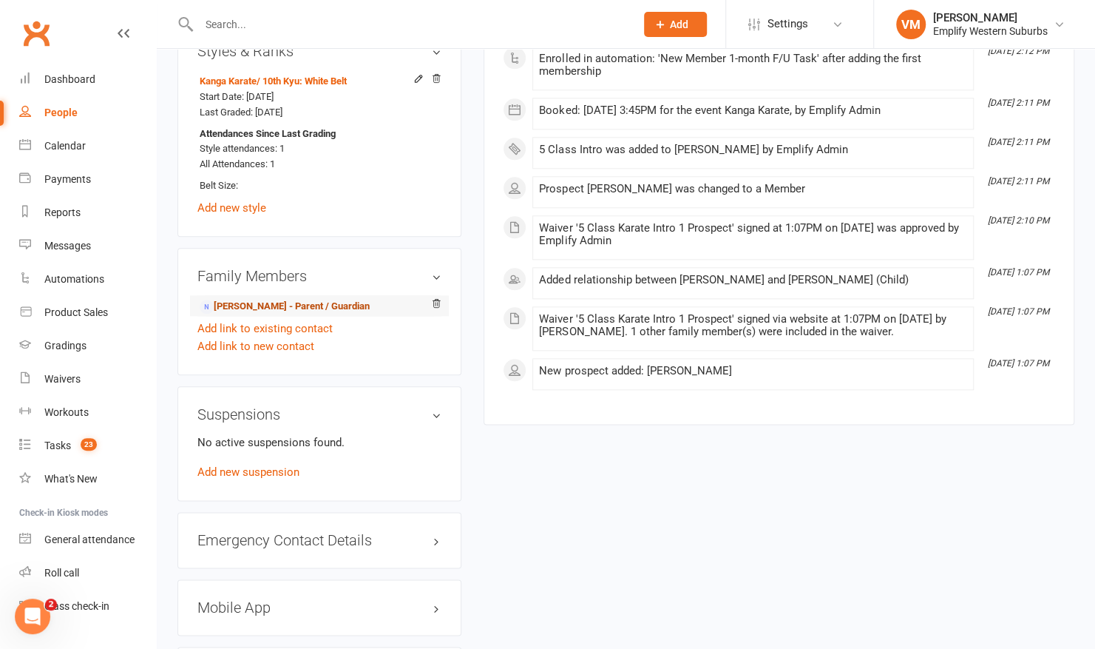
click at [302, 299] on link "[PERSON_NAME] - Parent / Guardian" at bounding box center [285, 307] width 170 height 16
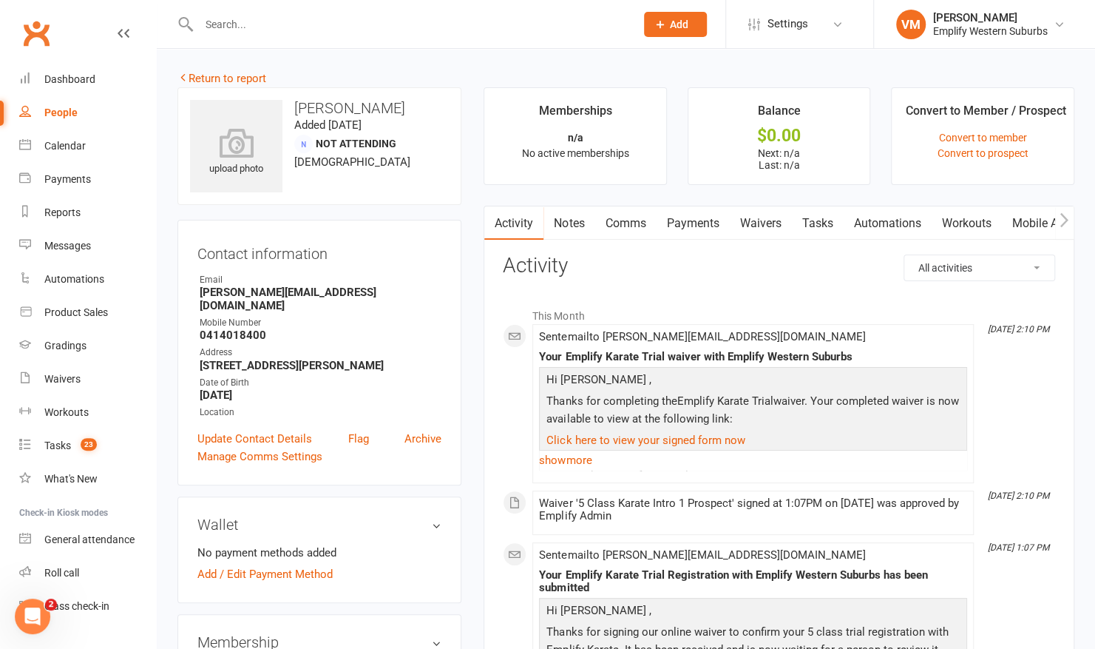
click at [643, 218] on link "Comms" at bounding box center [625, 223] width 61 height 34
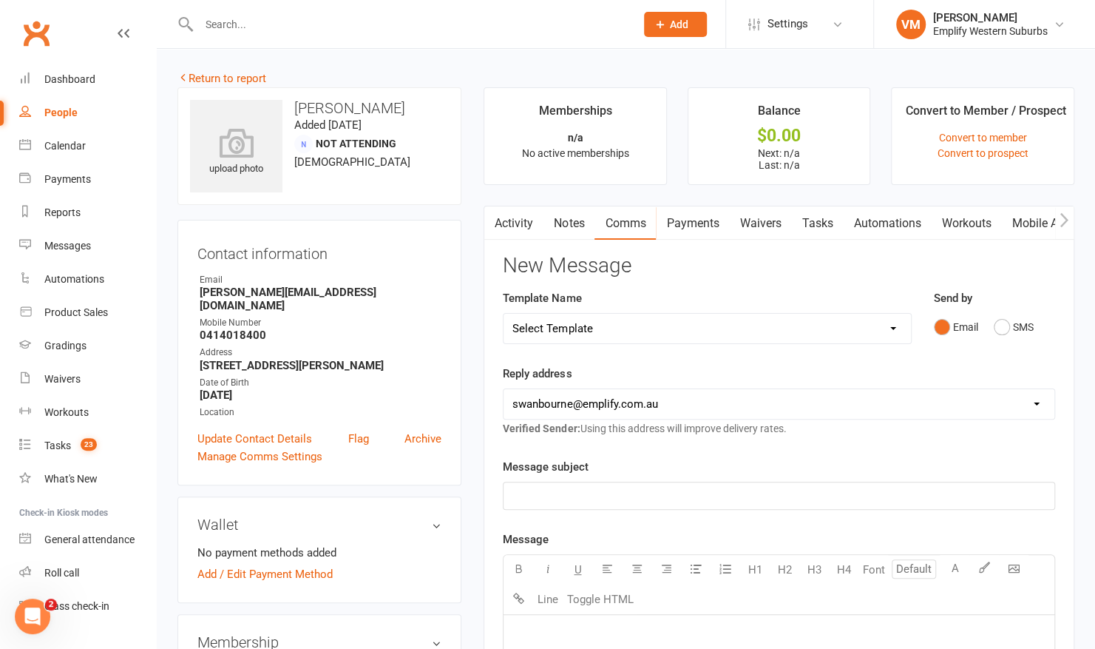
click at [873, 339] on select "Select Template [Email] 15 Days Absent [Email] 30 Days Absent [Email] ABC 1 Wee…" at bounding box center [707, 329] width 407 height 30
select select "54"
click at [504, 314] on select "Select Template [Email] 15 Days Absent [Email] 30 Days Absent [Email] ABC 1 Wee…" at bounding box center [707, 329] width 407 height 30
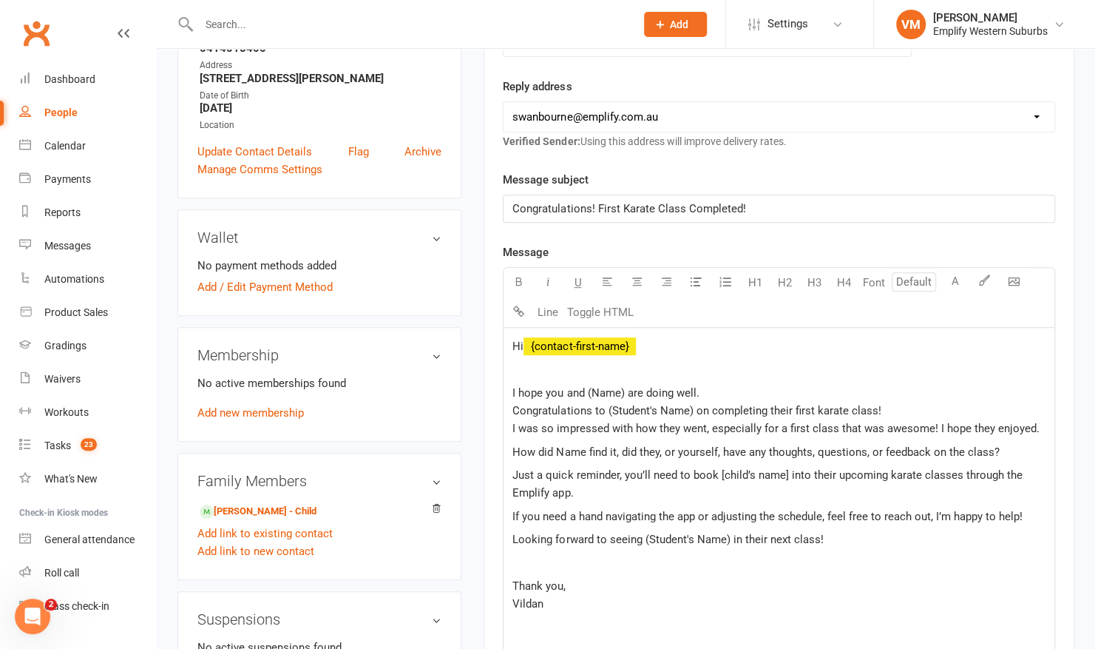
scroll to position [289, 0]
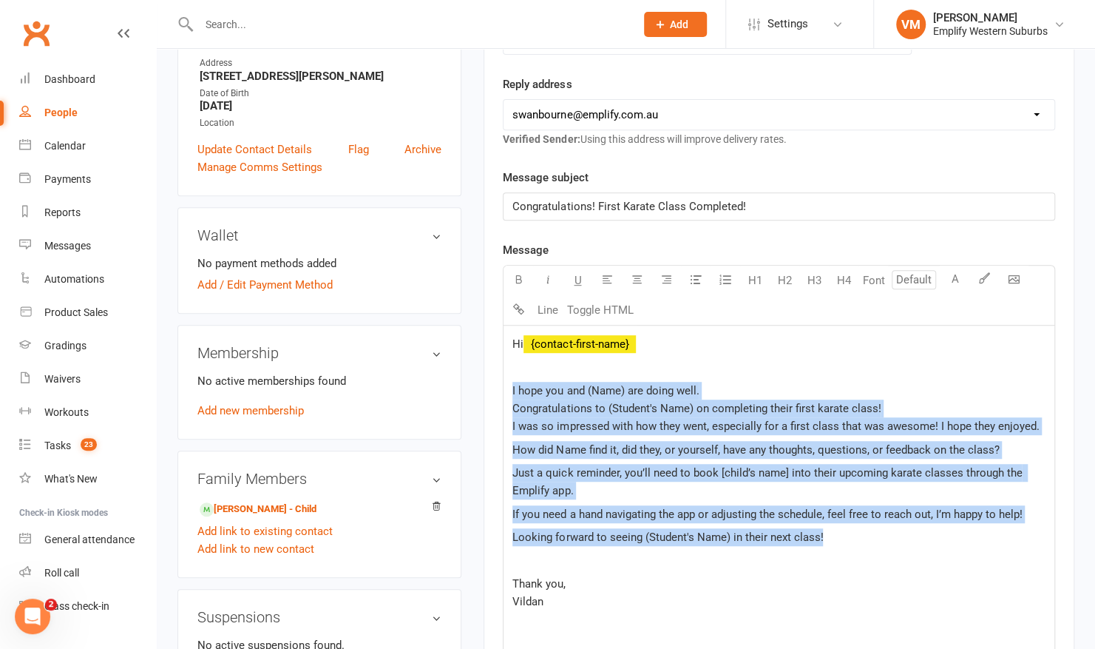
drag, startPoint x: 509, startPoint y: 382, endPoint x: 920, endPoint y: 543, distance: 441.7
click at [920, 543] on div "Hi ﻿ {contact-first-name} I hope you and (Name) are doing well. Congratulations…" at bounding box center [779, 496] width 551 height 342
copy div "I hope you and (Name) are doing well. Congratulations to (Student's Name) on co…"
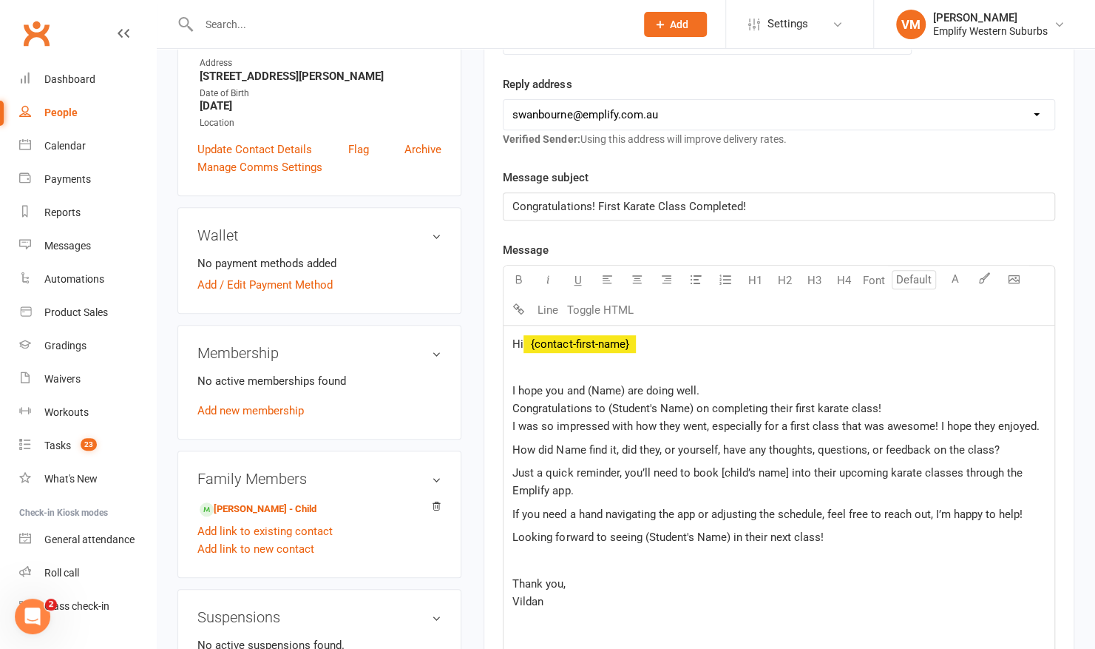
scroll to position [673, 0]
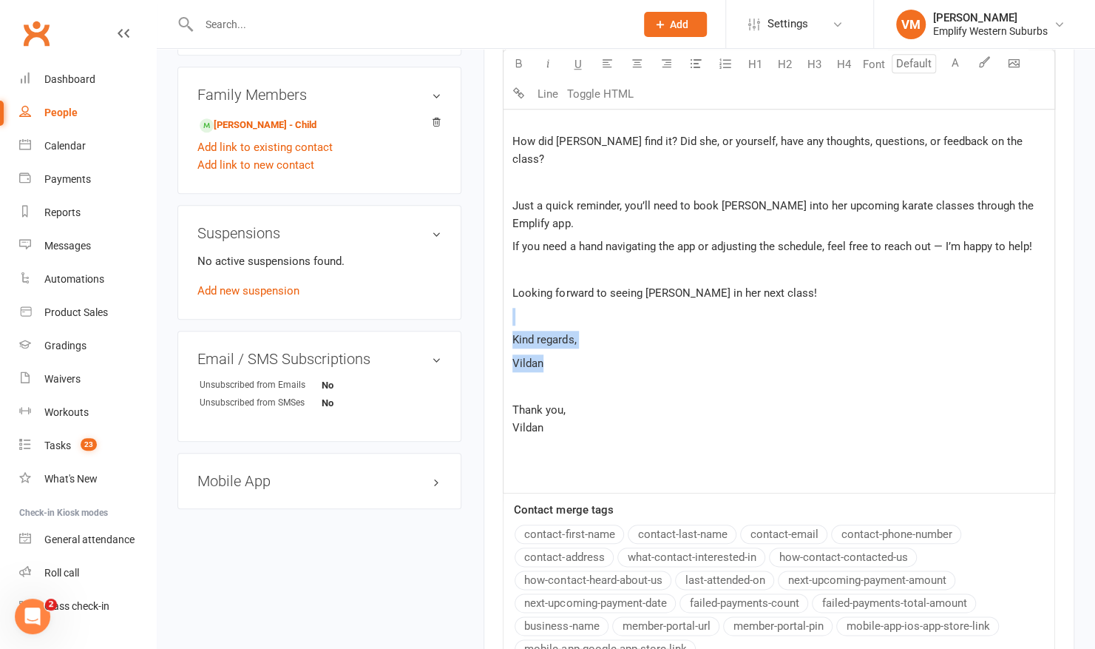
drag, startPoint x: 512, startPoint y: 276, endPoint x: 606, endPoint y: 330, distance: 107.7
click at [606, 330] on div "Hi ﻿ {contact-first-name} I hope you and Maggie are doing well. ﻿ Congratulatio…" at bounding box center [779, 218] width 551 height 552
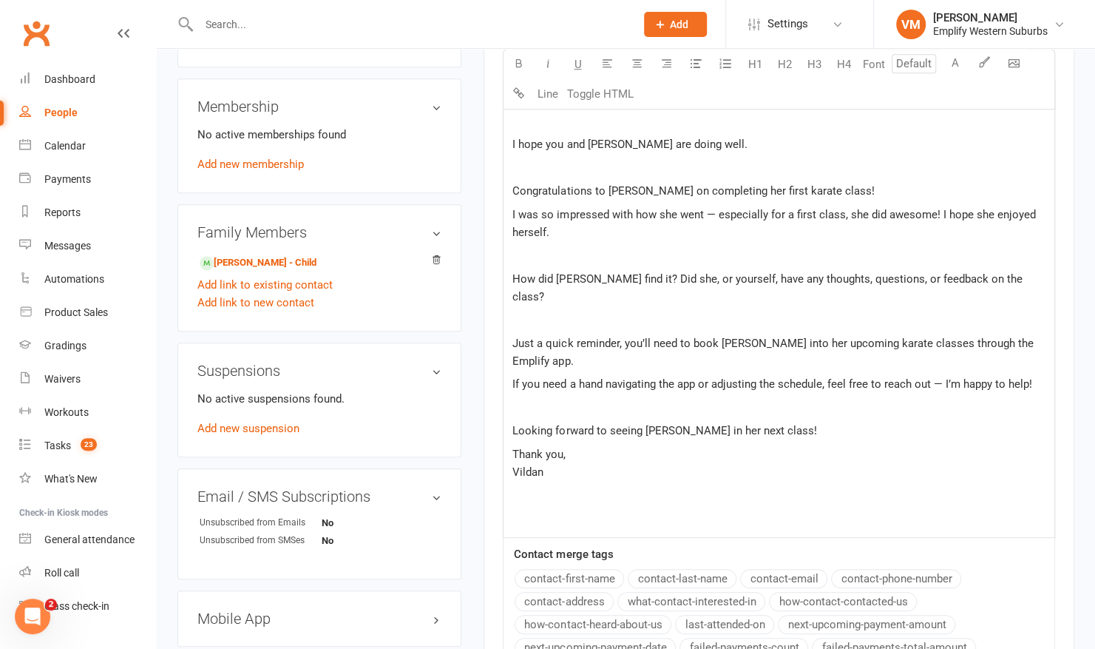
scroll to position [530, 0]
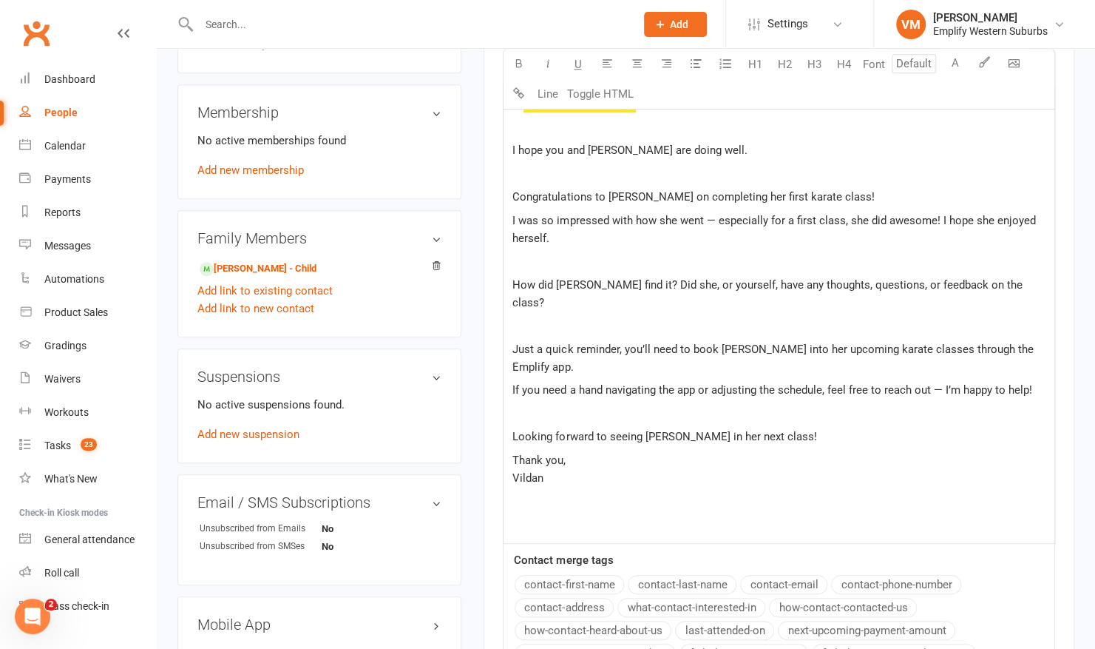
click at [519, 405] on p "﻿" at bounding box center [778, 414] width 533 height 18
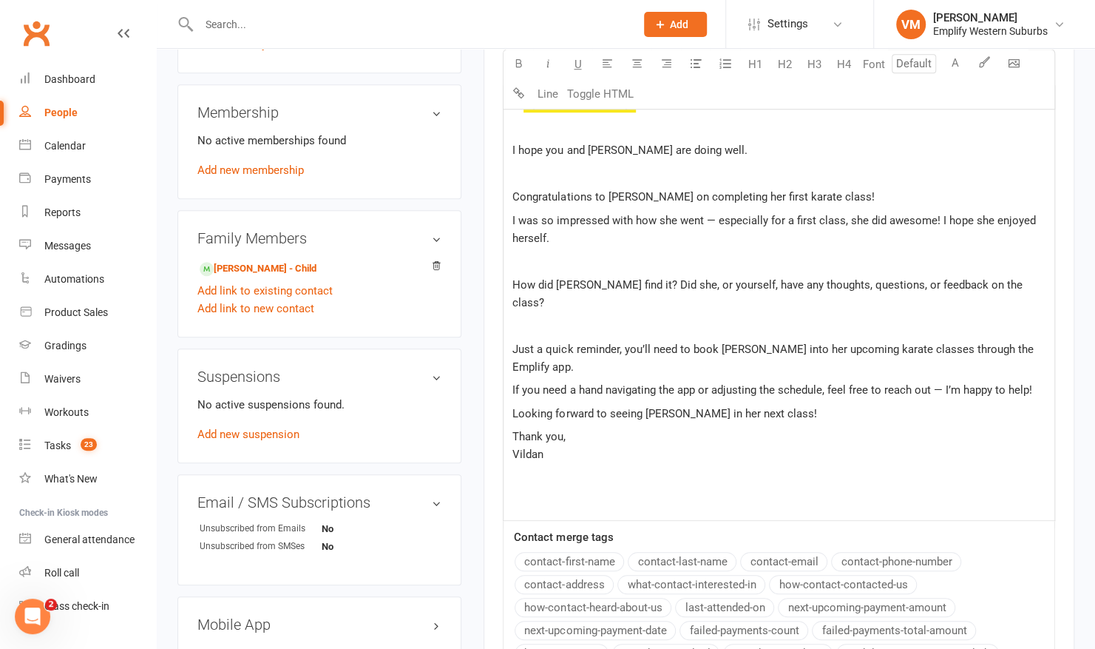
click at [518, 317] on p "﻿" at bounding box center [778, 326] width 533 height 18
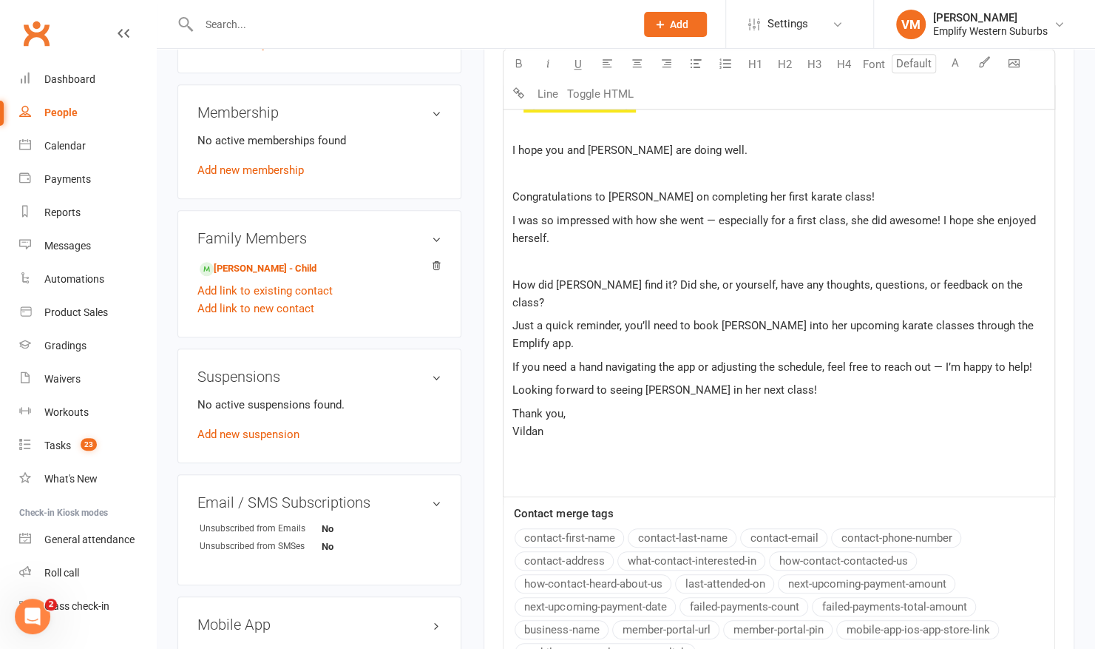
click at [510, 258] on div "Hi ﻿ {contact-first-name} I hope you and Maggie are doing well. ﻿ Congratulatio…" at bounding box center [779, 291] width 551 height 412
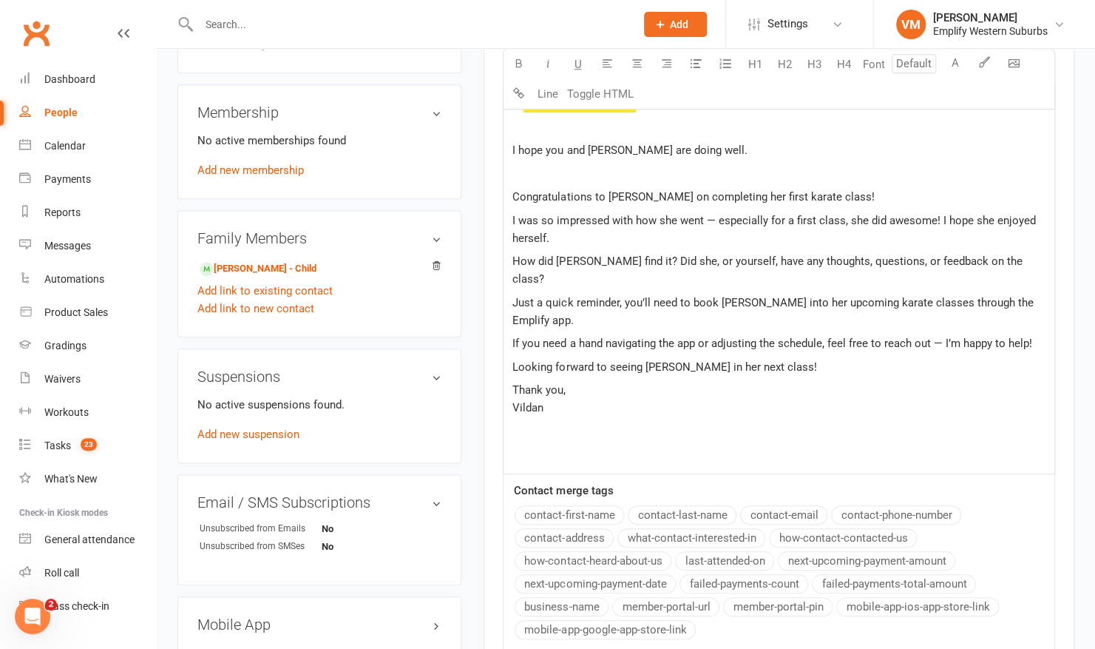
click at [521, 166] on p "﻿" at bounding box center [778, 174] width 533 height 18
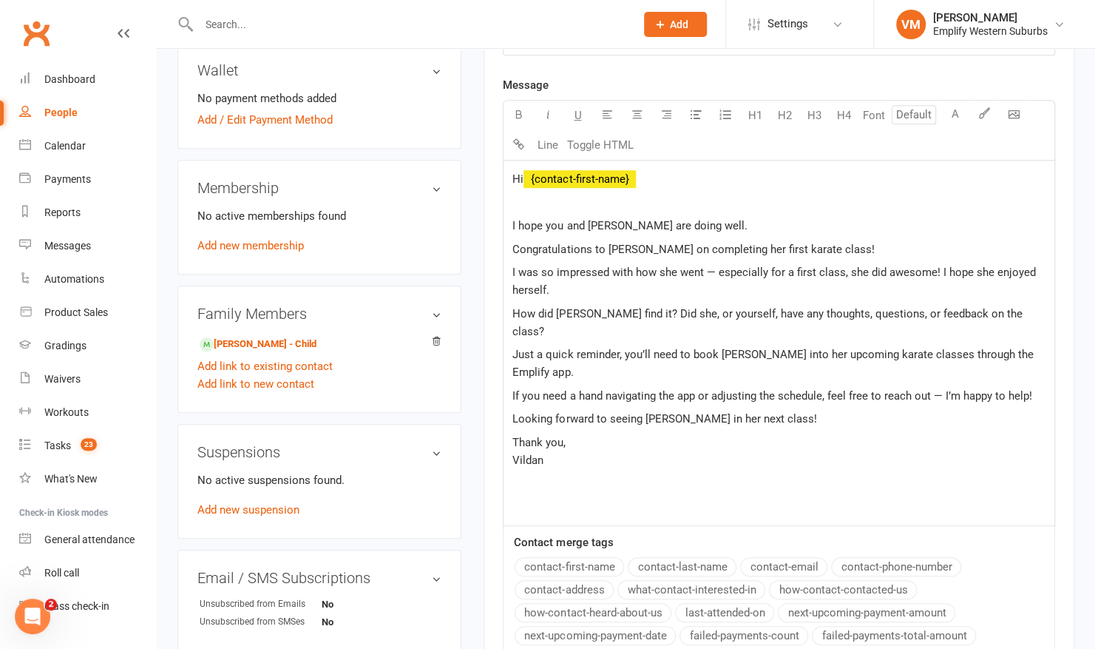
scroll to position [450, 0]
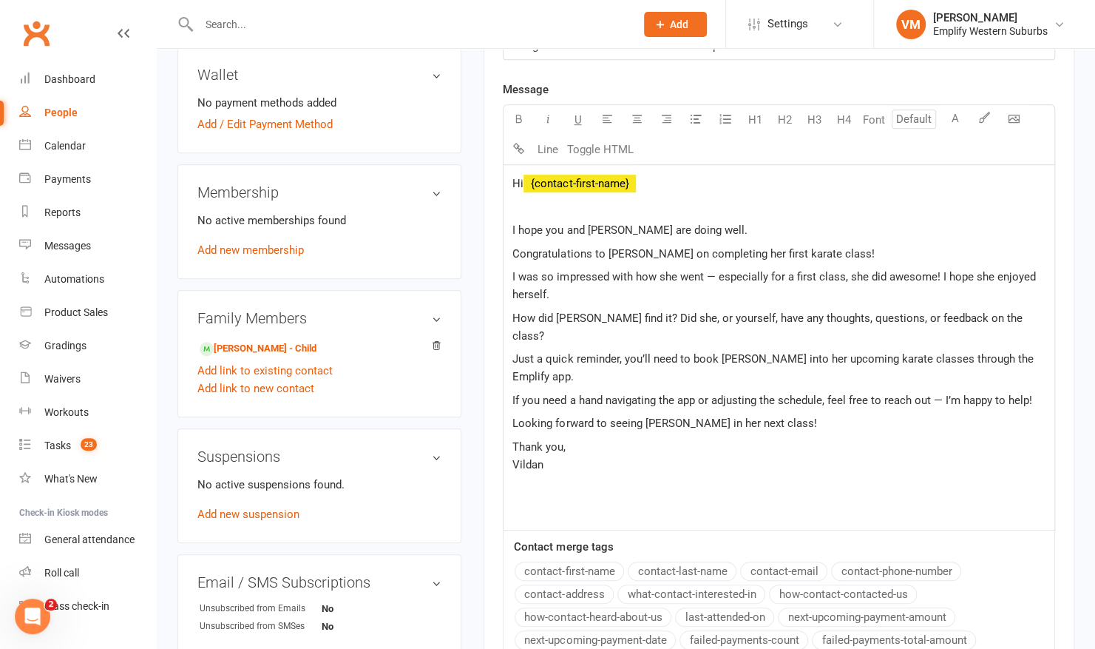
click at [520, 206] on p at bounding box center [778, 207] width 533 height 18
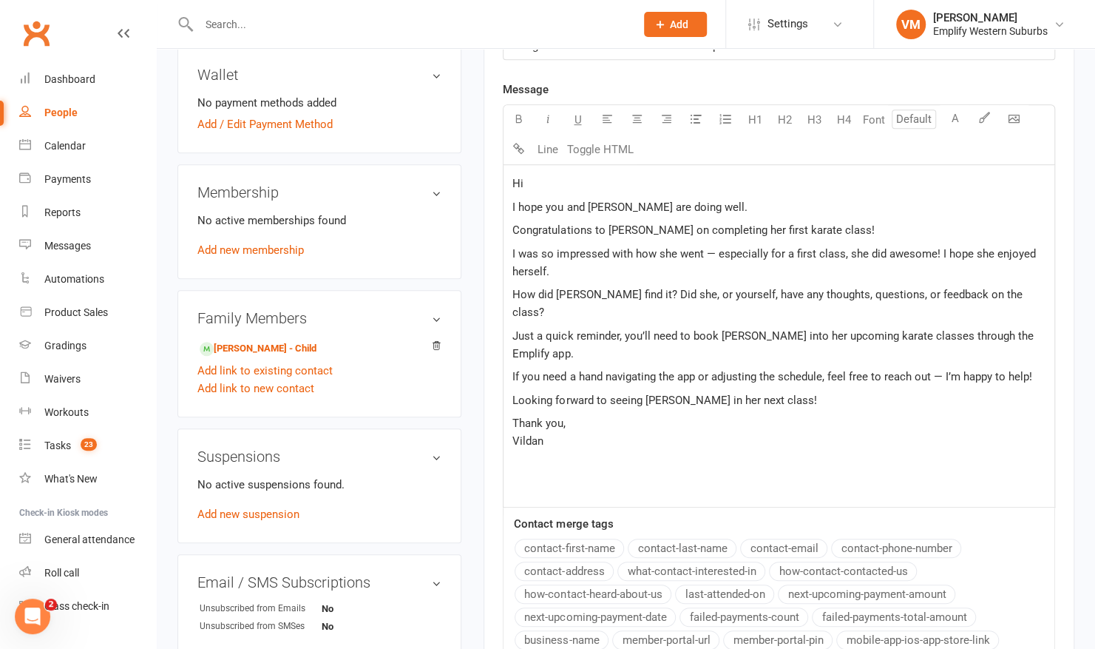
click at [551, 538] on button "contact-first-name" at bounding box center [569, 547] width 109 height 19
click at [527, 188] on p "Hi ﻿ {contact-first-name} ," at bounding box center [778, 184] width 533 height 18
click at [714, 247] on span "I was so impressed with how she went — especially for a first class, she did aw…" at bounding box center [775, 262] width 526 height 31
click at [941, 370] on span "If you need a hand navigating the app or adjusting the schedule, feel free to r…" at bounding box center [771, 376] width 519 height 13
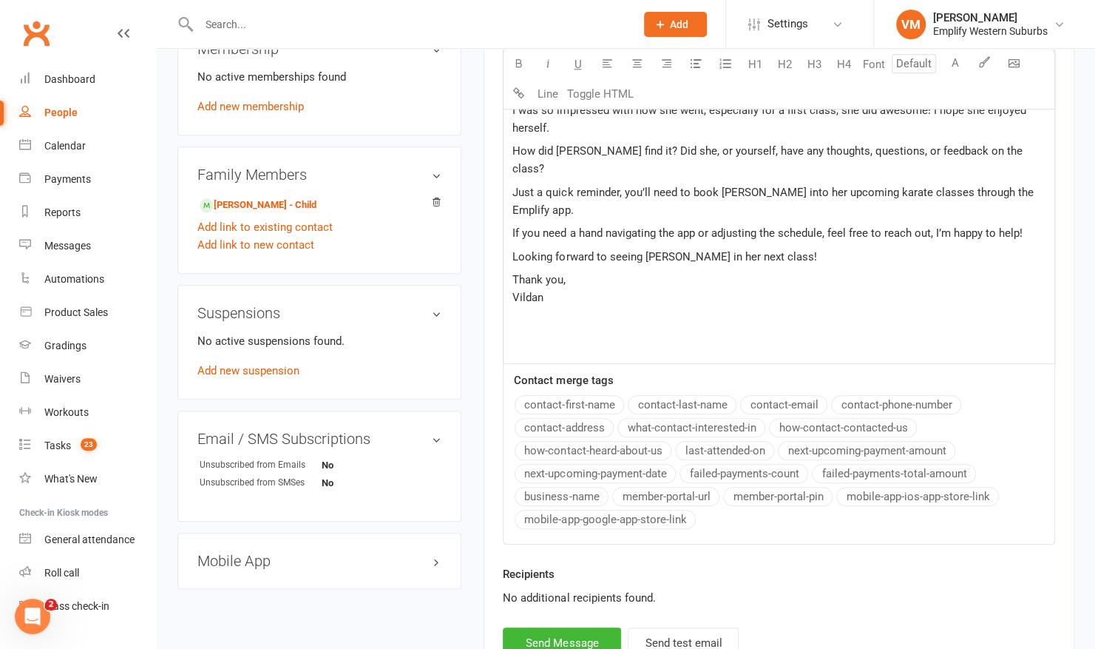
scroll to position [620, 0]
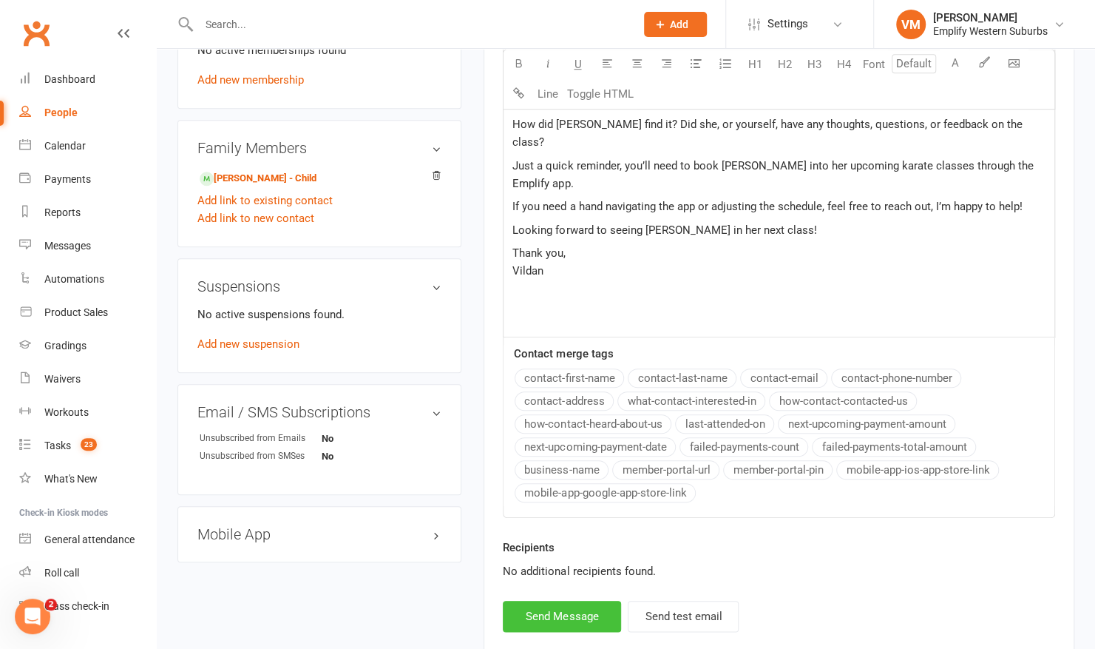
click at [544, 601] on button "Send Message" at bounding box center [562, 616] width 118 height 31
select select
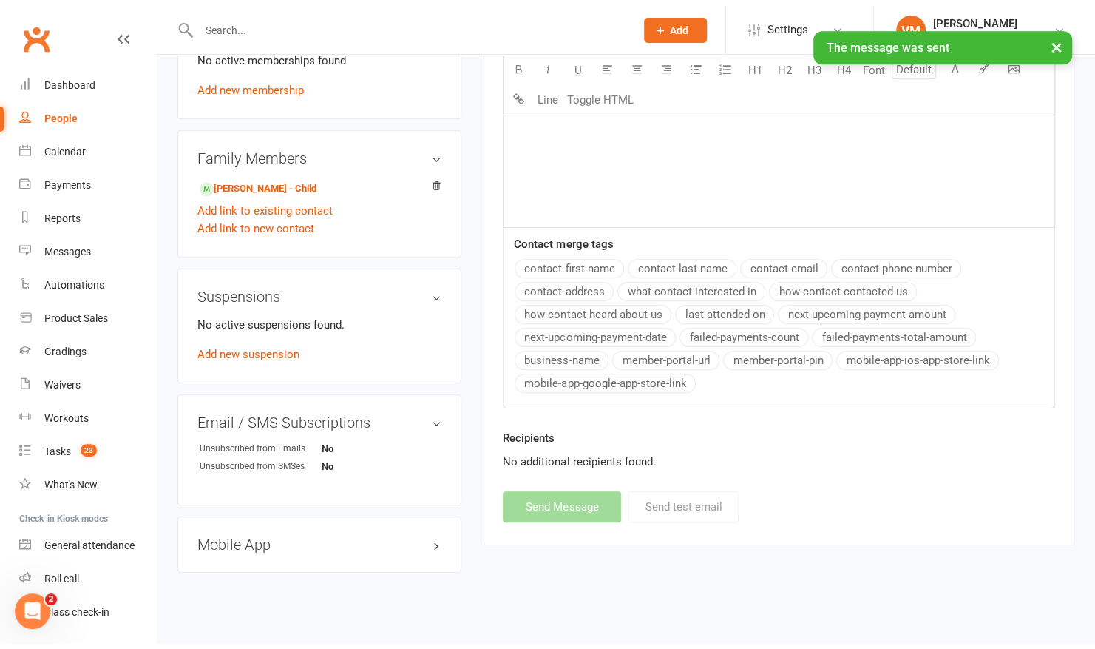
scroll to position [603, 0]
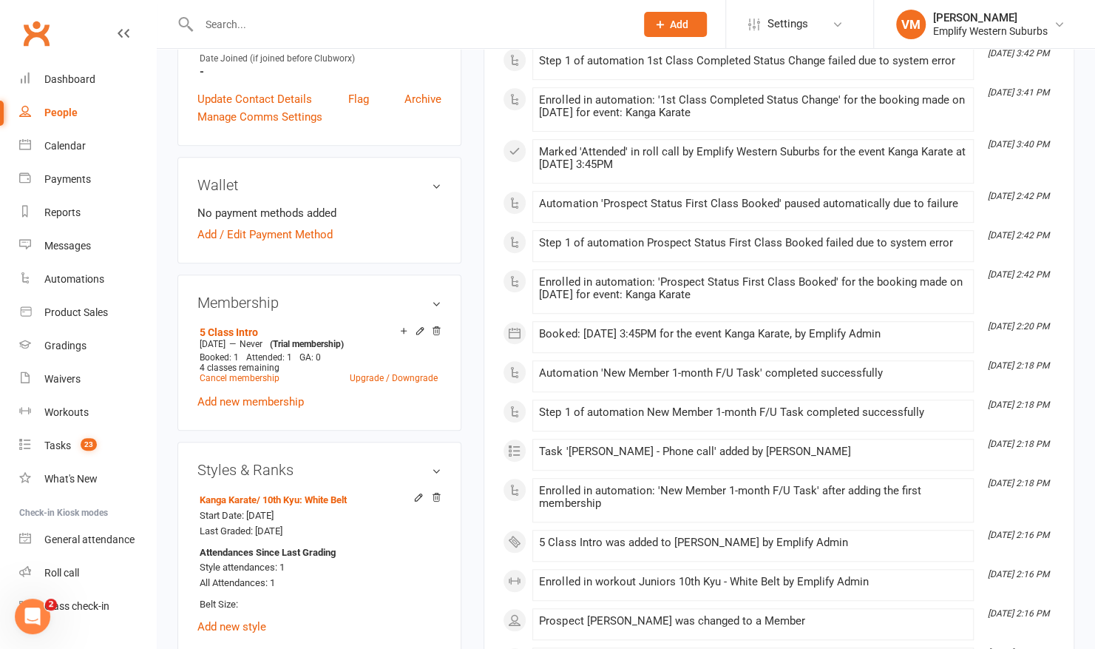
scroll to position [753, 0]
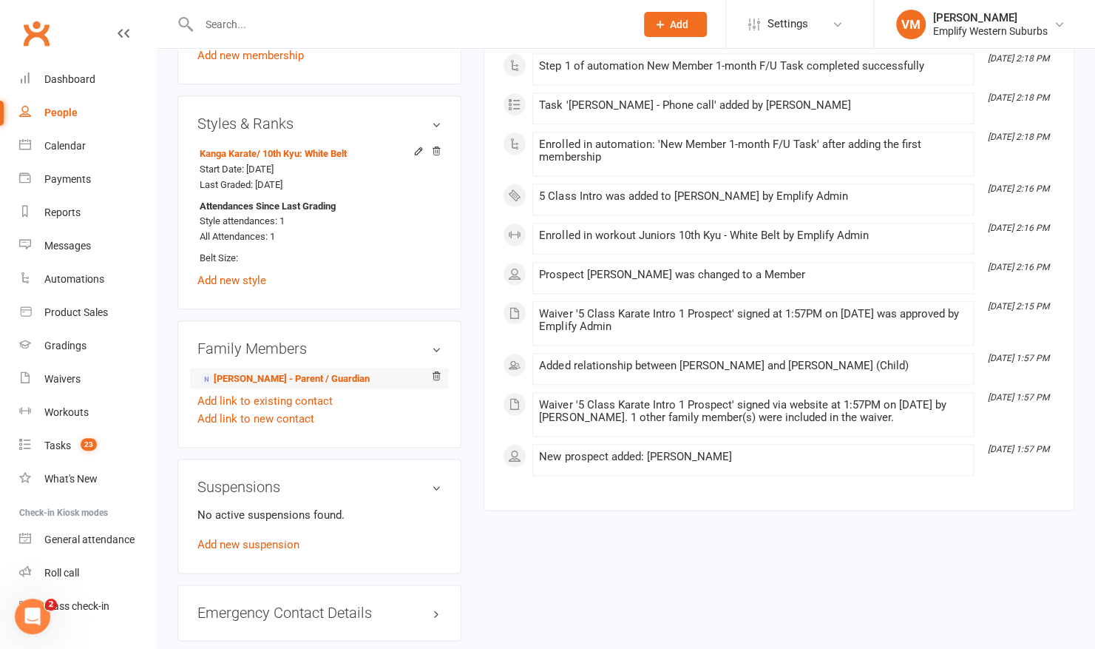
click at [303, 368] on li "[PERSON_NAME] - Parent / Guardian" at bounding box center [319, 378] width 244 height 21
drag, startPoint x: 303, startPoint y: 365, endPoint x: 293, endPoint y: 376, distance: 14.6
click at [293, 376] on li "[PERSON_NAME] - Parent / Guardian" at bounding box center [319, 378] width 244 height 21
click at [293, 376] on link "[PERSON_NAME] - Parent / Guardian" at bounding box center [285, 379] width 170 height 16
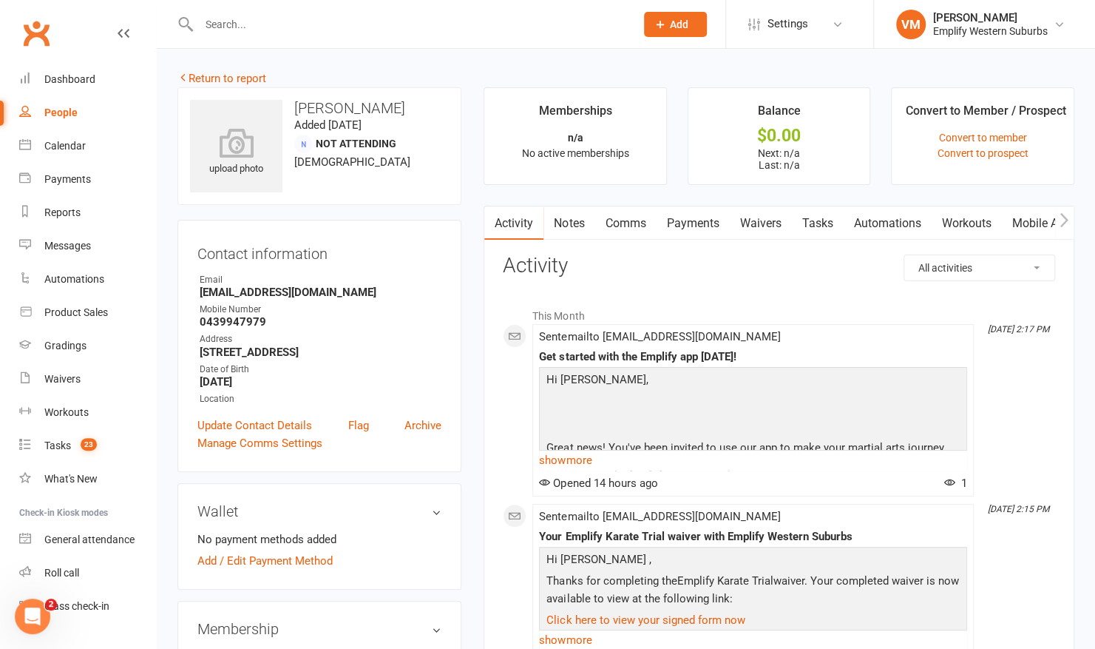
click at [624, 220] on link "Comms" at bounding box center [625, 223] width 61 height 34
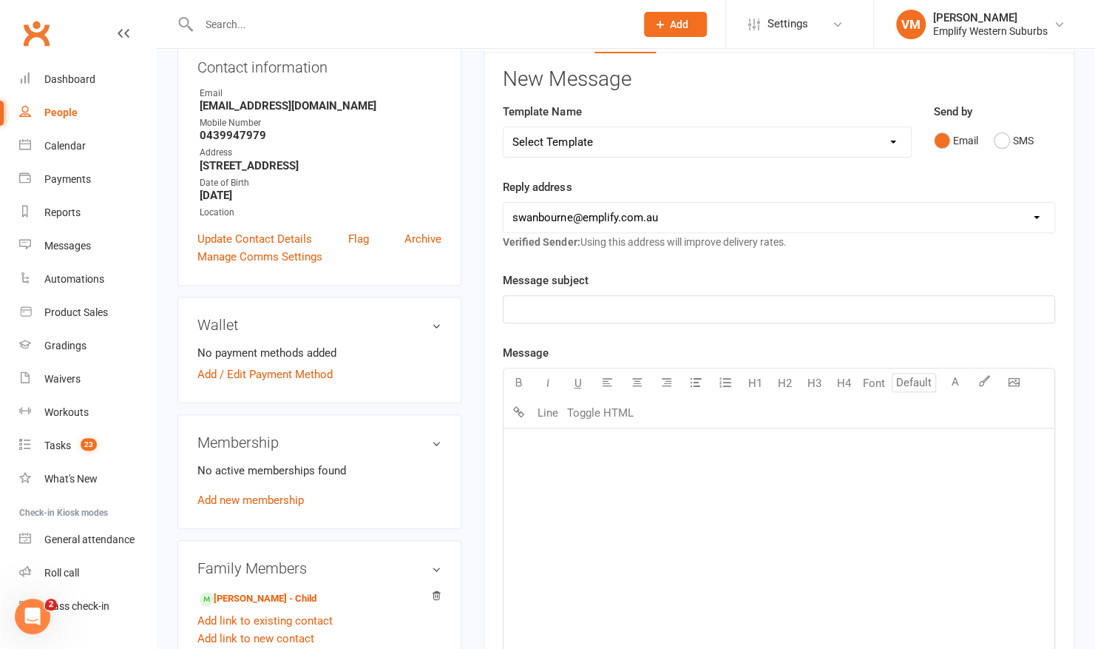
click at [673, 466] on div "﻿" at bounding box center [779, 539] width 551 height 222
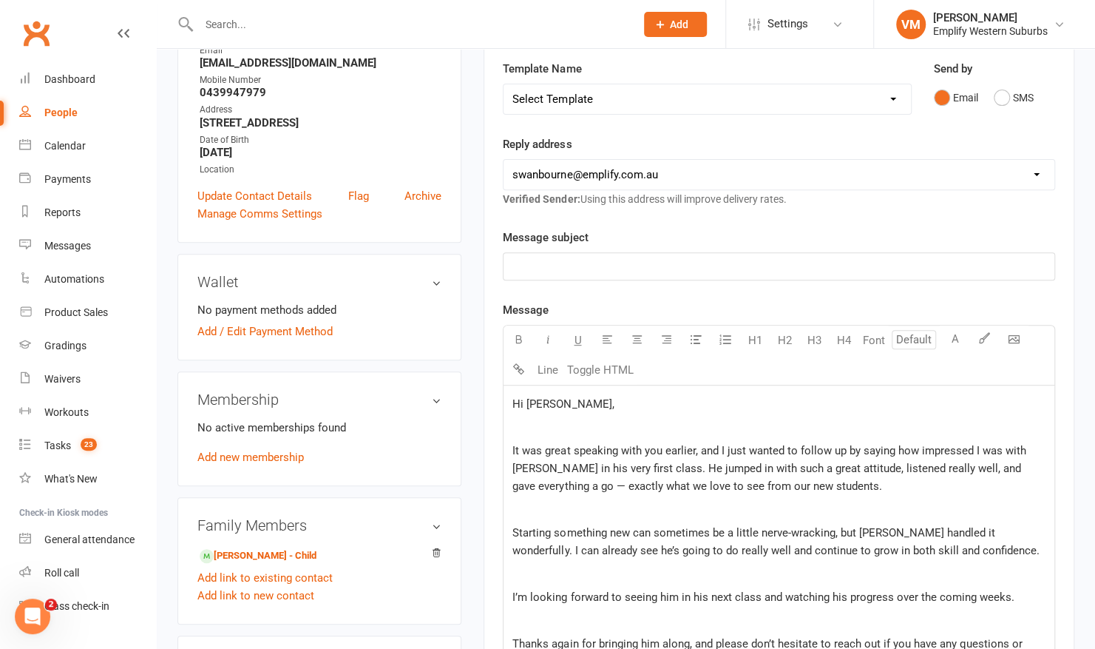
scroll to position [190, 0]
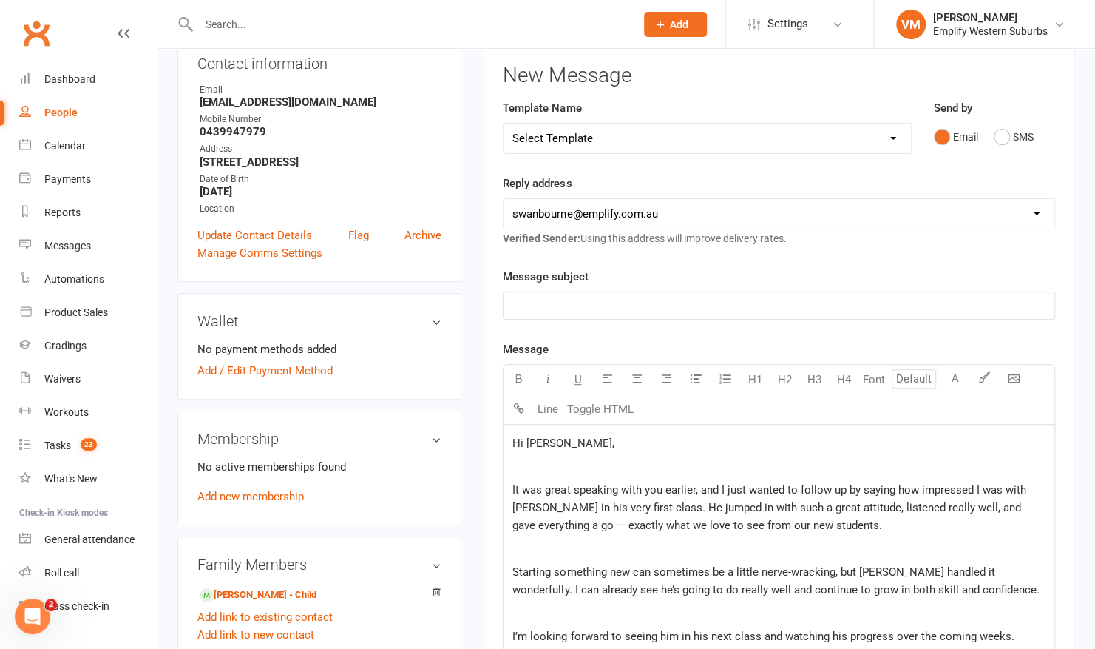
click at [553, 437] on span "Hi [PERSON_NAME]," at bounding box center [562, 442] width 101 height 13
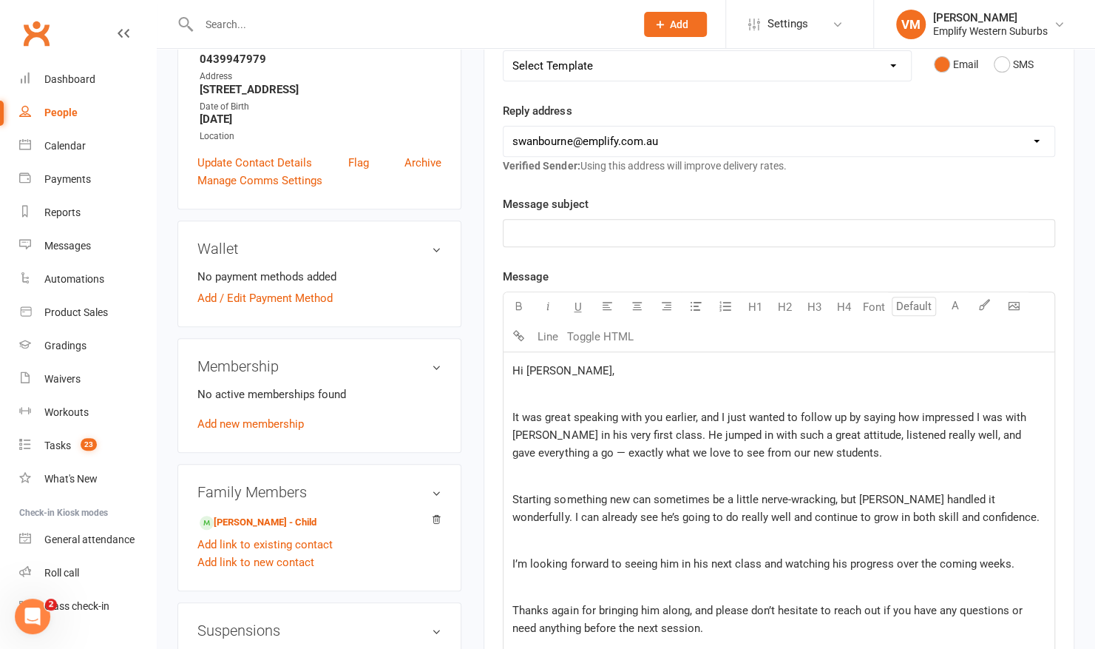
scroll to position [331, 0]
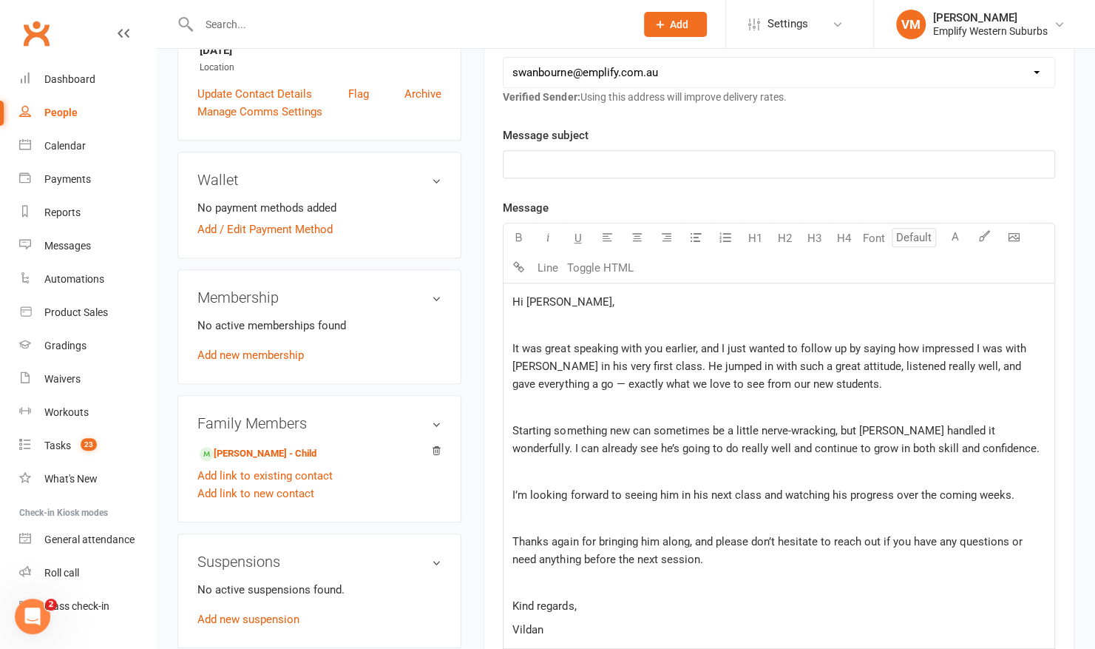
click at [566, 319] on p "﻿" at bounding box center [778, 326] width 533 height 18
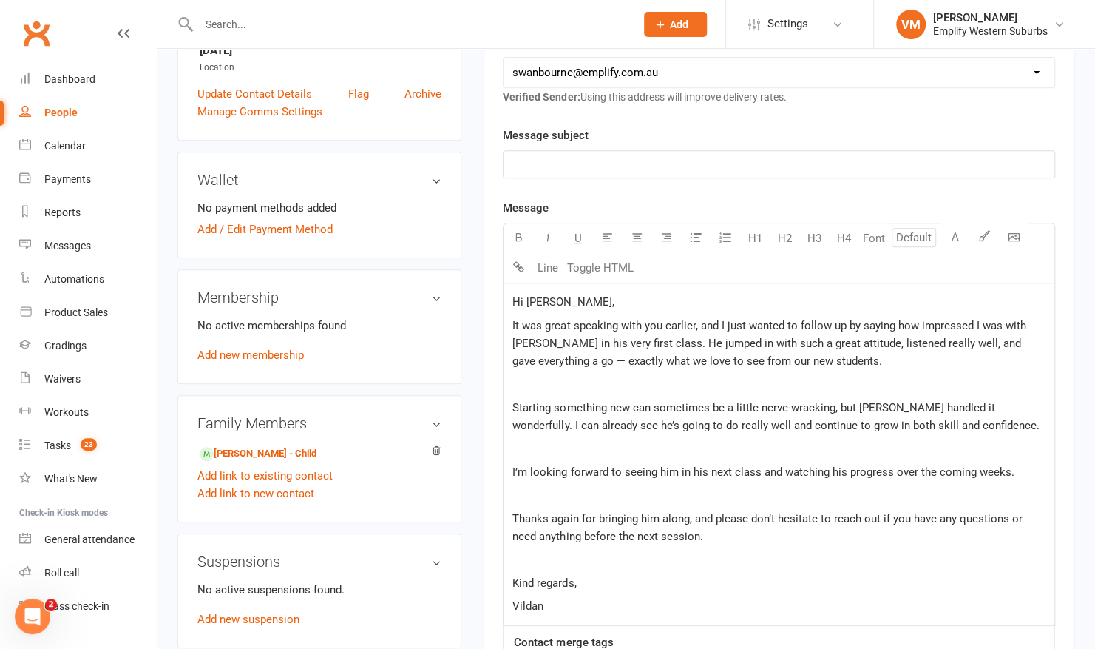
click at [543, 356] on span "It was great speaking with you earlier, and I just wanted to follow up by sayin…" at bounding box center [770, 343] width 516 height 49
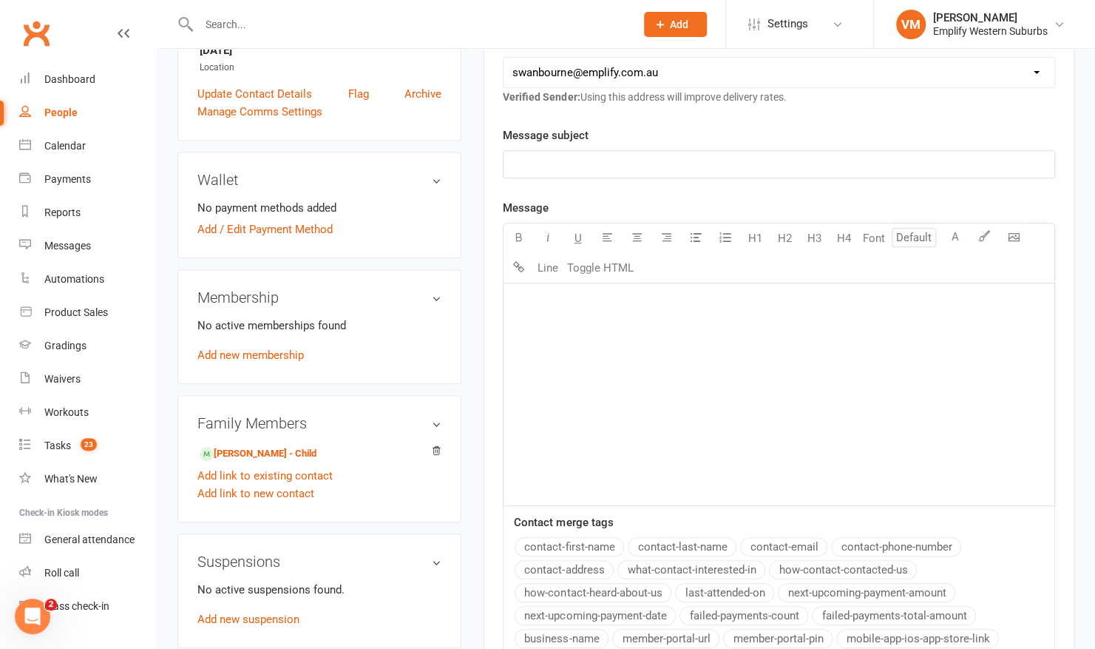
click at [612, 164] on p "﻿" at bounding box center [778, 164] width 533 height 18
click at [562, 289] on div "﻿" at bounding box center [779, 394] width 551 height 222
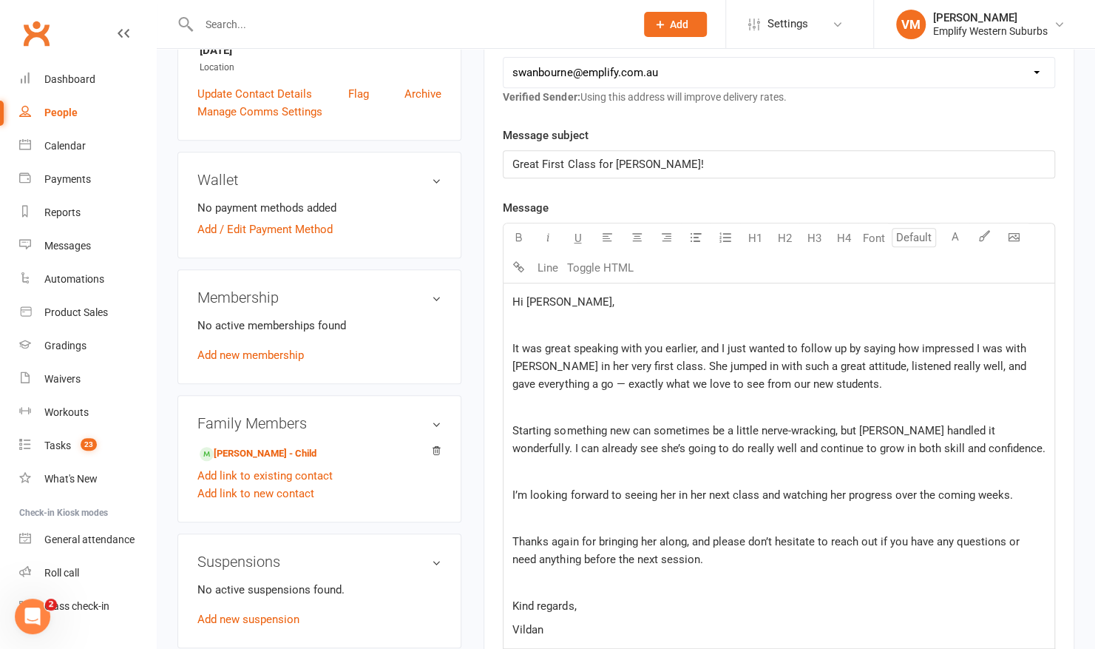
click at [545, 322] on p "﻿" at bounding box center [778, 326] width 533 height 18
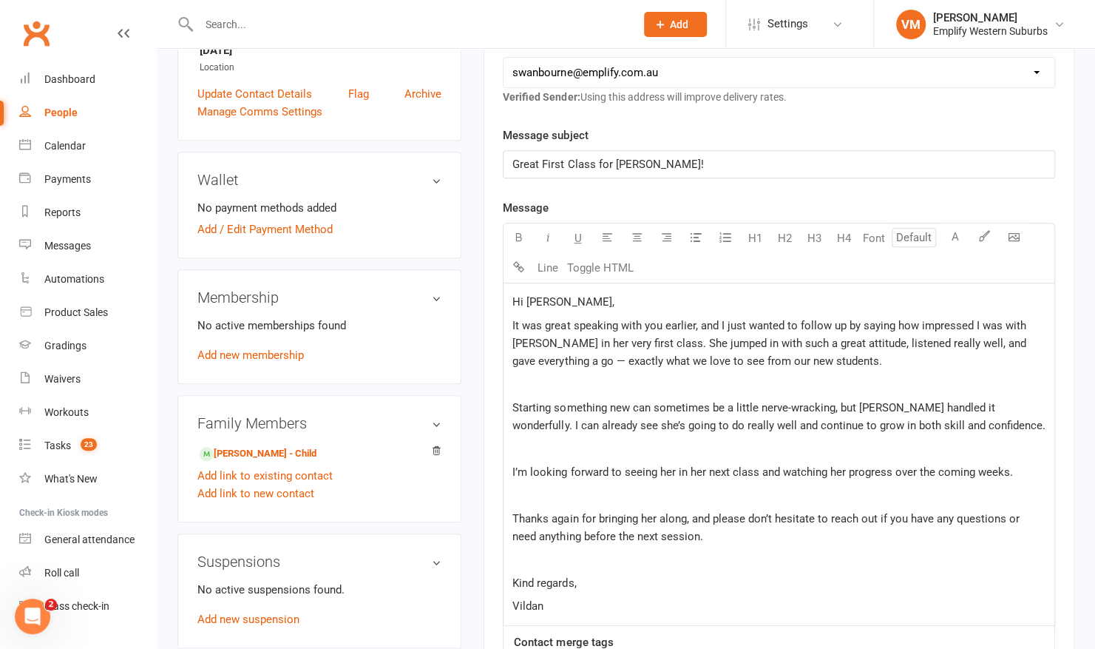
click at [543, 358] on span "It was great speaking with you earlier, and I just wanted to follow up by sayin…" at bounding box center [770, 343] width 516 height 49
click at [528, 382] on p "﻿" at bounding box center [778, 384] width 533 height 18
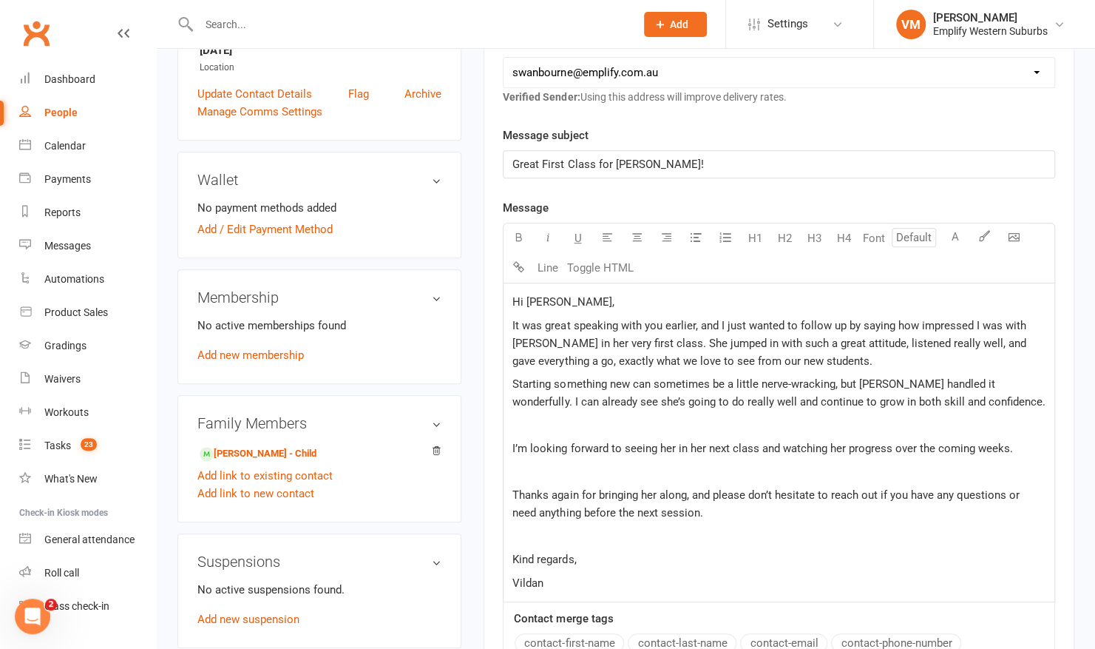
click at [522, 421] on p "﻿" at bounding box center [778, 425] width 533 height 18
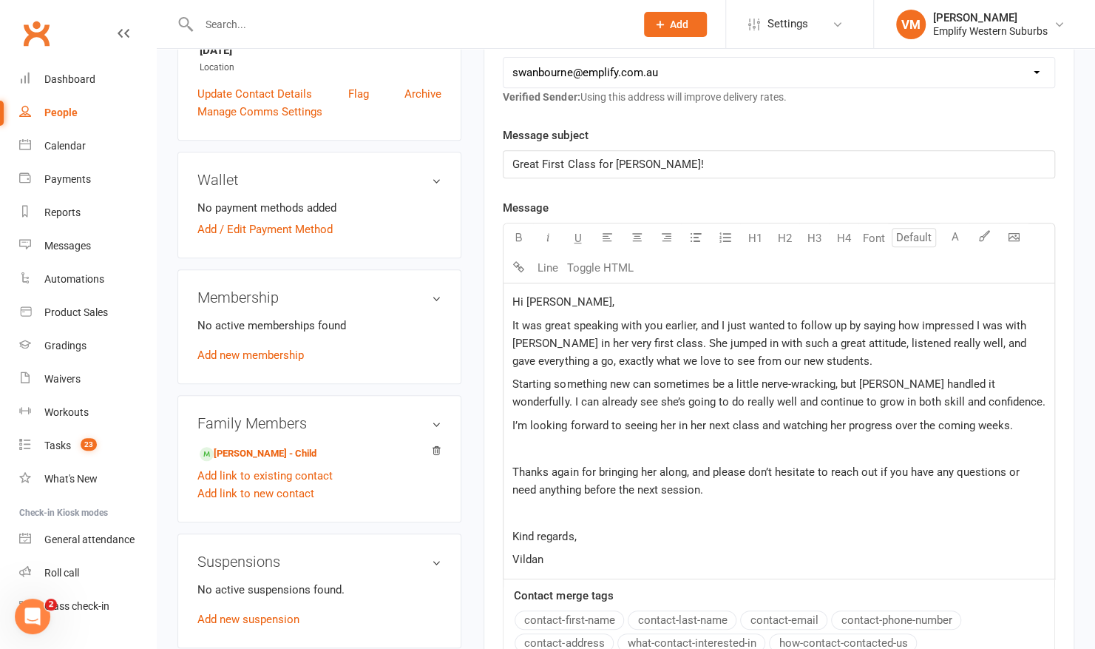
click at [522, 446] on p "﻿" at bounding box center [778, 448] width 533 height 18
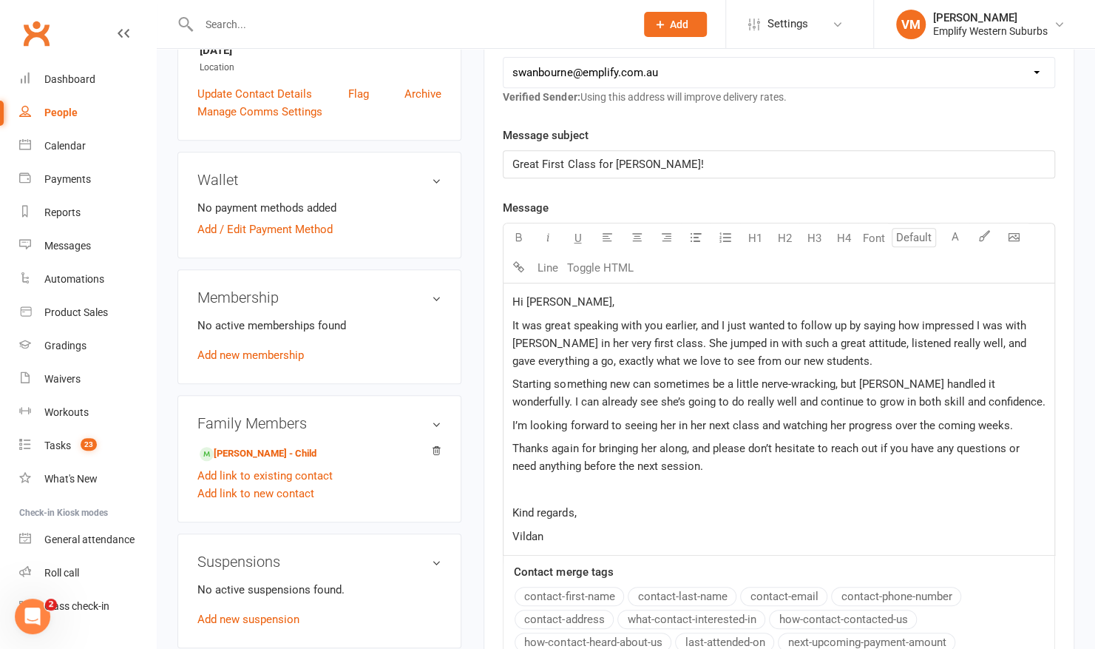
click at [538, 485] on p "﻿" at bounding box center [778, 490] width 533 height 18
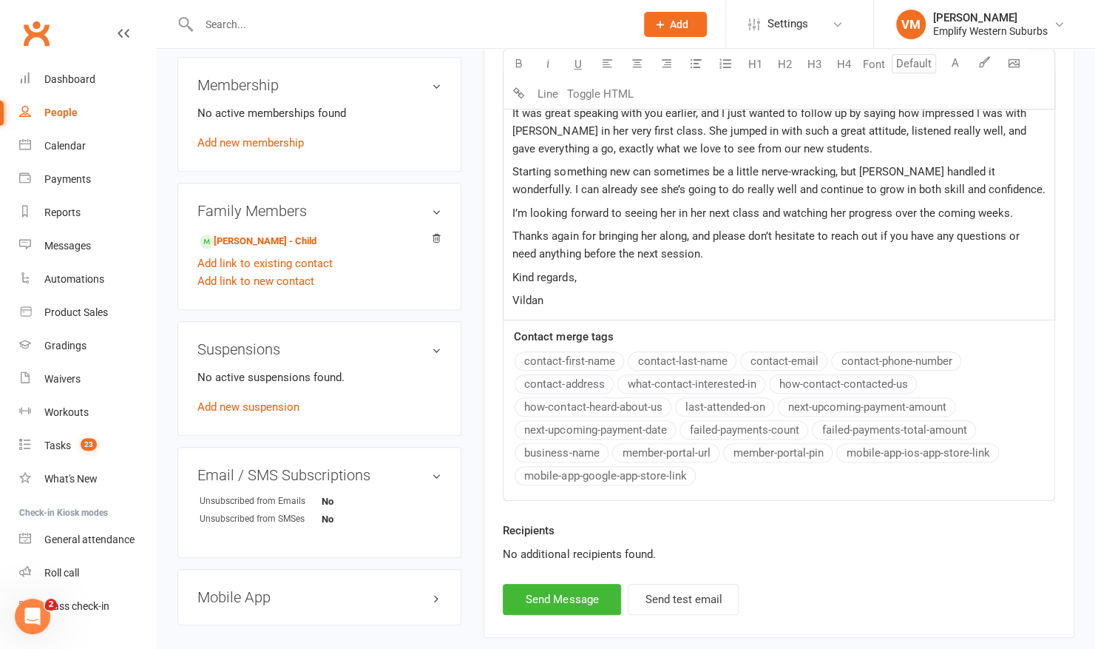
scroll to position [550, 0]
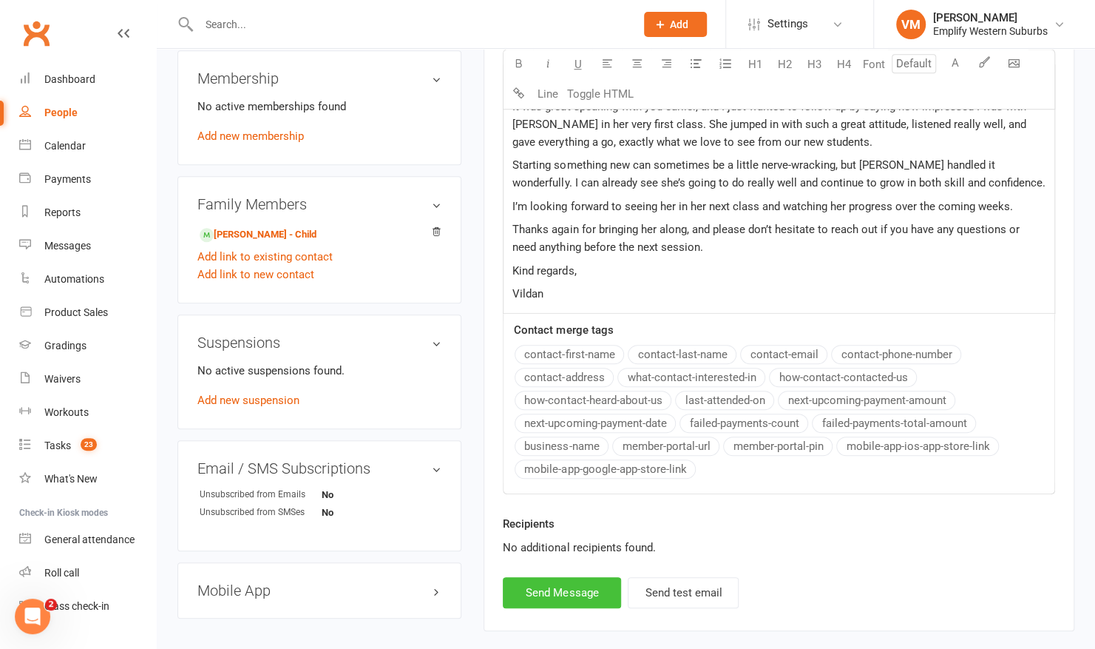
click at [530, 598] on button "Send Message" at bounding box center [562, 592] width 118 height 31
